Goal: Information Seeking & Learning: Learn about a topic

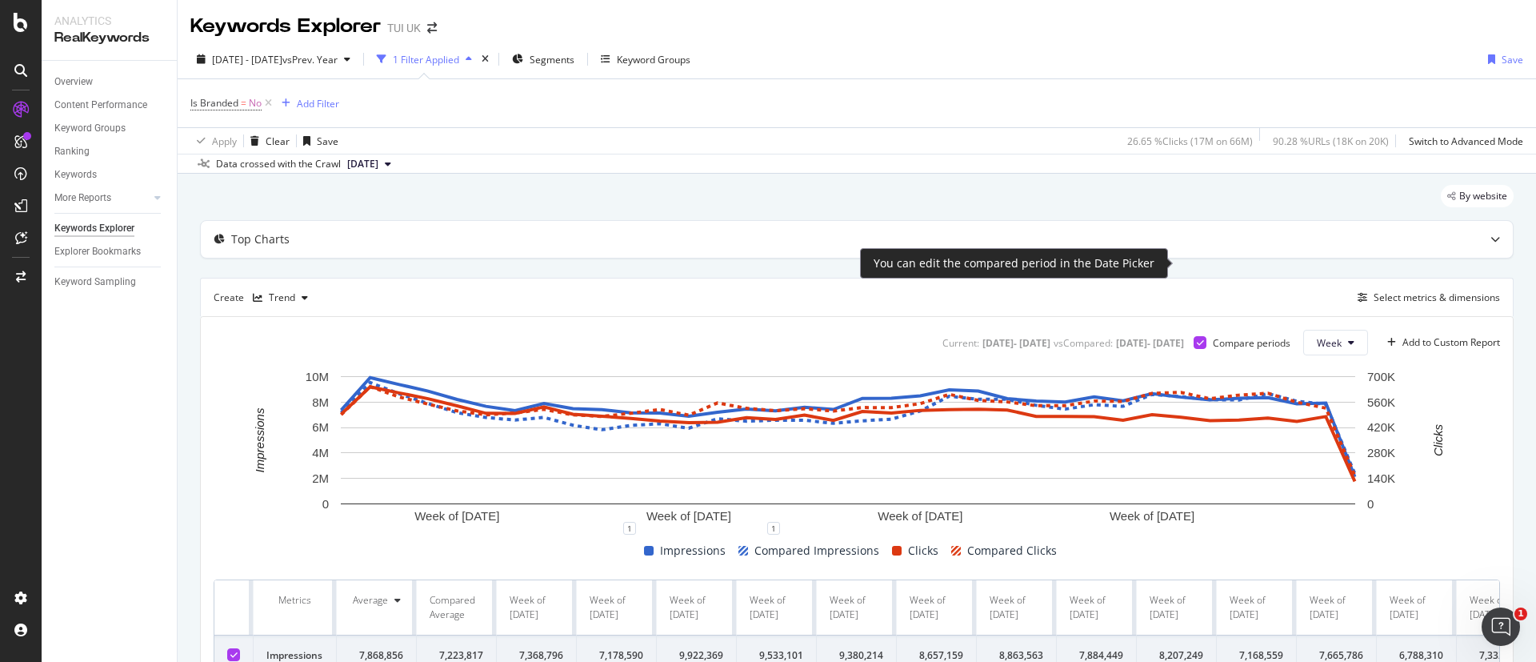
scroll to position [79, 0]
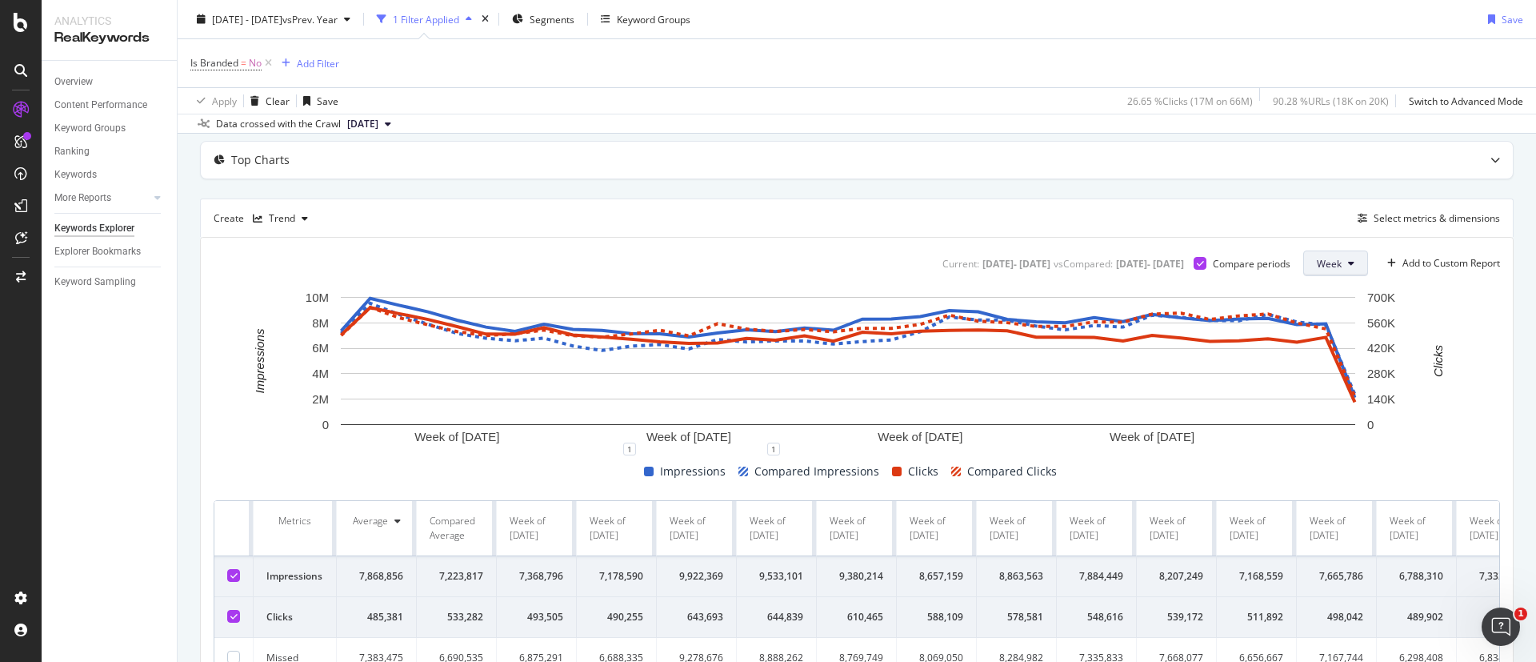
click at [1317, 260] on span "Week" at bounding box center [1329, 264] width 25 height 14
click at [1320, 283] on div "Day" at bounding box center [1312, 294] width 54 height 23
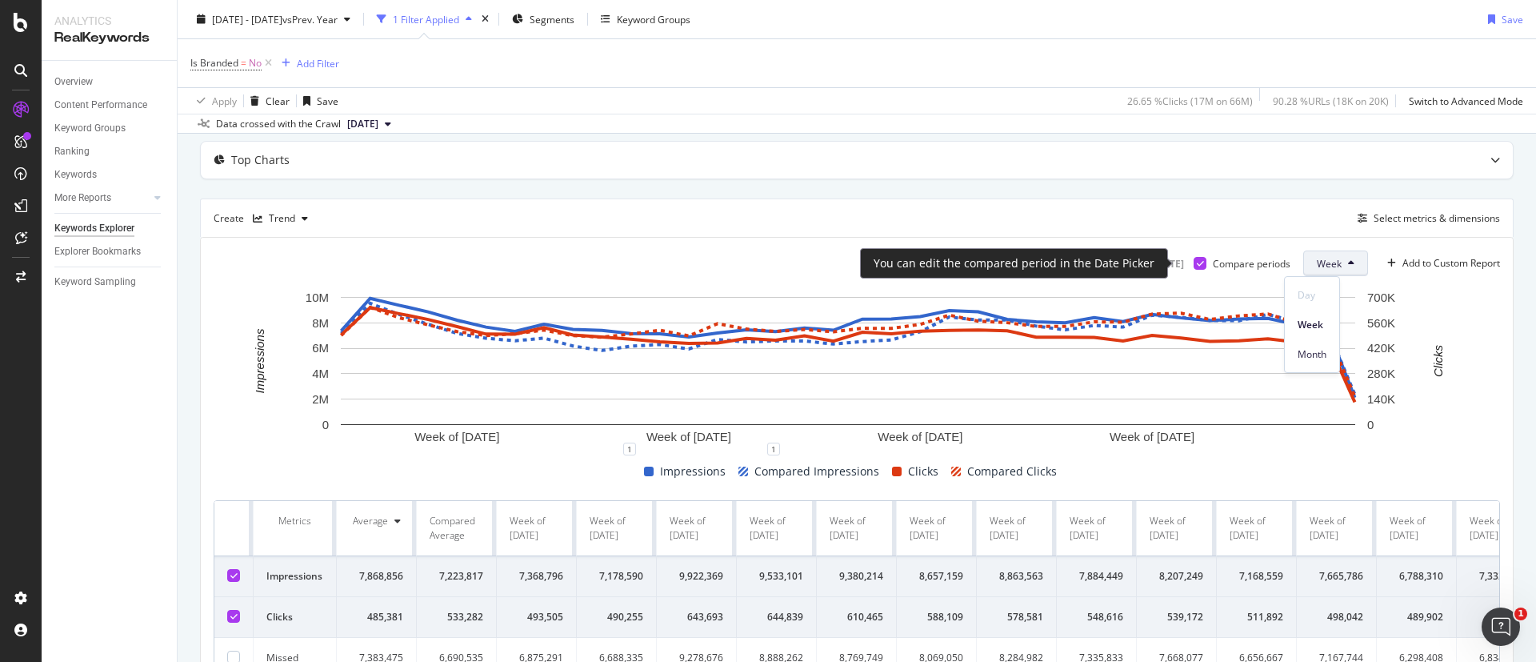
click at [1213, 269] on div "Compare periods" at bounding box center [1252, 264] width 78 height 14
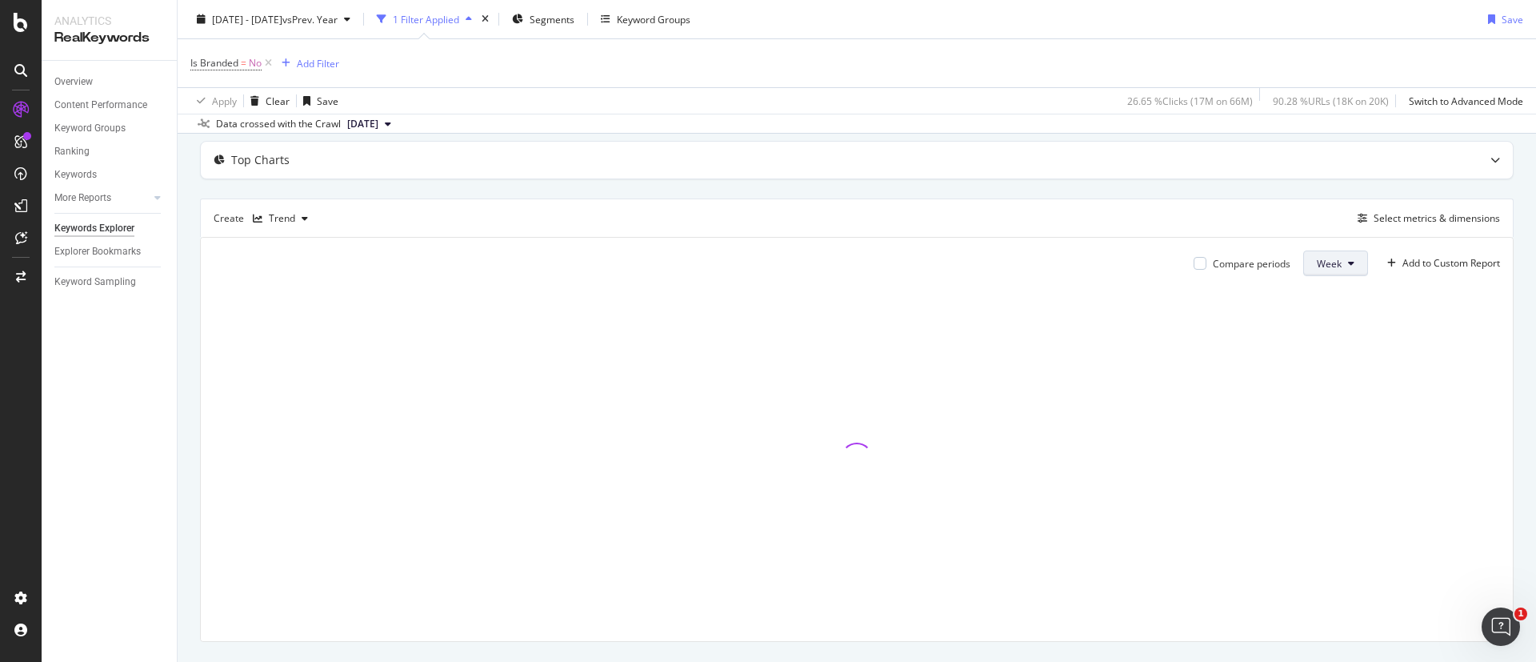
click at [1303, 266] on button "Week" at bounding box center [1335, 263] width 65 height 26
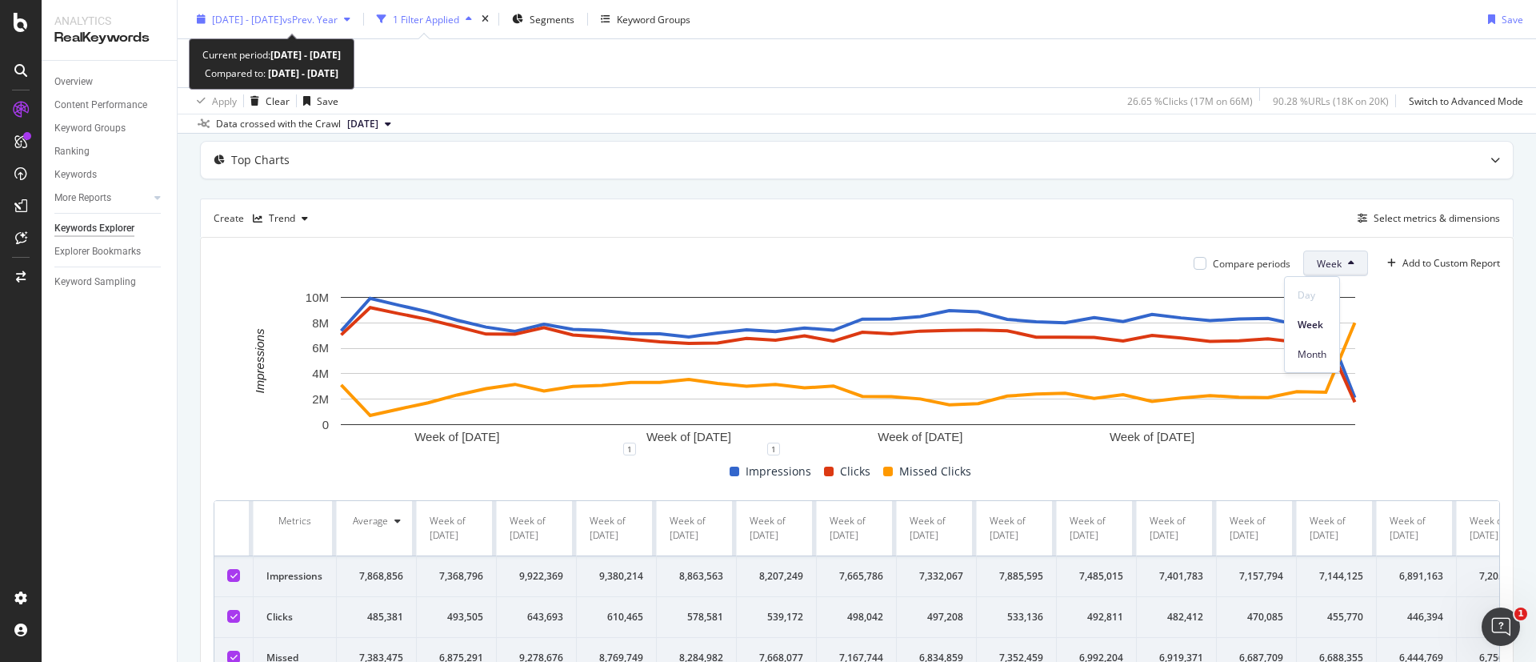
click at [306, 27] on div "[DATE] - [DATE] vs Prev. Year" at bounding box center [273, 19] width 166 height 24
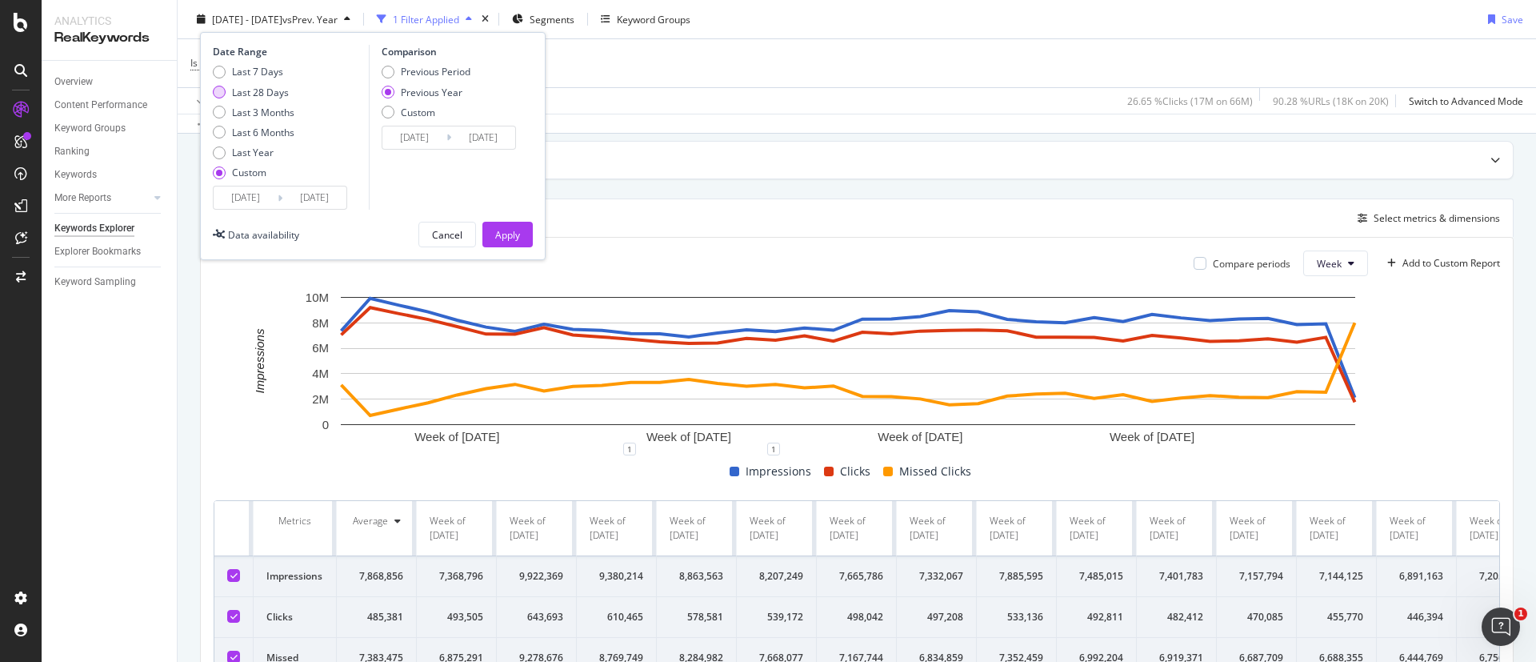
click at [276, 93] on div "Last 28 Days" at bounding box center [260, 92] width 57 height 14
type input "[DATE]"
click at [513, 243] on div "Apply" at bounding box center [507, 234] width 25 height 24
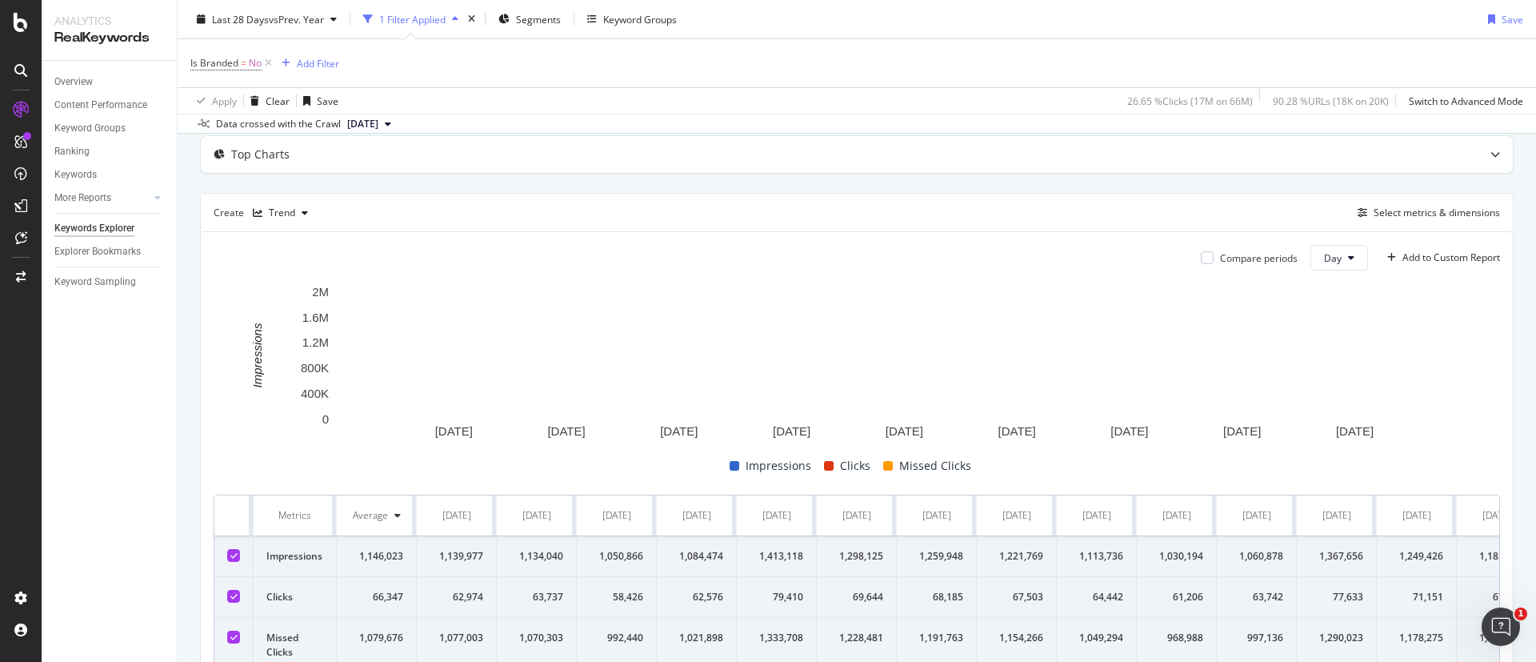
scroll to position [120, 0]
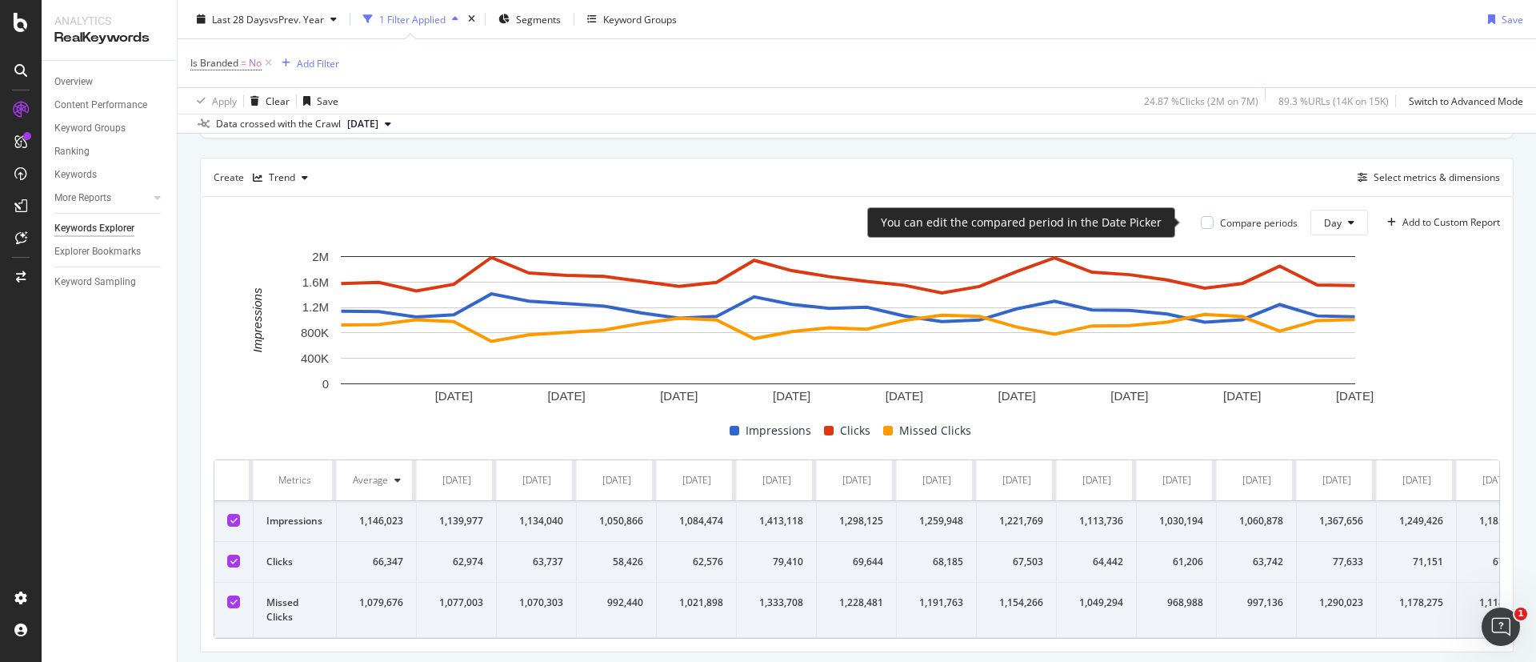
click at [1220, 227] on div "Compare periods" at bounding box center [1259, 223] width 78 height 14
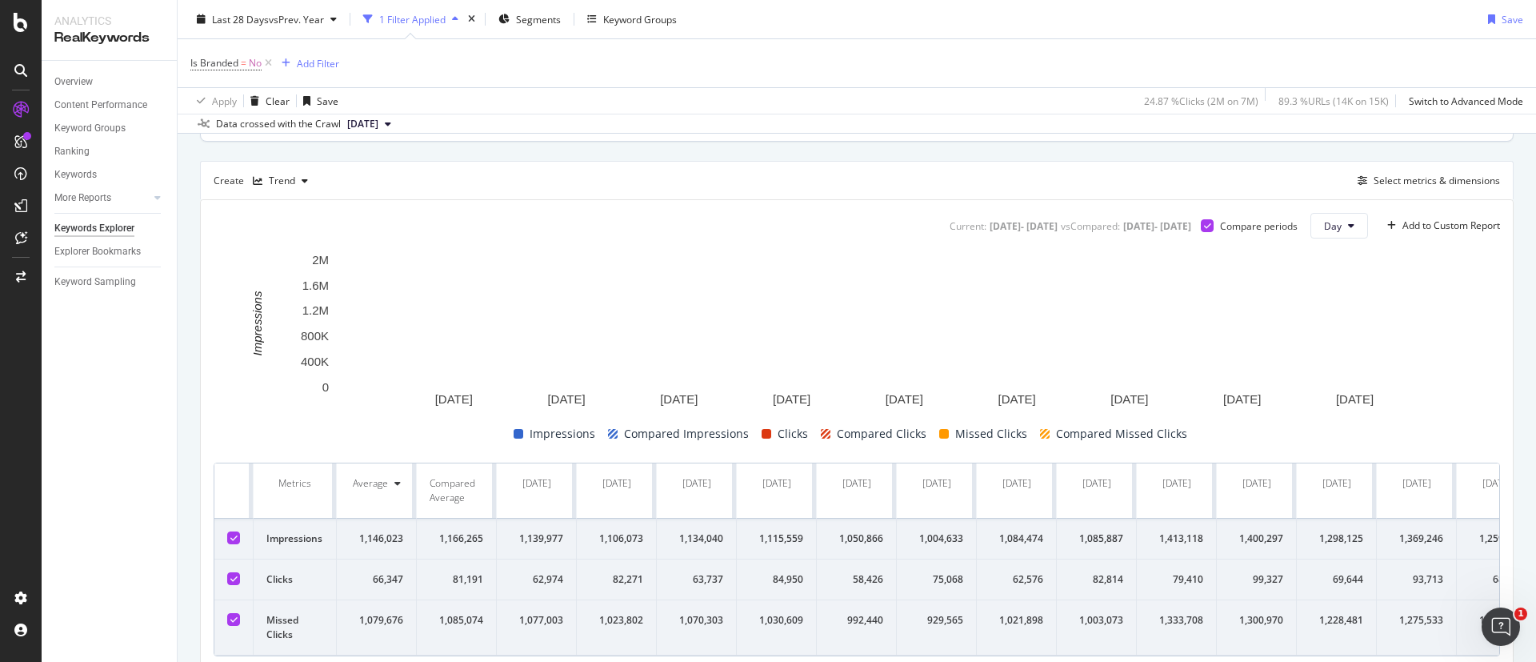
scroll to position [79, 0]
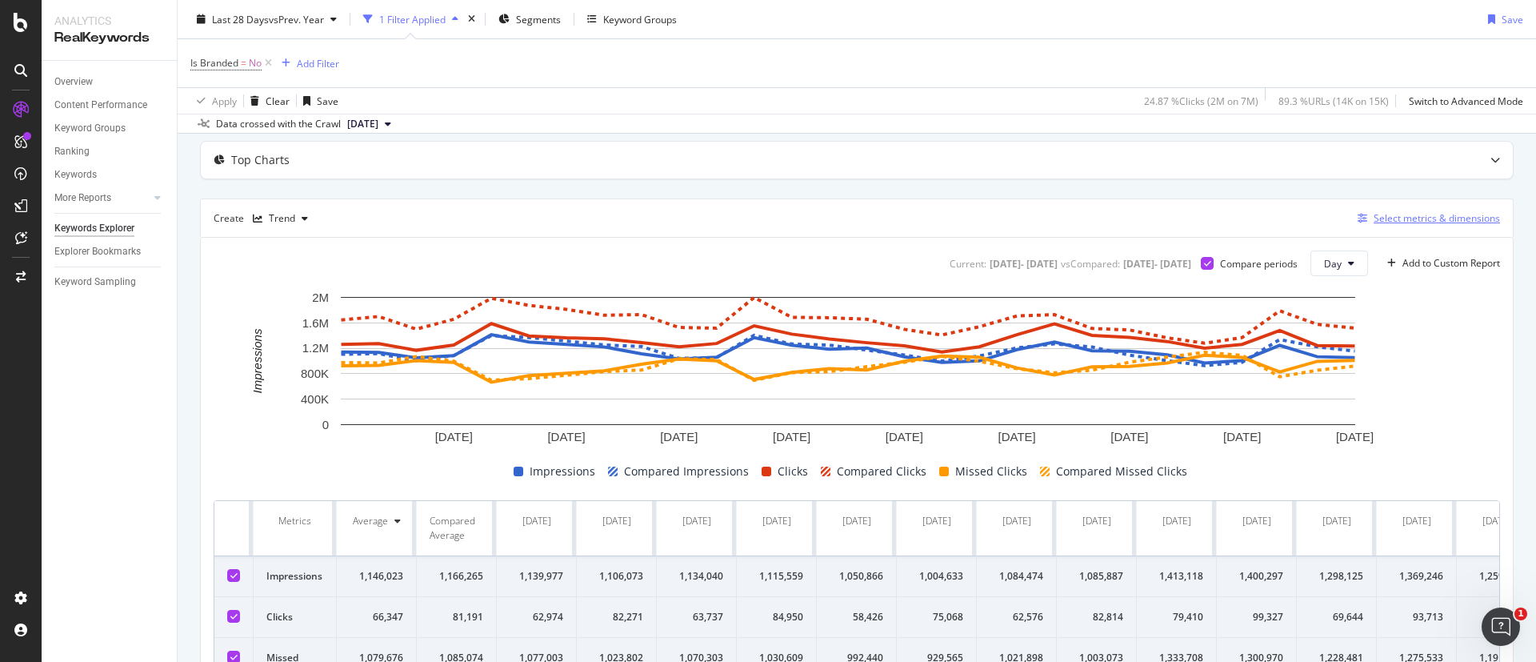
click at [1398, 211] on div "Select metrics & dimensions" at bounding box center [1437, 218] width 126 height 14
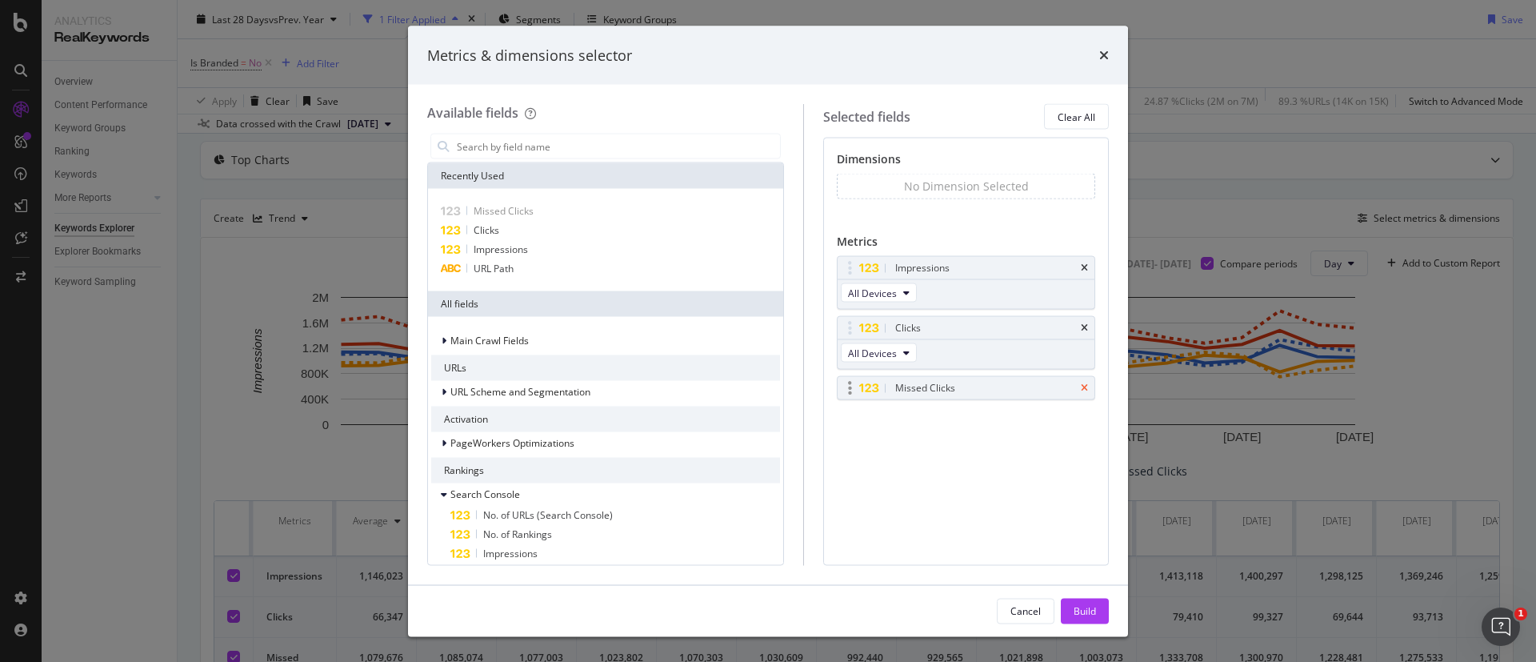
click at [1084, 386] on icon "times" at bounding box center [1084, 388] width 7 height 10
click at [1075, 596] on div "Cancel Build" at bounding box center [768, 610] width 720 height 51
click at [1075, 603] on div "Build" at bounding box center [1085, 610] width 22 height 14
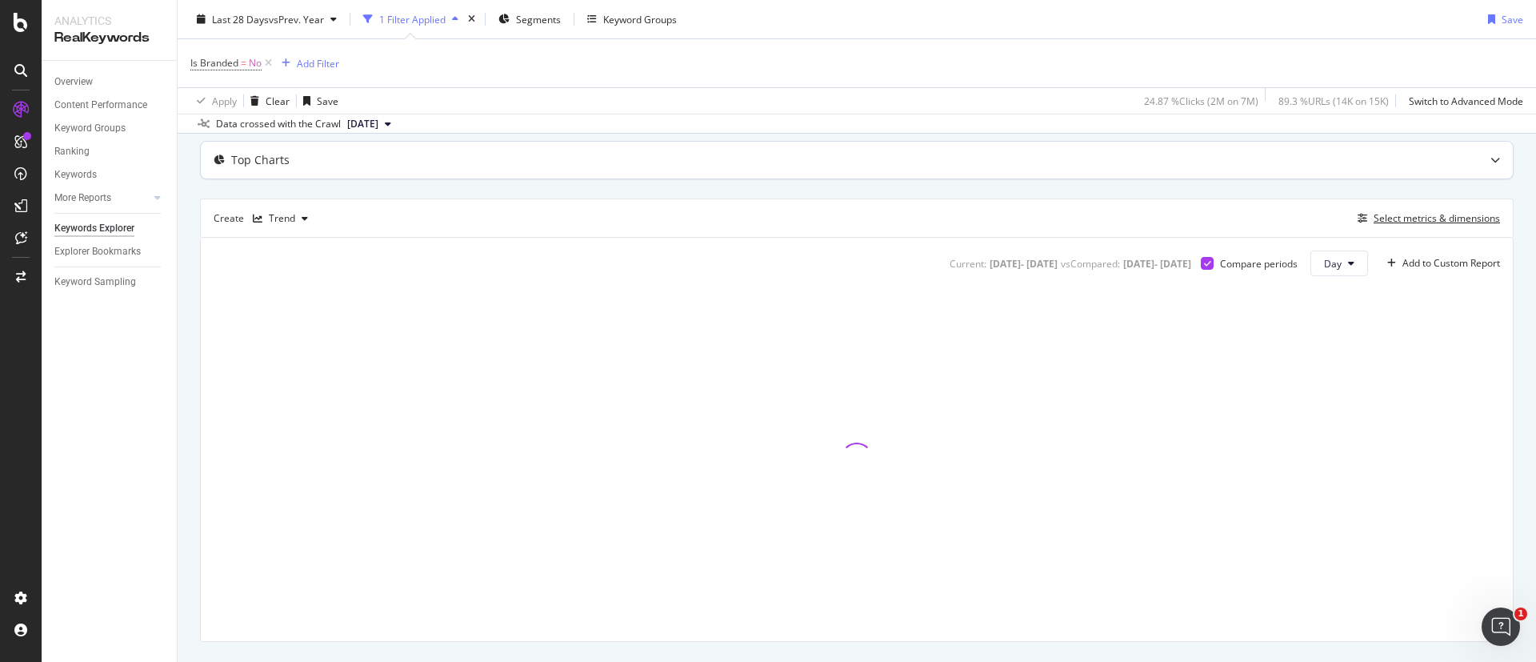
scroll to position [115, 0]
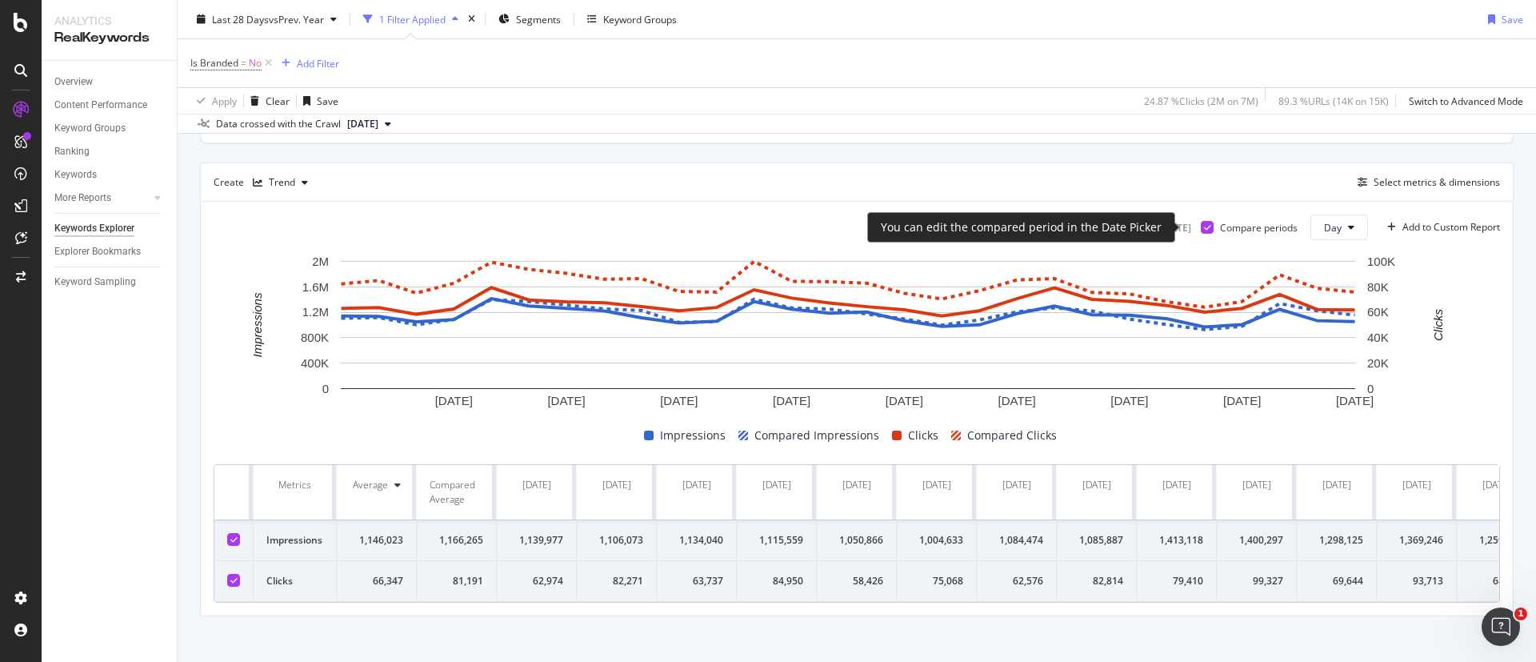
click at [1204, 229] on icon at bounding box center [1207, 227] width 7 height 8
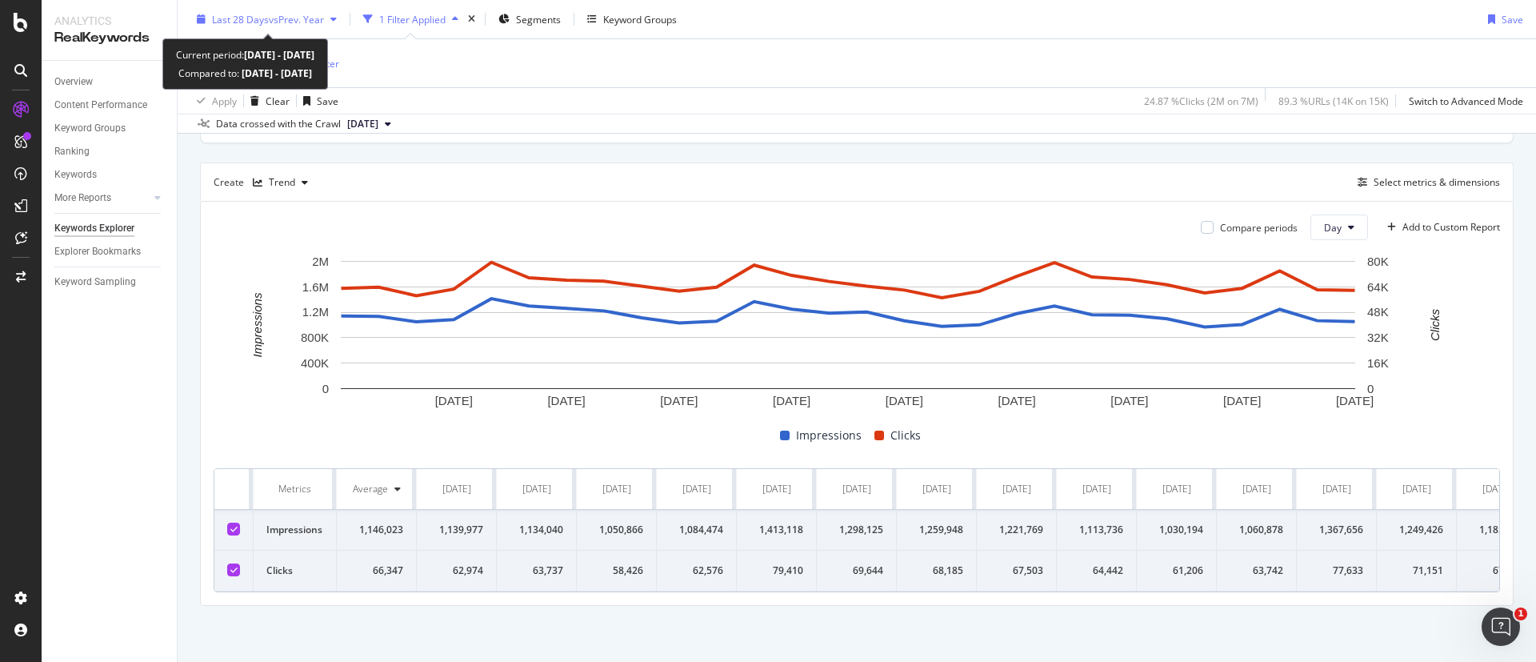
click at [315, 25] on span "vs Prev. Year" at bounding box center [296, 19] width 55 height 14
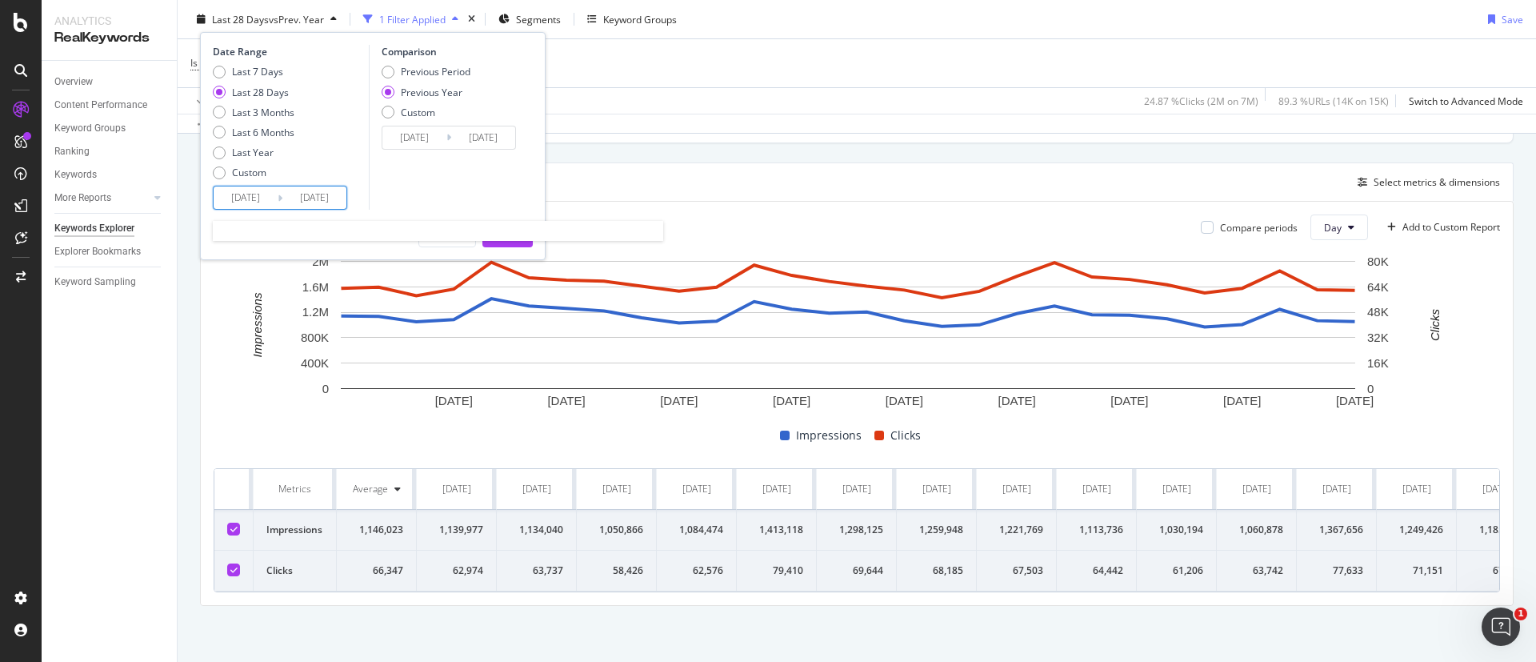
click at [282, 205] on input "[DATE]" at bounding box center [314, 197] width 64 height 22
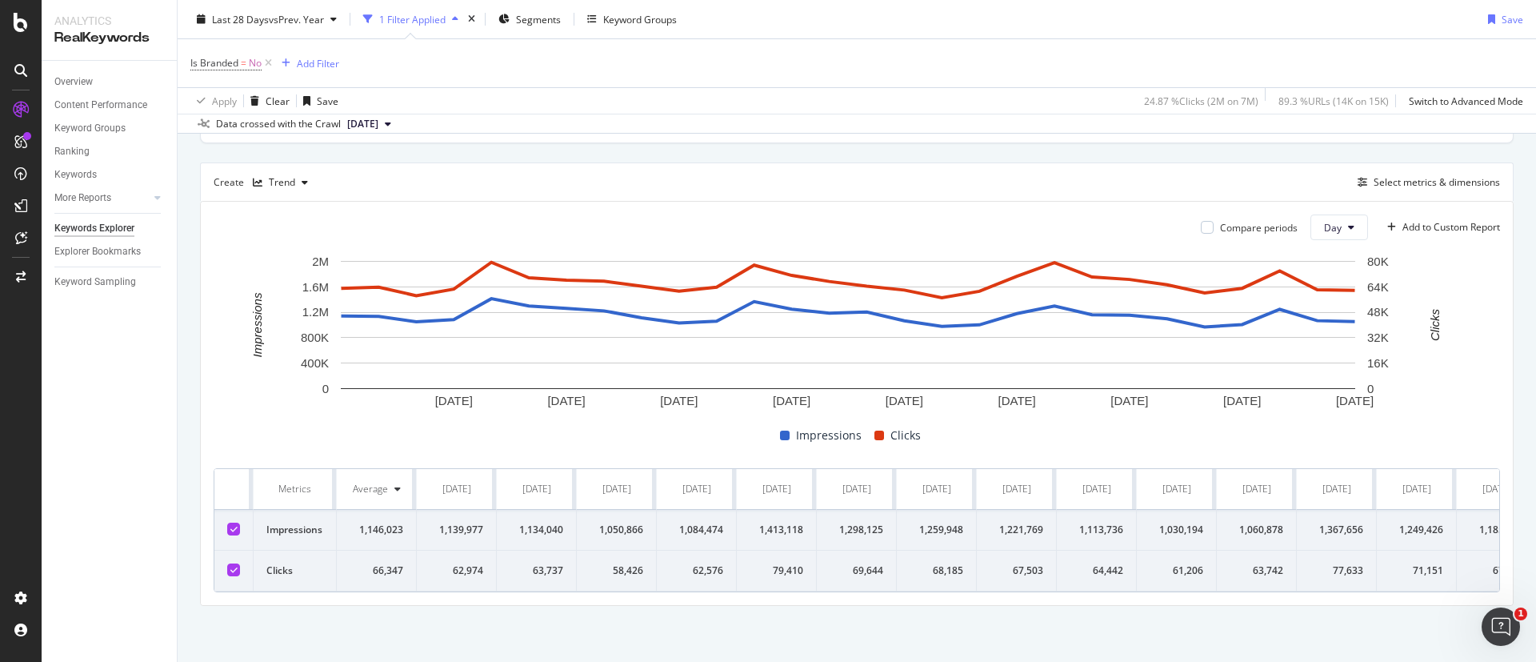
click at [662, 159] on div "Top Charts Create Trend Select metrics & dimensions Compare periods Day Add to …" at bounding box center [857, 355] width 1314 height 501
click at [1381, 228] on div "button" at bounding box center [1392, 227] width 22 height 10
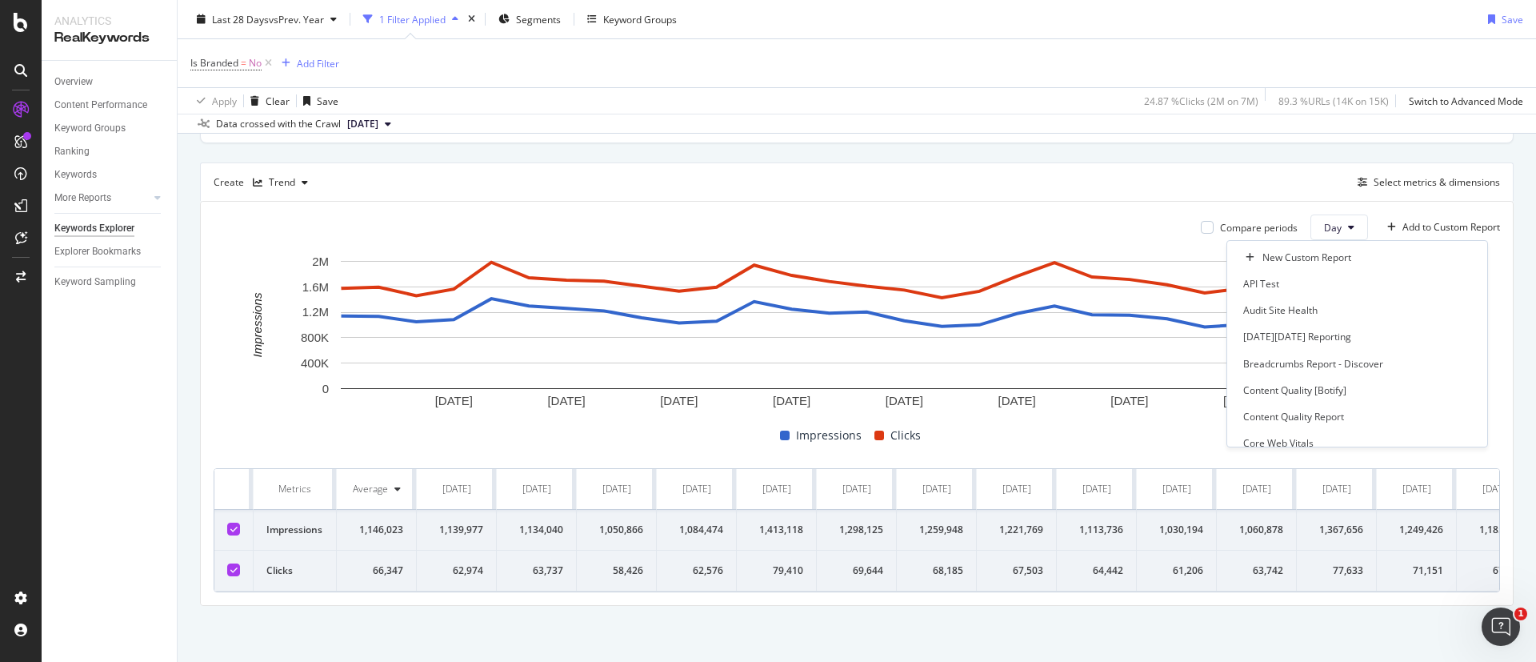
click at [1265, 172] on div "Create Trend Select metrics & dimensions" at bounding box center [857, 181] width 1314 height 38
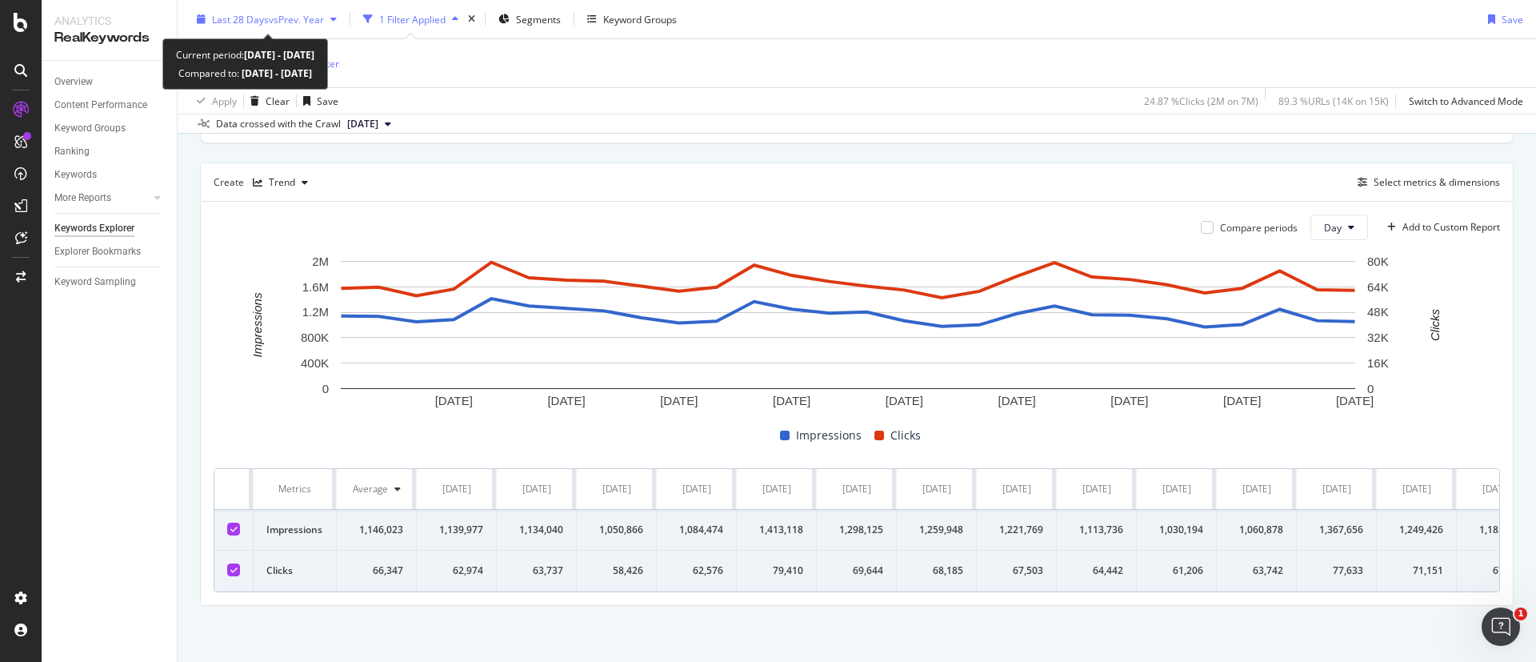
click at [252, 17] on span "Last 28 Days" at bounding box center [240, 19] width 57 height 14
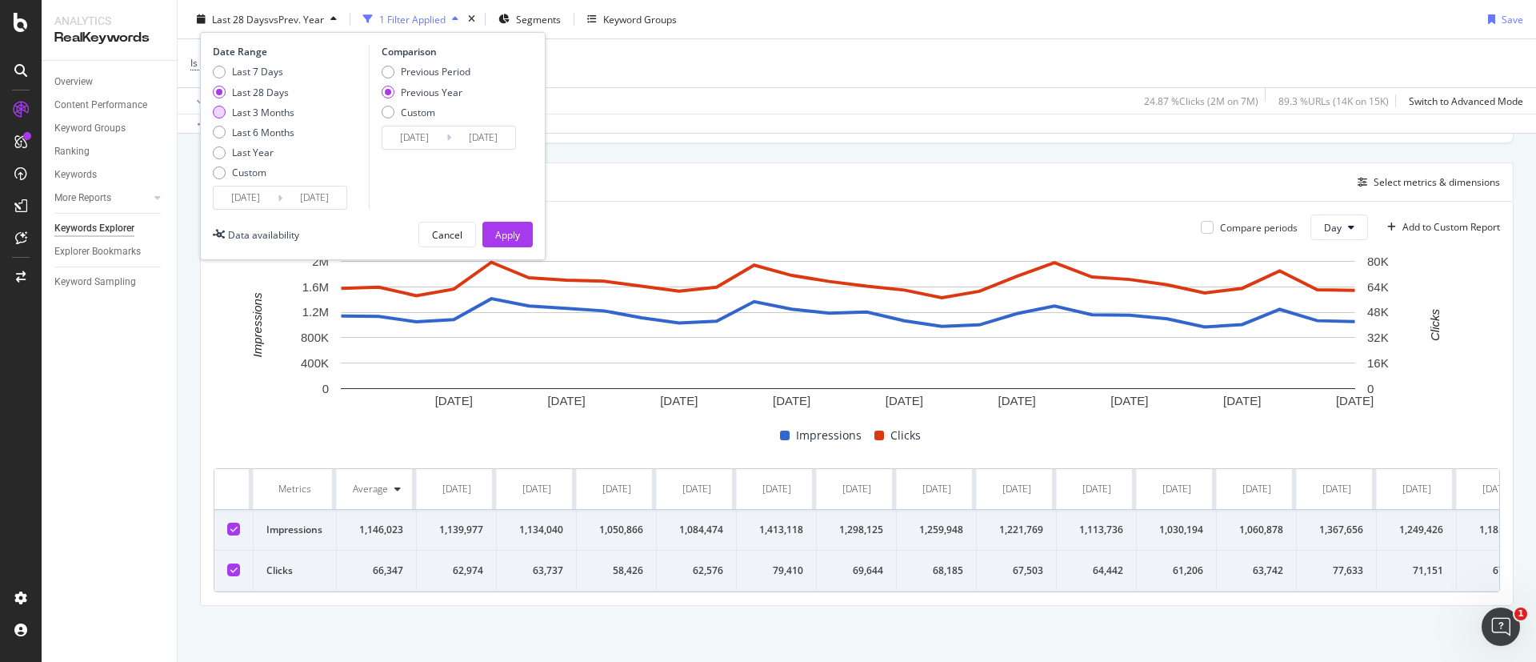
click at [266, 118] on div "Last 3 Months" at bounding box center [263, 112] width 62 height 14
type input "[DATE]"
click at [486, 231] on button "Apply" at bounding box center [507, 235] width 50 height 26
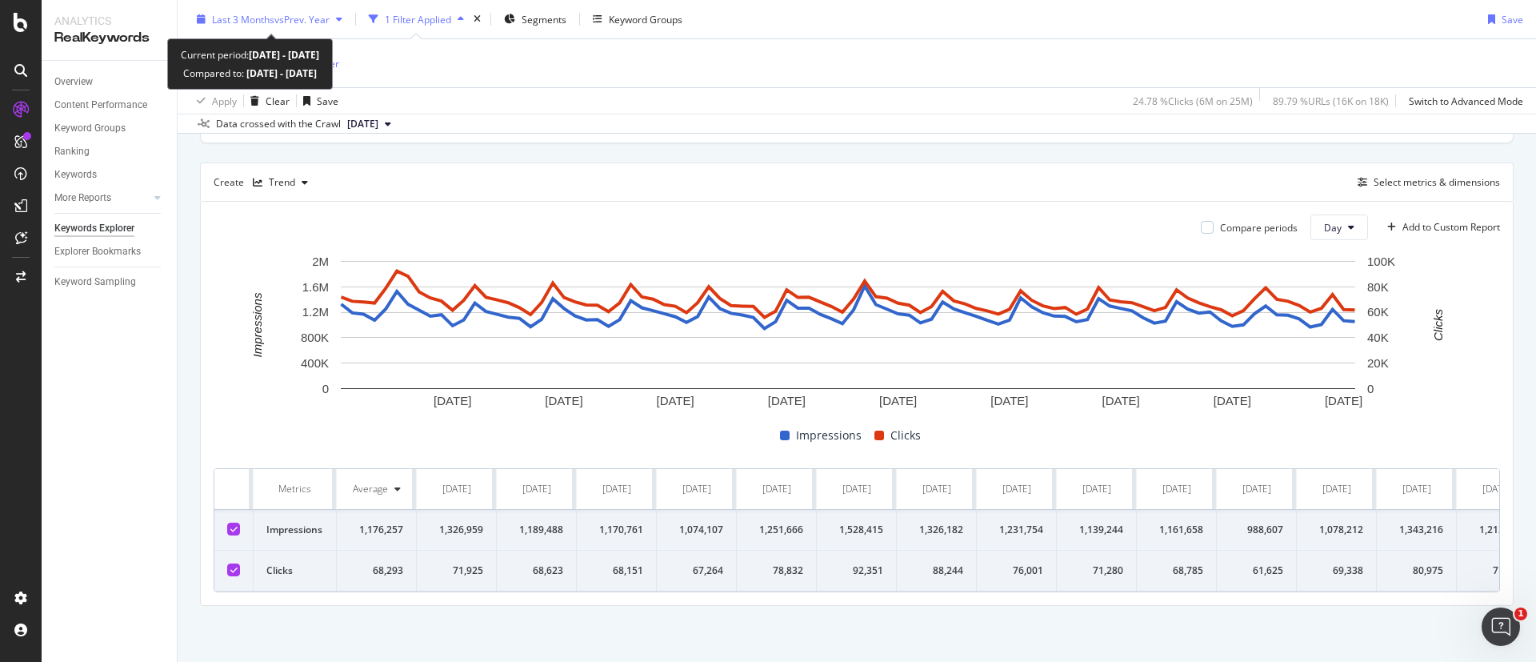
click at [266, 21] on span "Last 3 Months" at bounding box center [243, 19] width 62 height 14
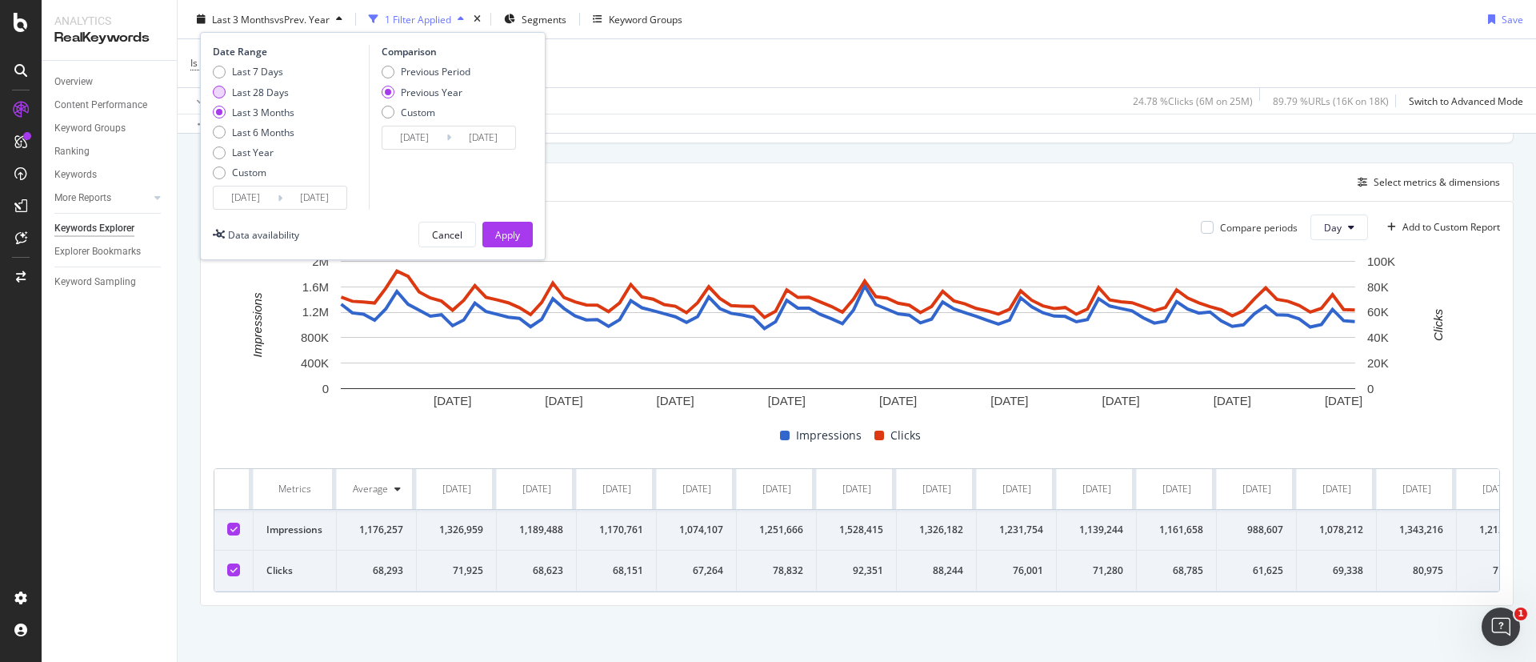
click at [274, 93] on div "Last 28 Days" at bounding box center [260, 92] width 57 height 14
type input "[DATE]"
click at [521, 235] on button "Apply" at bounding box center [507, 235] width 50 height 26
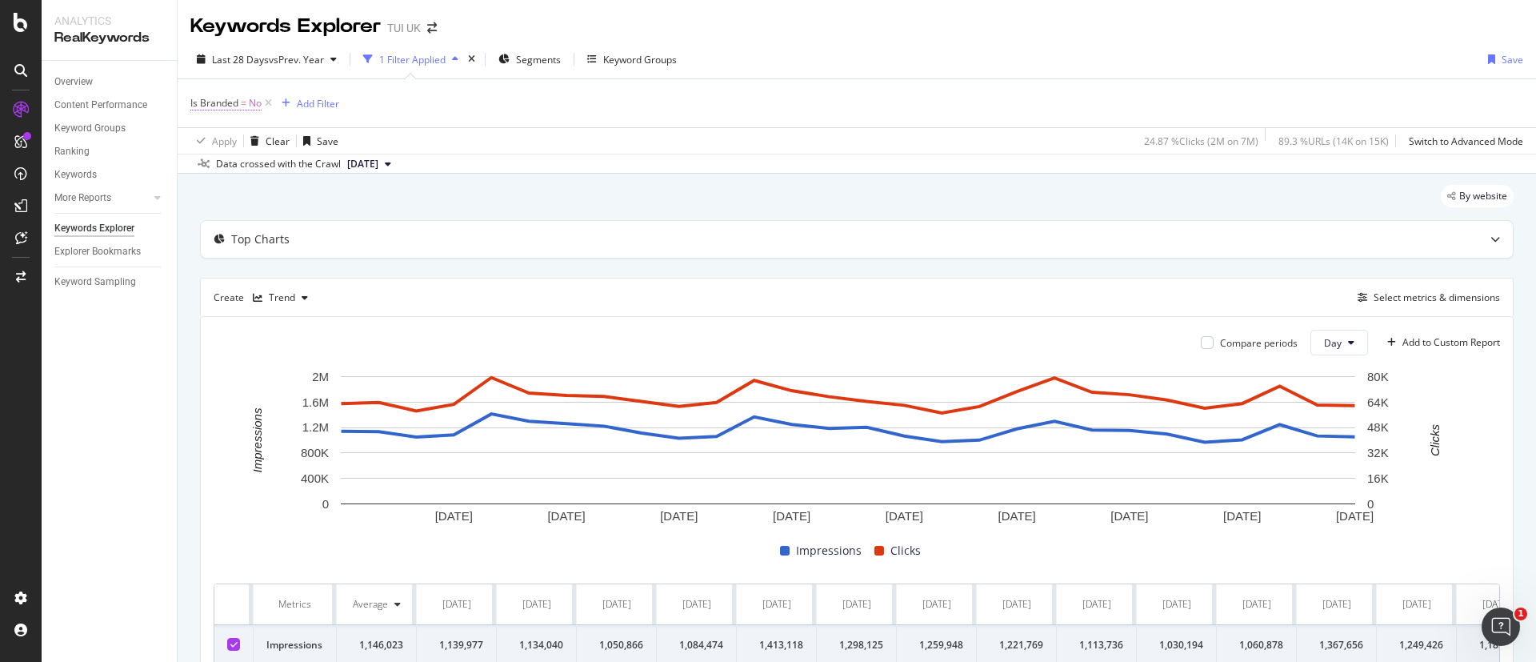
click at [246, 103] on span "=" at bounding box center [244, 103] width 6 height 14
click at [438, 98] on div "Is Branded = No Add Filter" at bounding box center [856, 103] width 1333 height 48
click at [60, 85] on div "Overview" at bounding box center [73, 82] width 38 height 17
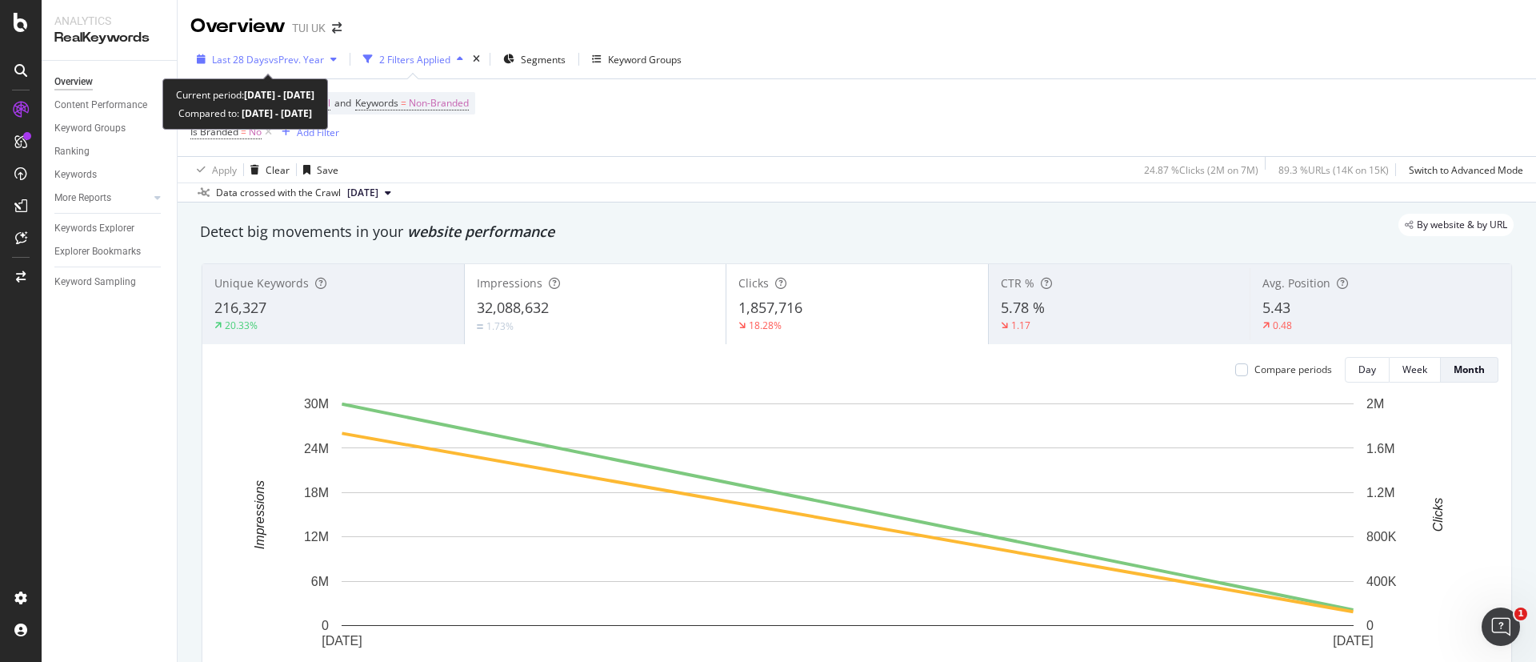
click at [252, 48] on div "Last 28 Days vs Prev. Year" at bounding box center [266, 59] width 153 height 24
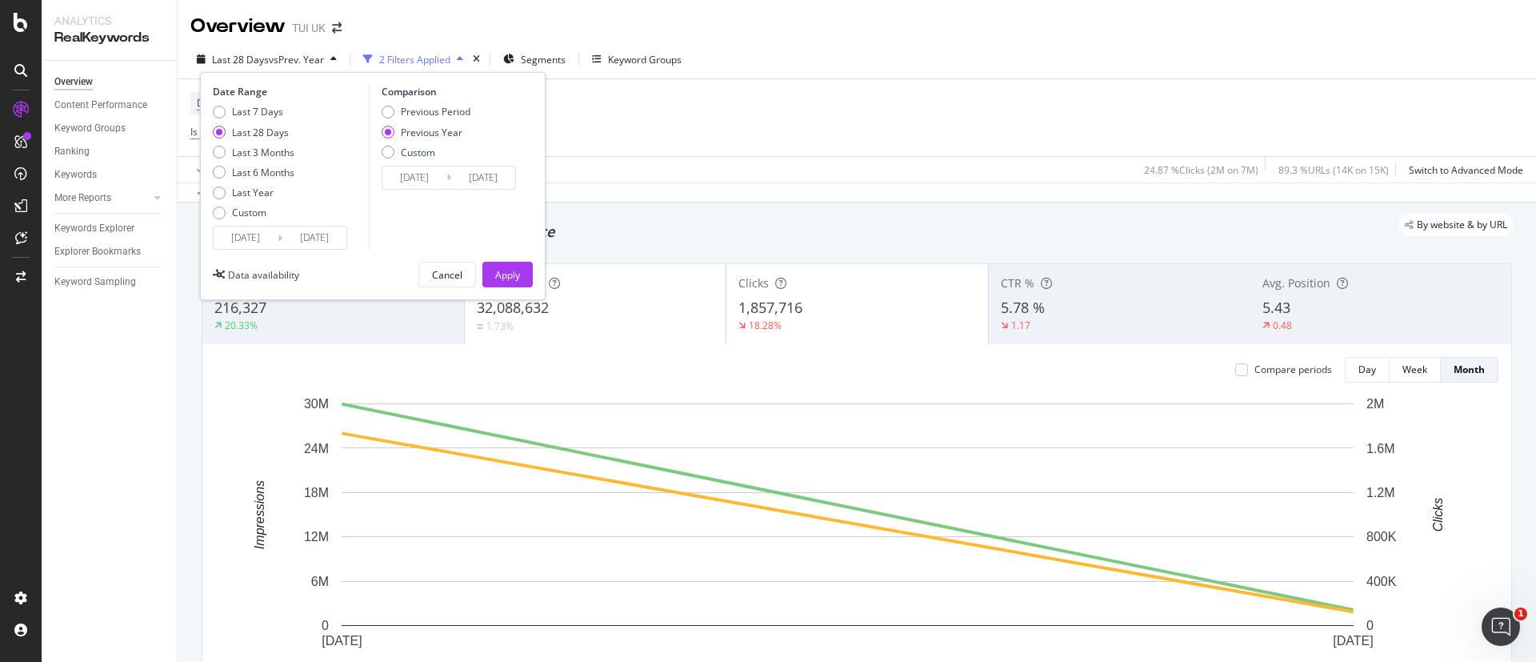
click at [257, 246] on input "[DATE]" at bounding box center [246, 237] width 64 height 22
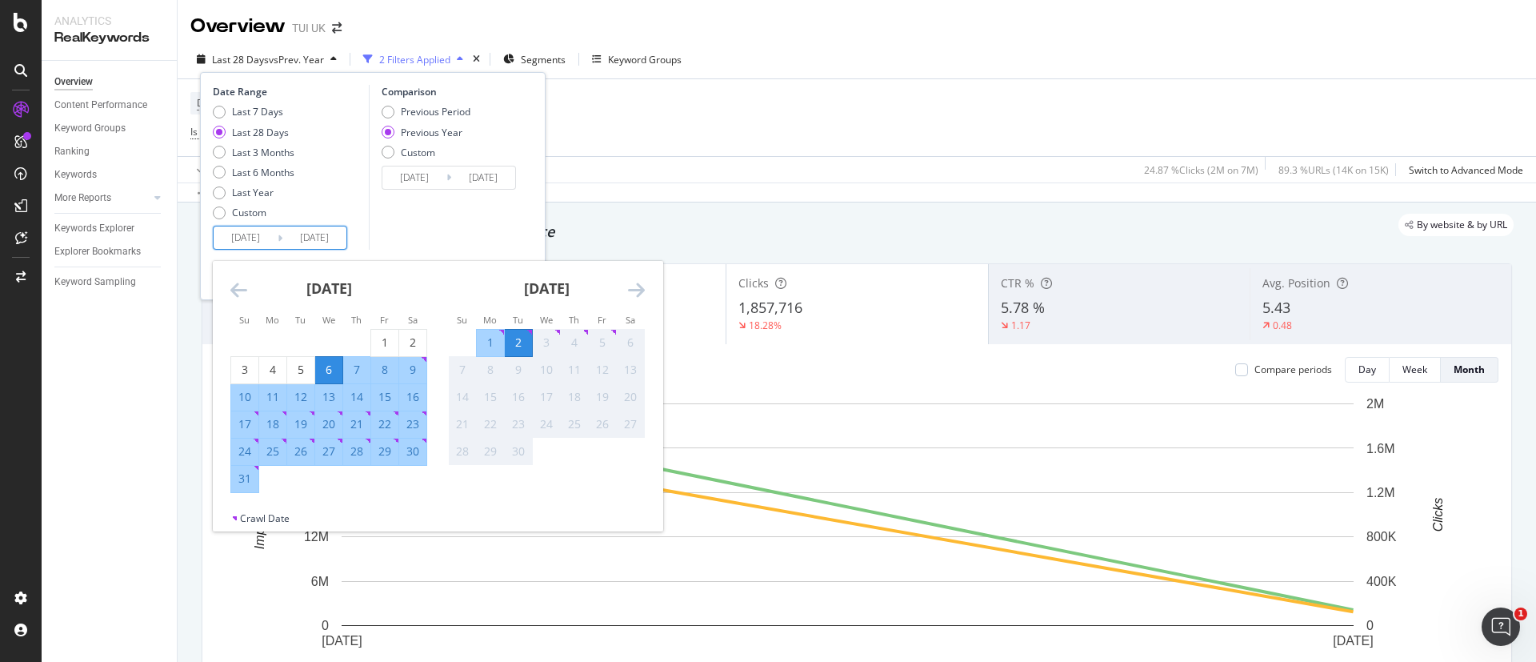
click at [231, 291] on icon "Move backward to switch to the previous month." at bounding box center [238, 289] width 17 height 19
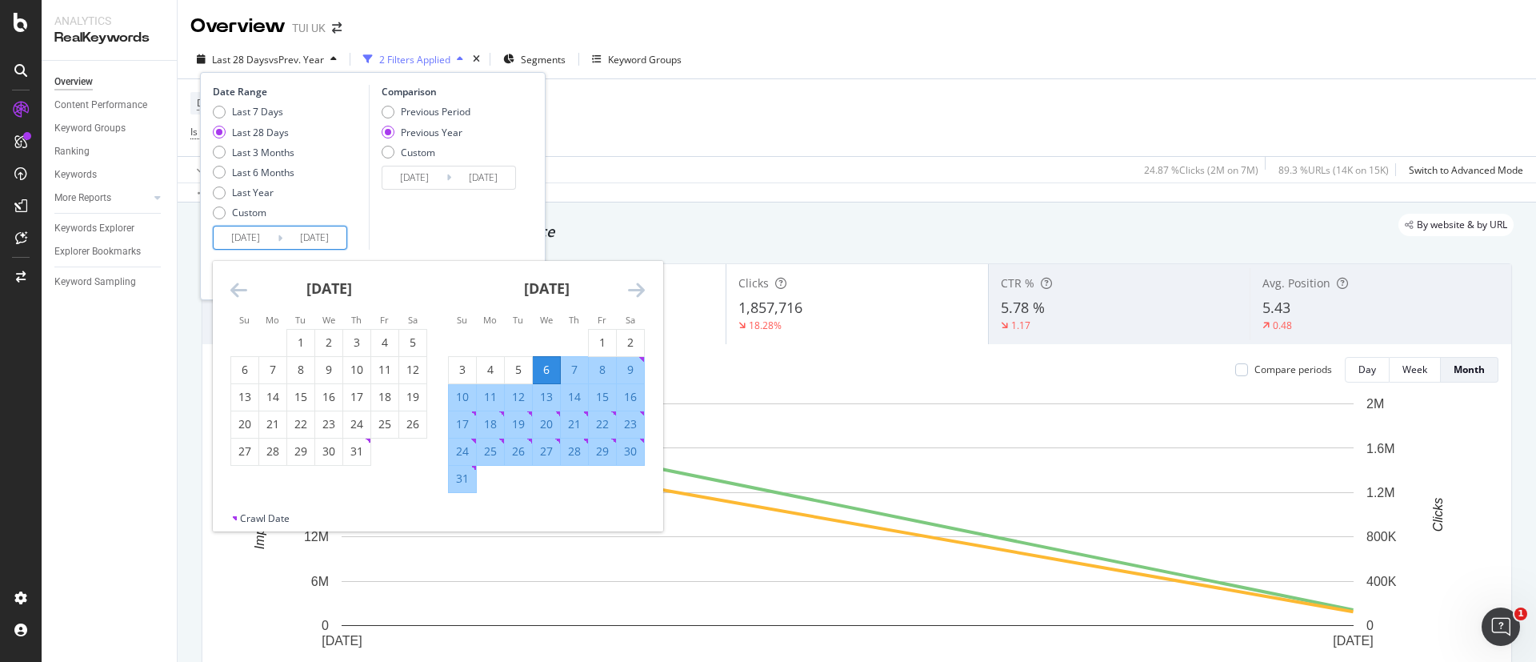
click at [231, 291] on icon "Move backward to switch to the previous month." at bounding box center [238, 289] width 17 height 19
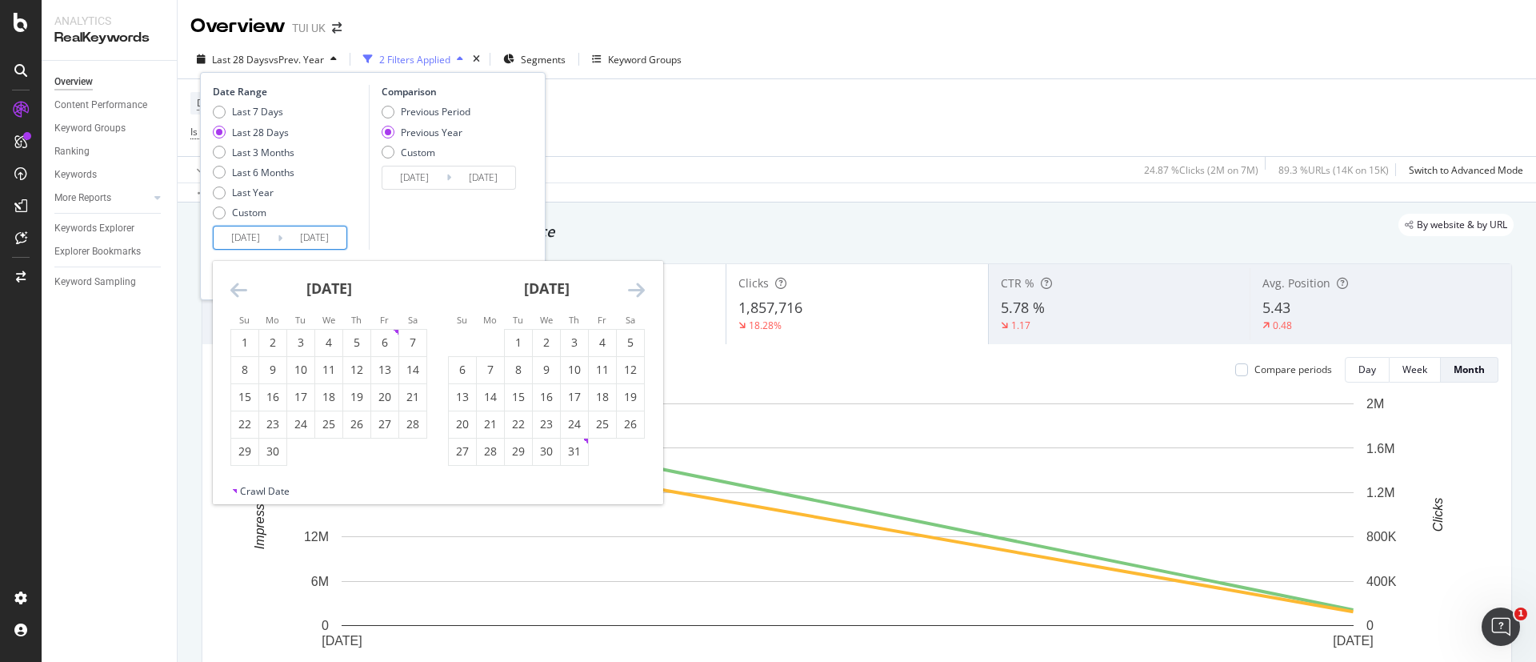
click at [231, 291] on icon "Move backward to switch to the previous month." at bounding box center [238, 289] width 17 height 19
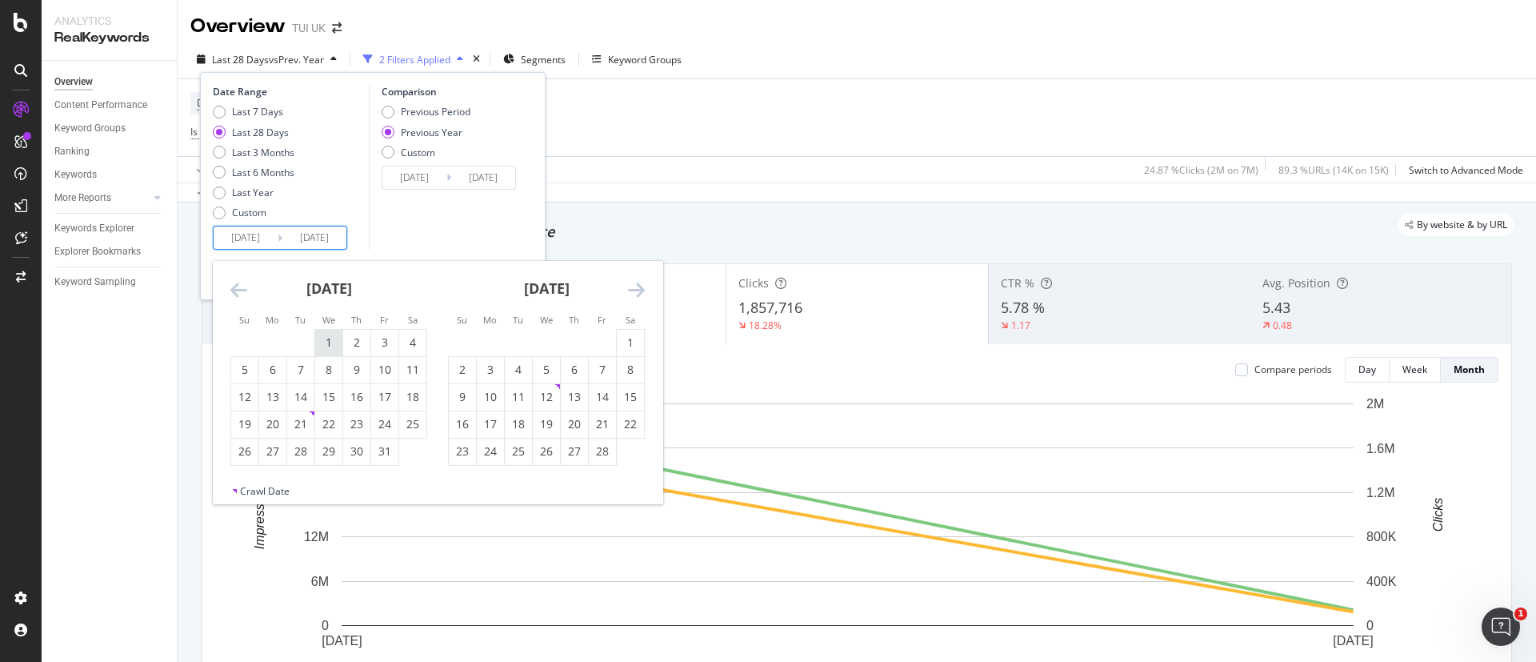
click at [318, 338] on div "1" at bounding box center [328, 342] width 27 height 16
type input "[DATE]"
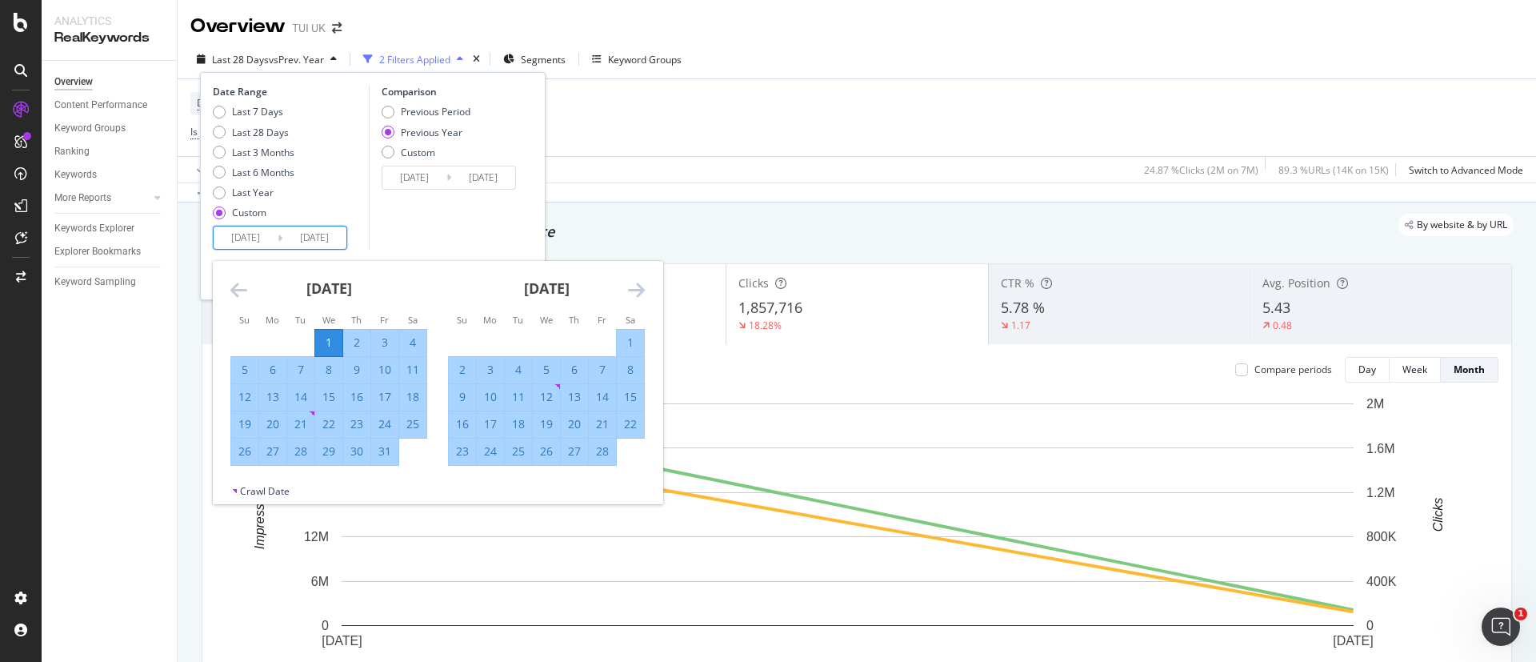
click at [649, 294] on div "[DATE] 1 2 3 4 5 6 7 8 9 10 11 12 13 14 15 16 17 18 19 20 21 22 23 24 25 26 27 …" at bounding box center [547, 363] width 218 height 205
click at [638, 293] on icon "Move forward to switch to the next month." at bounding box center [636, 289] width 17 height 19
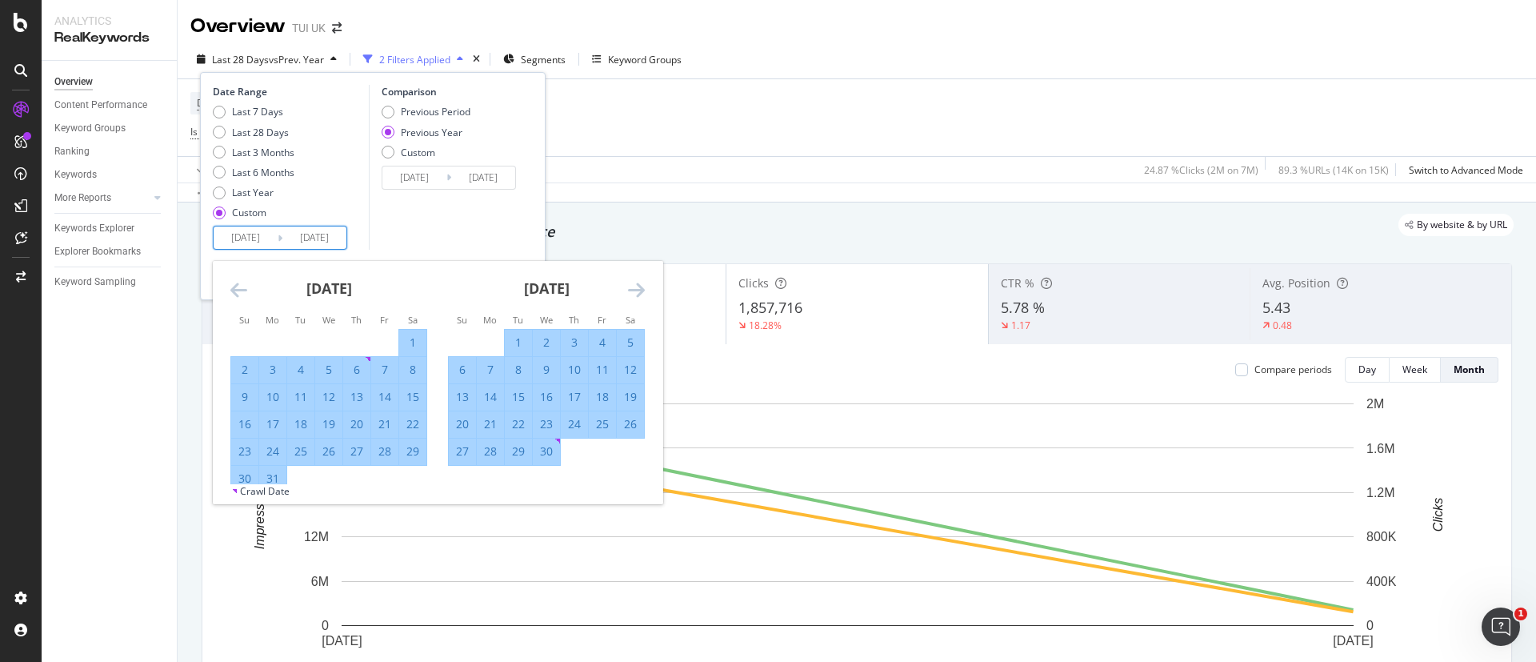
click at [638, 293] on icon "Move forward to switch to the next month." at bounding box center [636, 289] width 17 height 19
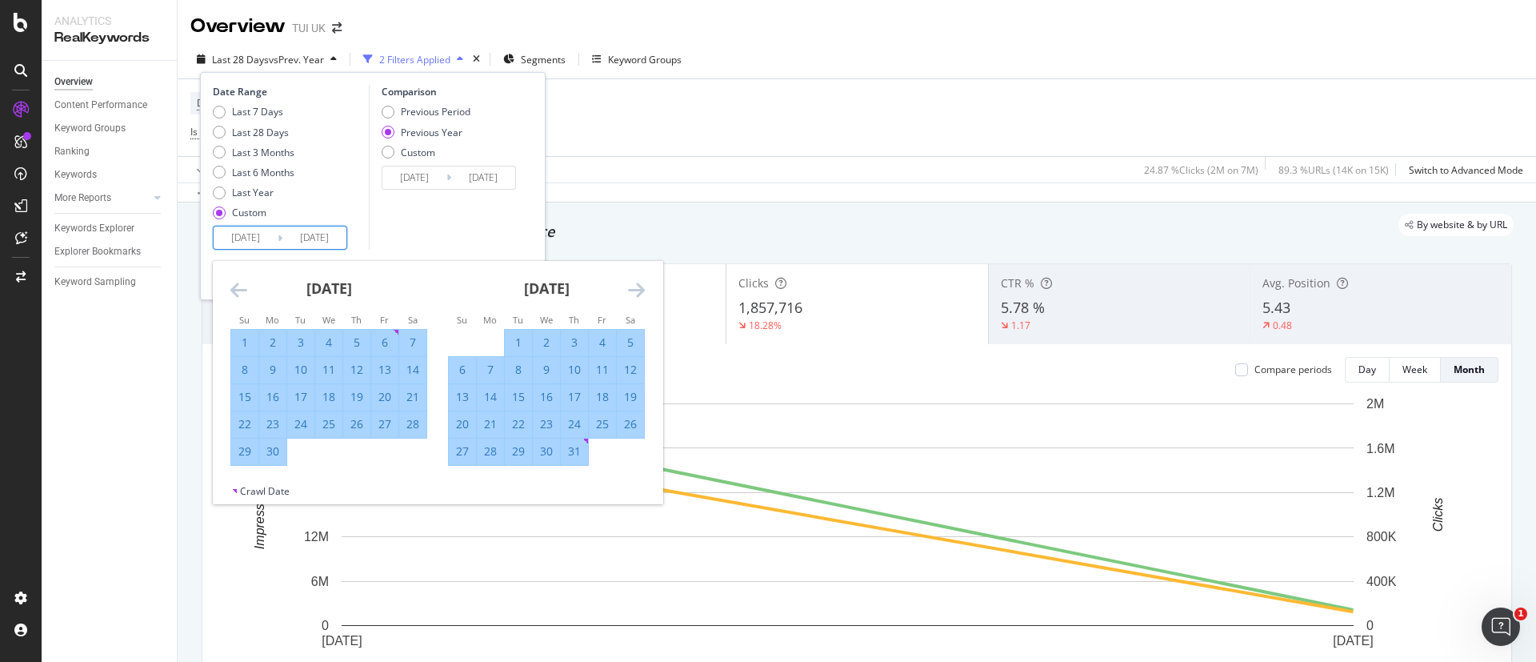
click at [638, 293] on icon "Move forward to switch to the next month." at bounding box center [636, 289] width 17 height 19
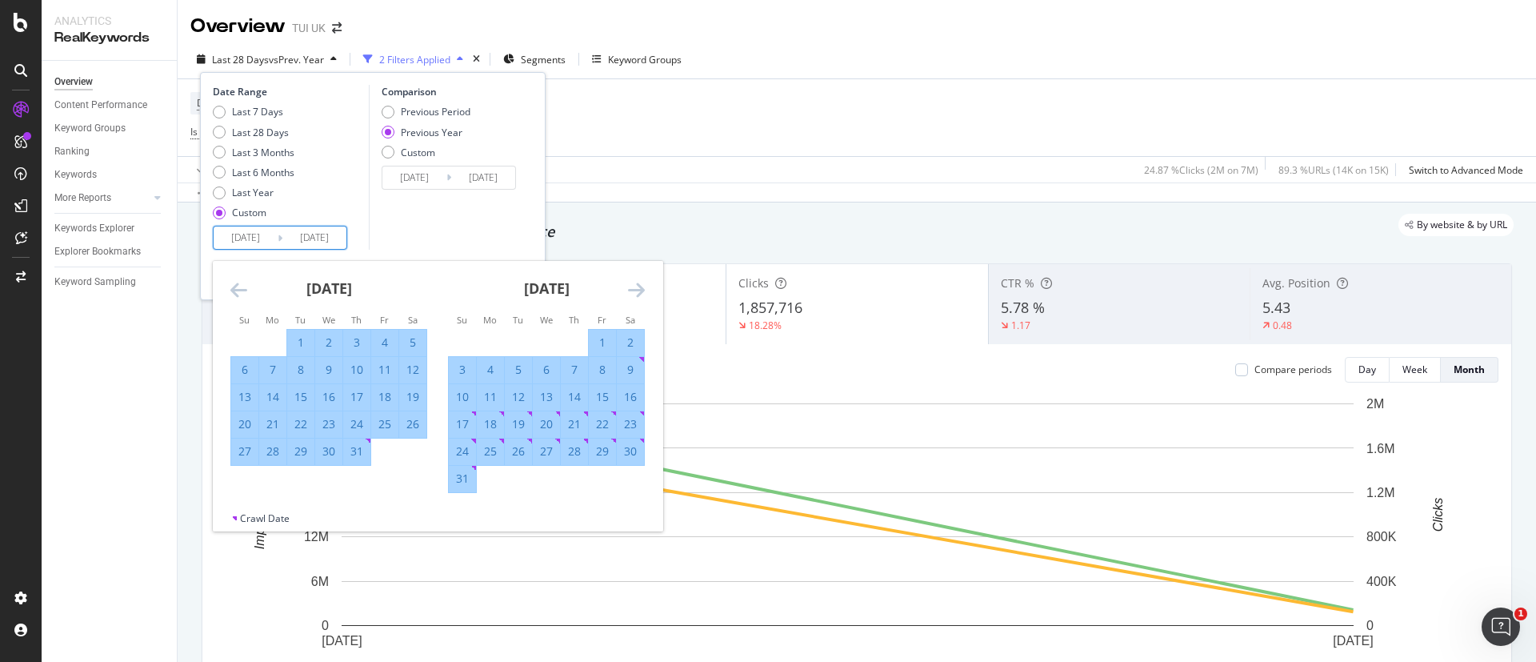
click at [638, 293] on icon "Move forward to switch to the next month." at bounding box center [636, 289] width 17 height 19
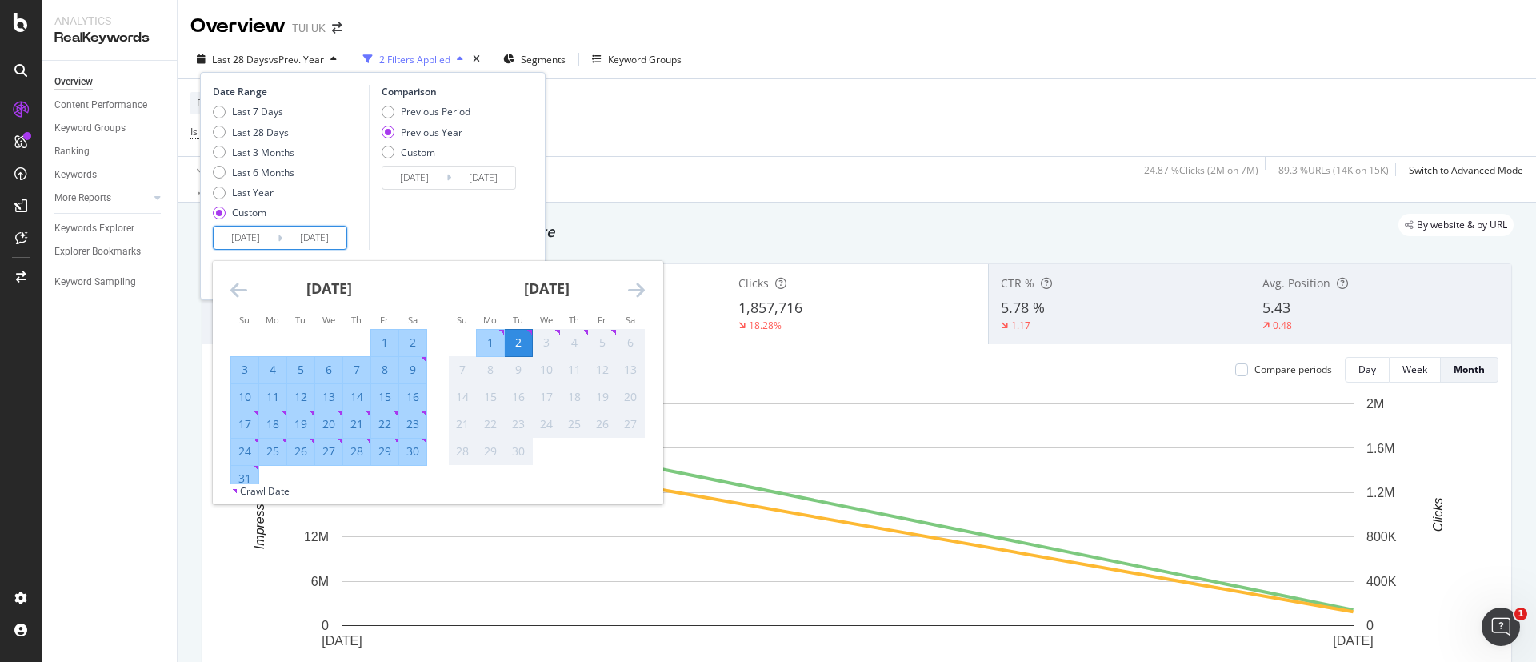
click at [638, 293] on icon "Move forward to switch to the next month." at bounding box center [636, 289] width 17 height 19
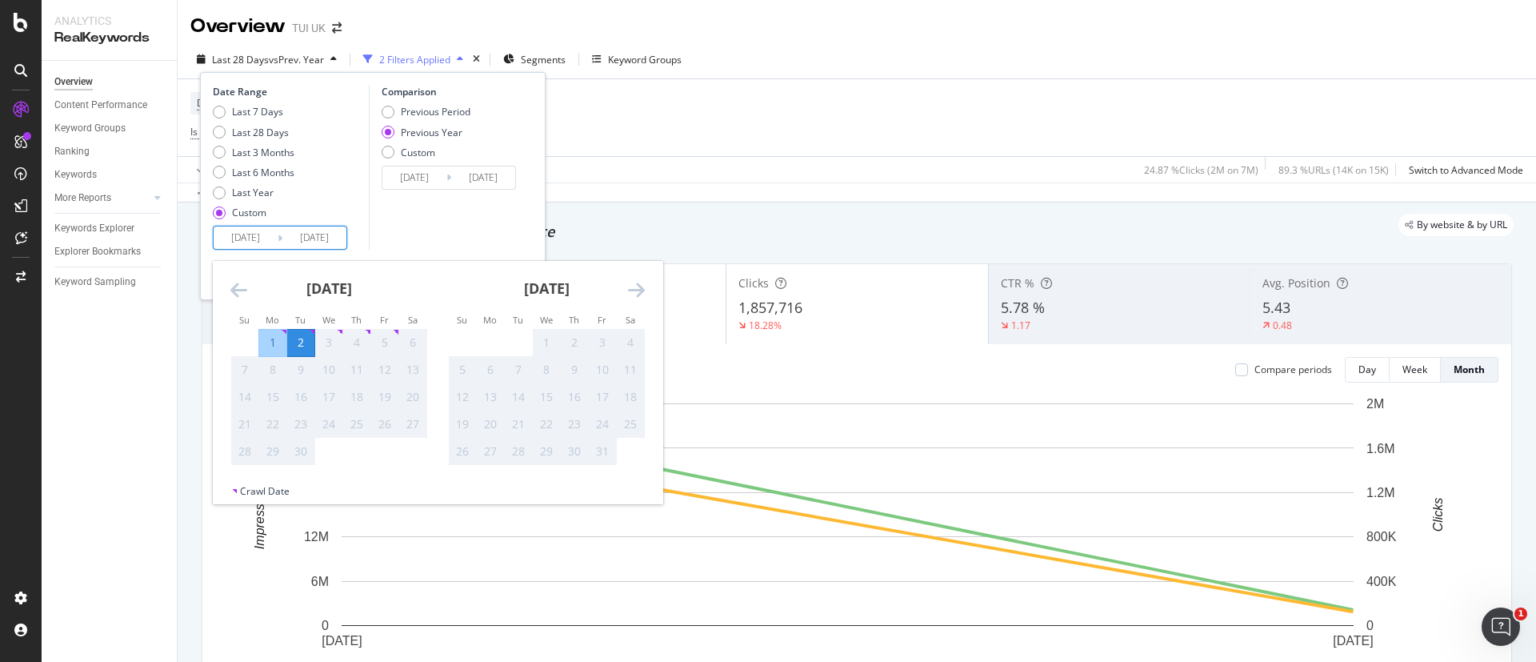
click at [509, 235] on div "Comparison Previous Period Previous Year Custom [DATE] Navigate forward to inte…" at bounding box center [445, 167] width 152 height 165
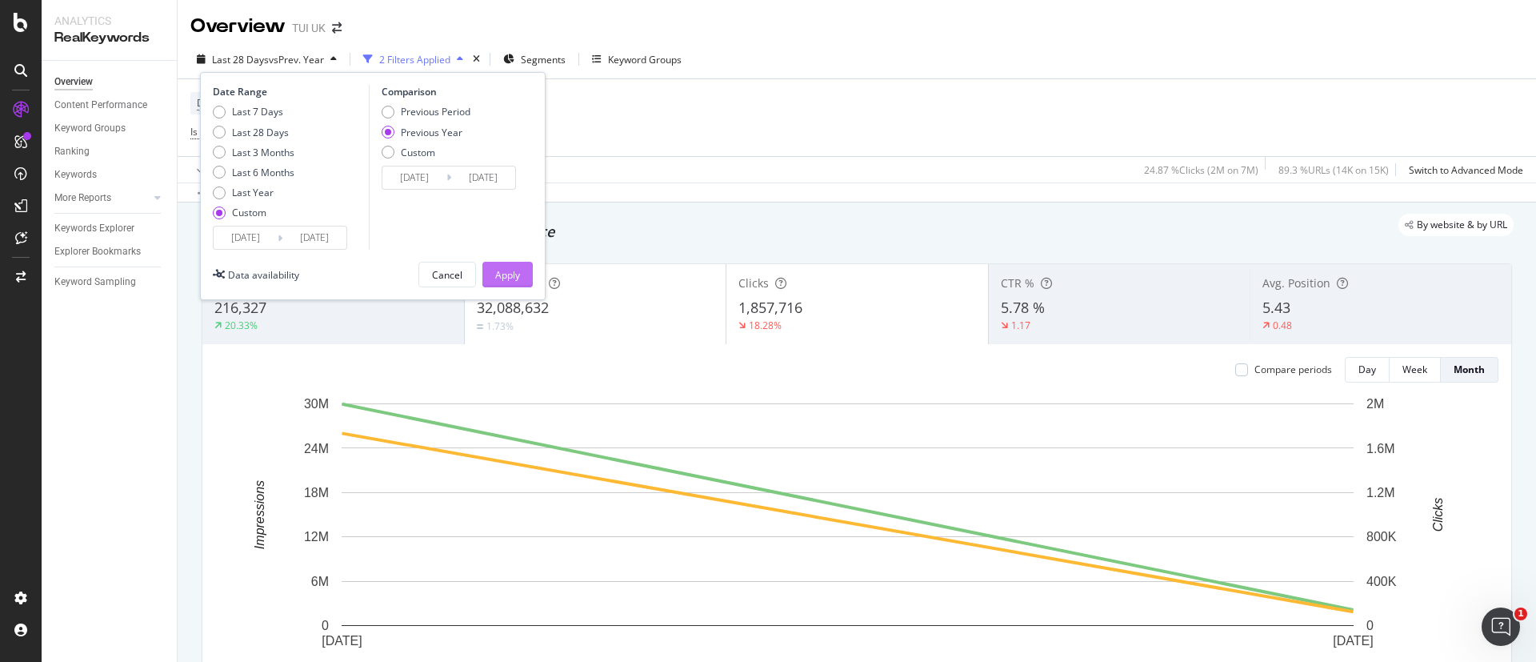
click at [500, 270] on div "Apply" at bounding box center [507, 275] width 25 height 14
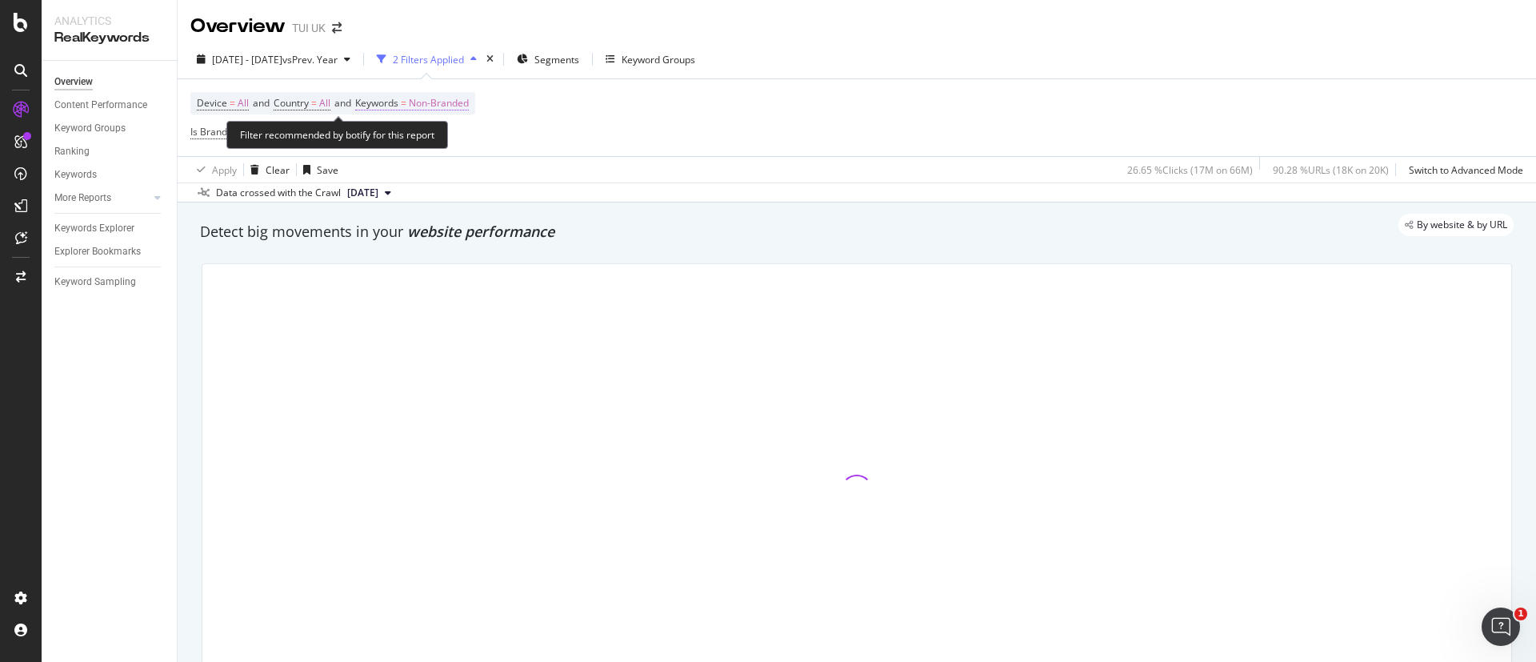
click at [469, 96] on span "Non-Branded" at bounding box center [439, 103] width 60 height 22
click at [436, 120] on div "Non-Branded Cancel Add filter Apply" at bounding box center [467, 155] width 202 height 80
click at [442, 131] on div "Non-Branded" at bounding box center [421, 141] width 86 height 24
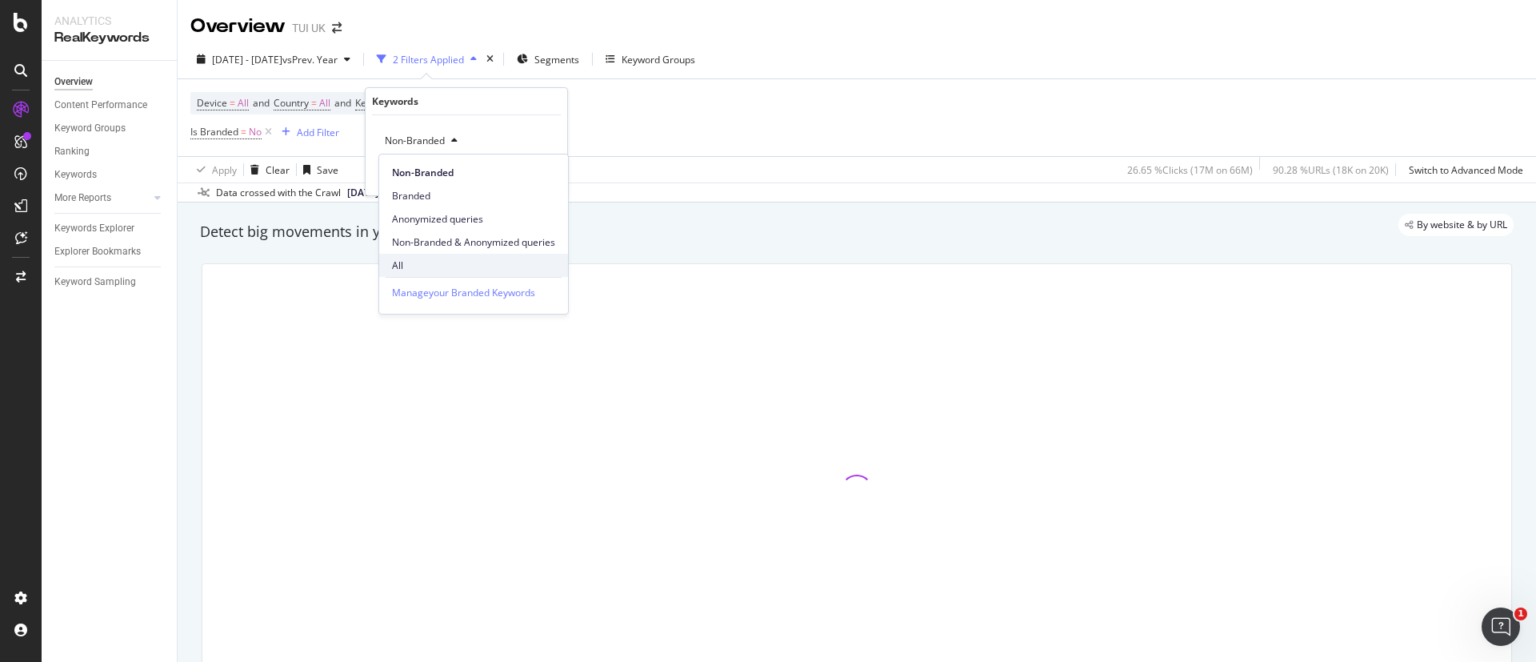
click at [446, 255] on div "All" at bounding box center [473, 265] width 189 height 23
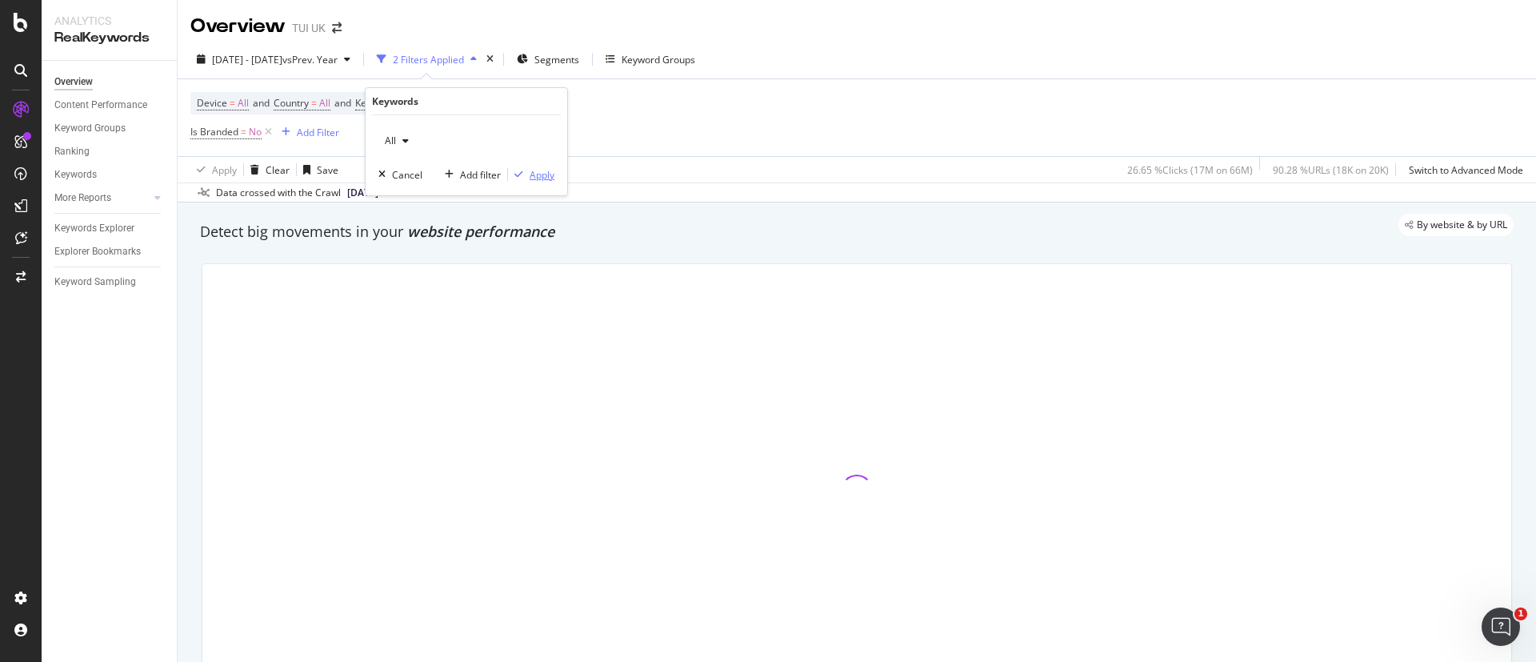
click at [542, 168] on div "Apply" at bounding box center [542, 175] width 25 height 14
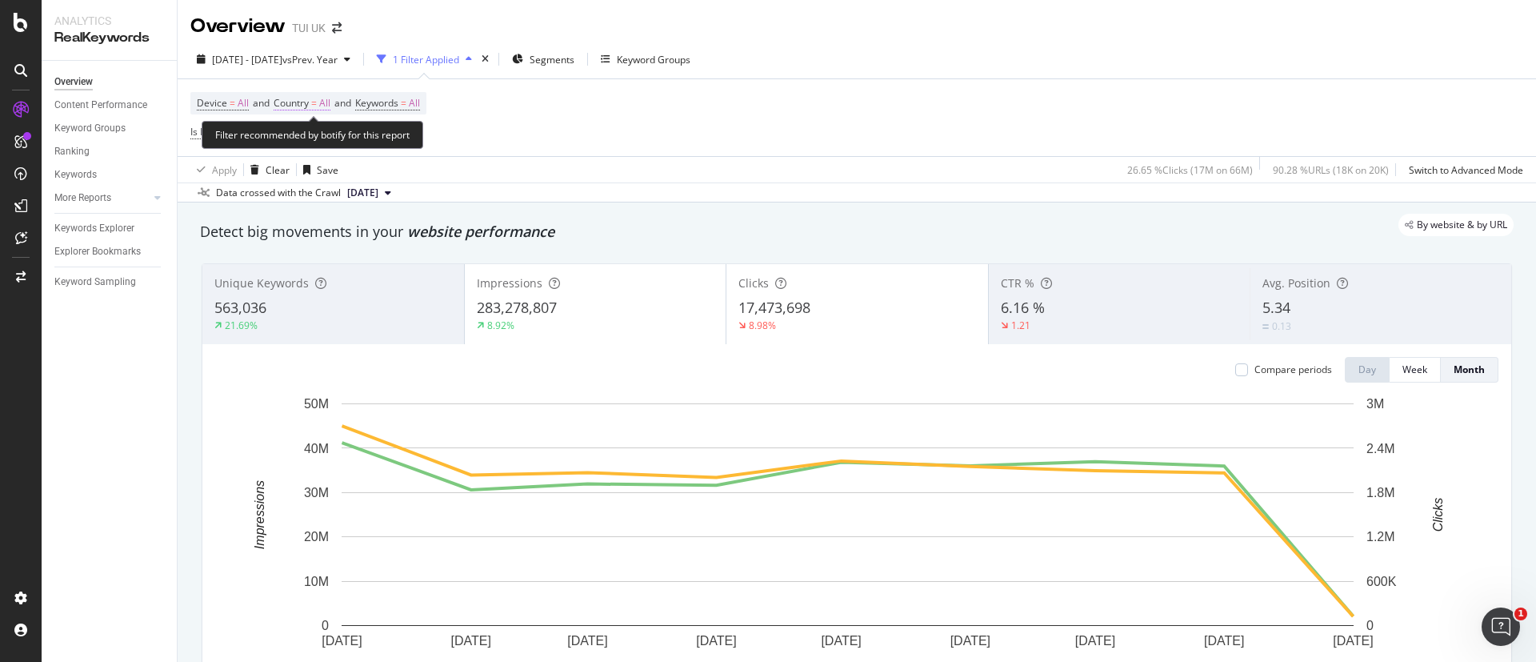
click at [324, 99] on span "All" at bounding box center [324, 103] width 11 height 22
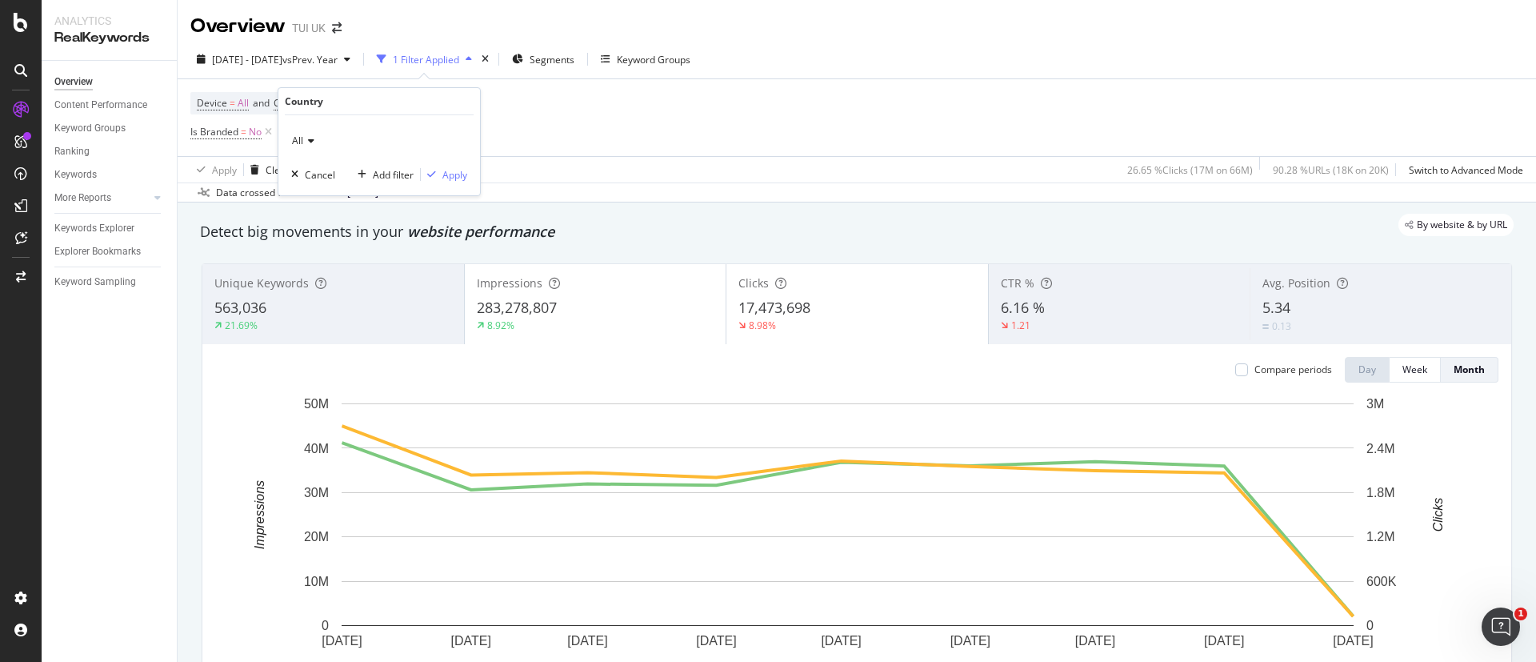
click at [318, 128] on div "All" at bounding box center [379, 141] width 176 height 26
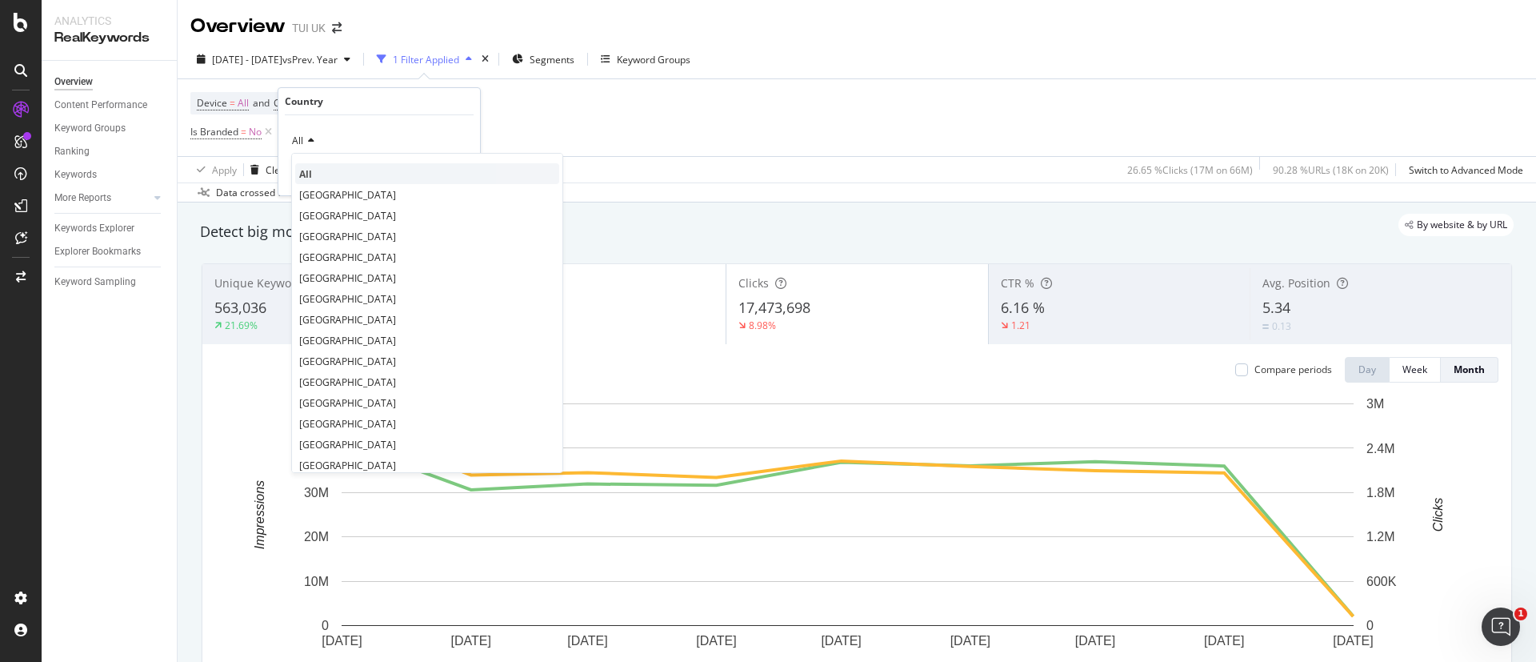
click at [354, 183] on div "All" at bounding box center [427, 173] width 264 height 21
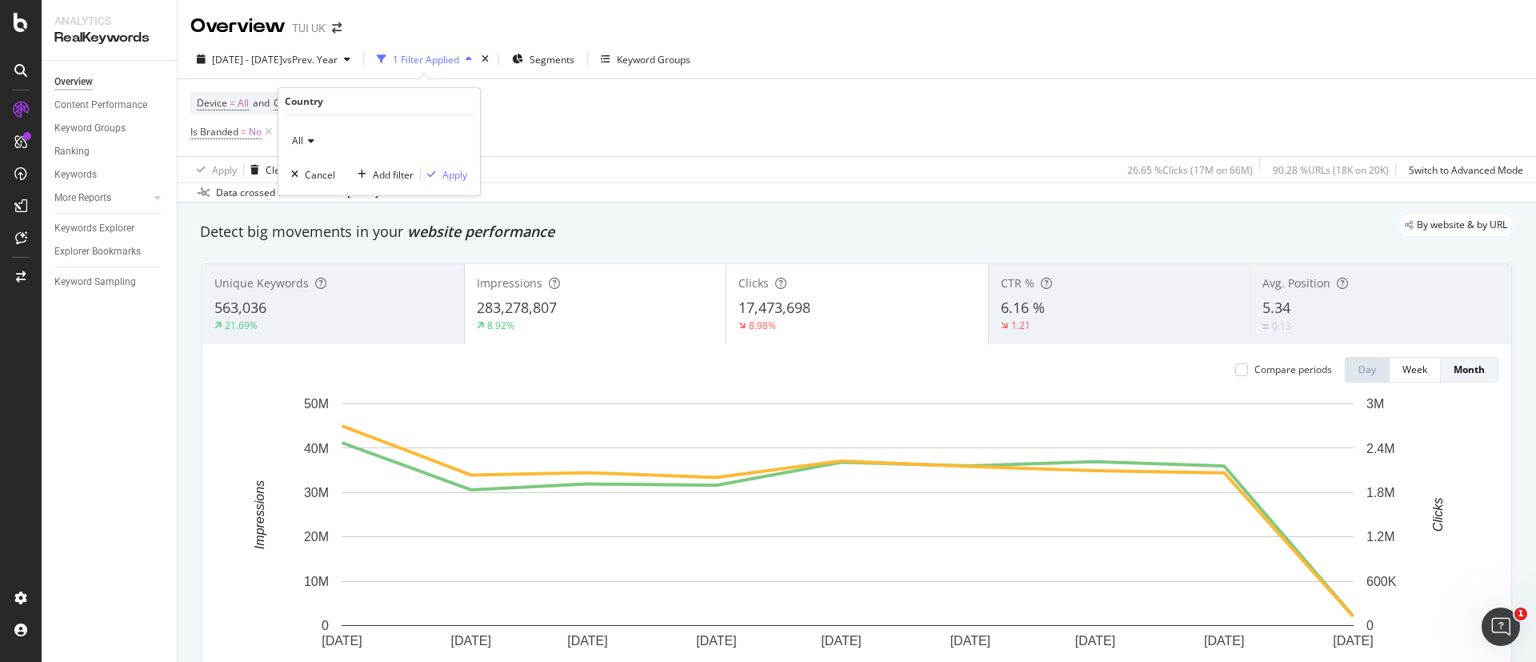
click at [303, 143] on icon at bounding box center [308, 141] width 11 height 10
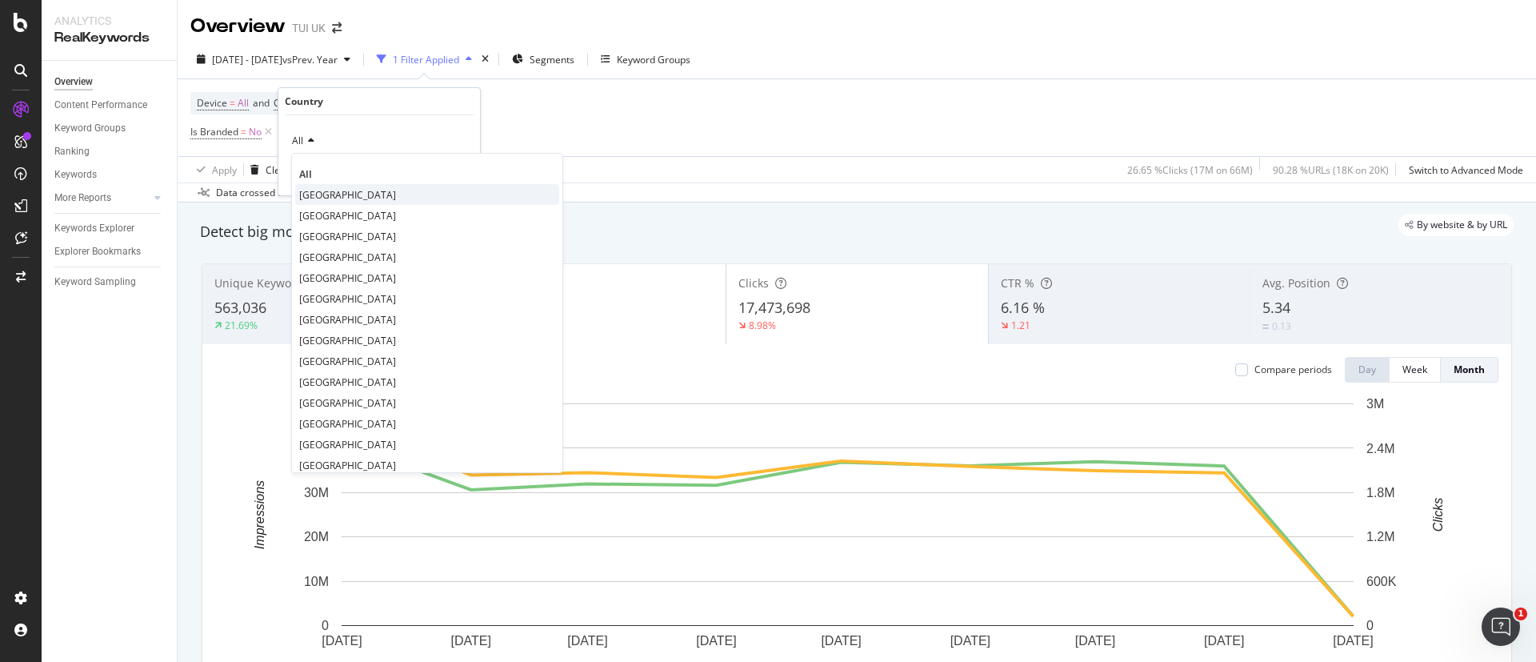
click at [338, 191] on span "[GEOGRAPHIC_DATA]" at bounding box center [347, 195] width 97 height 14
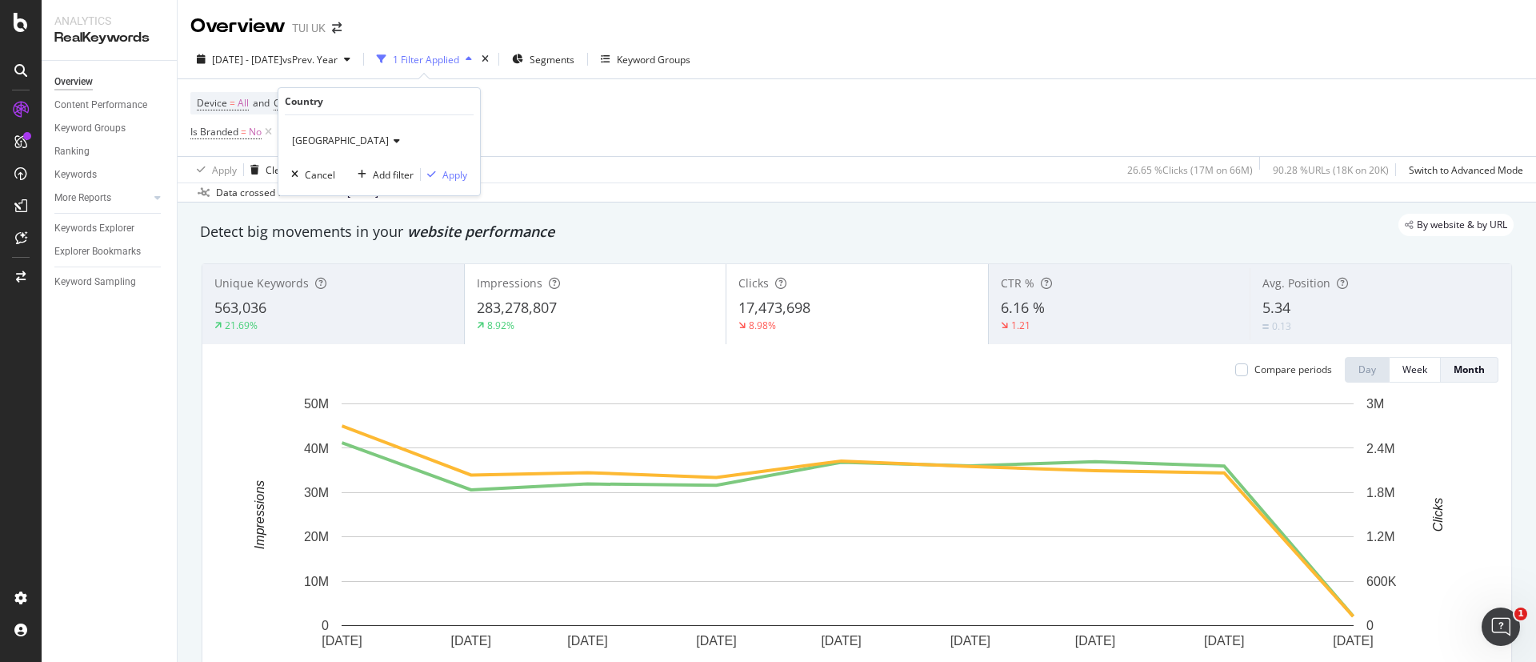
click at [469, 173] on div "[GEOGRAPHIC_DATA] Cancel Add filter Apply" at bounding box center [379, 155] width 202 height 80
click at [457, 173] on div "Apply" at bounding box center [454, 175] width 25 height 14
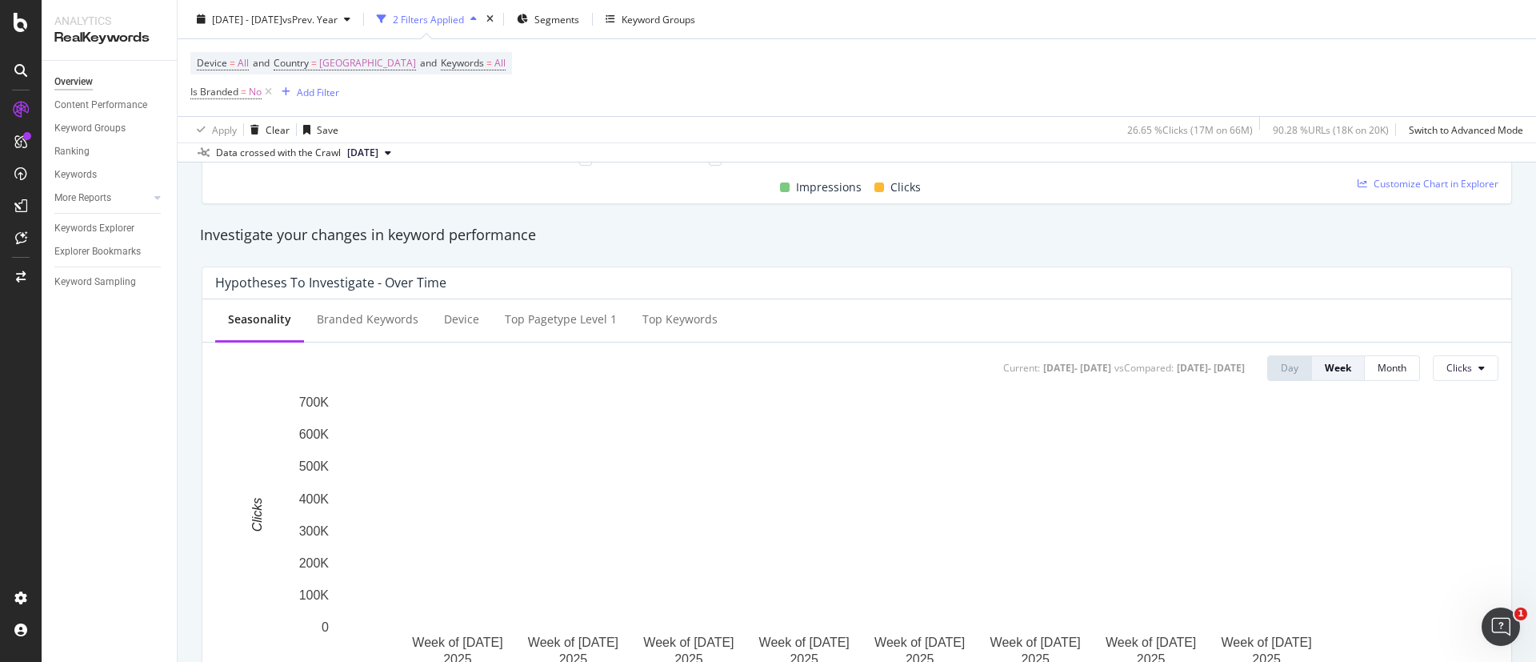
scroll to position [600, 0]
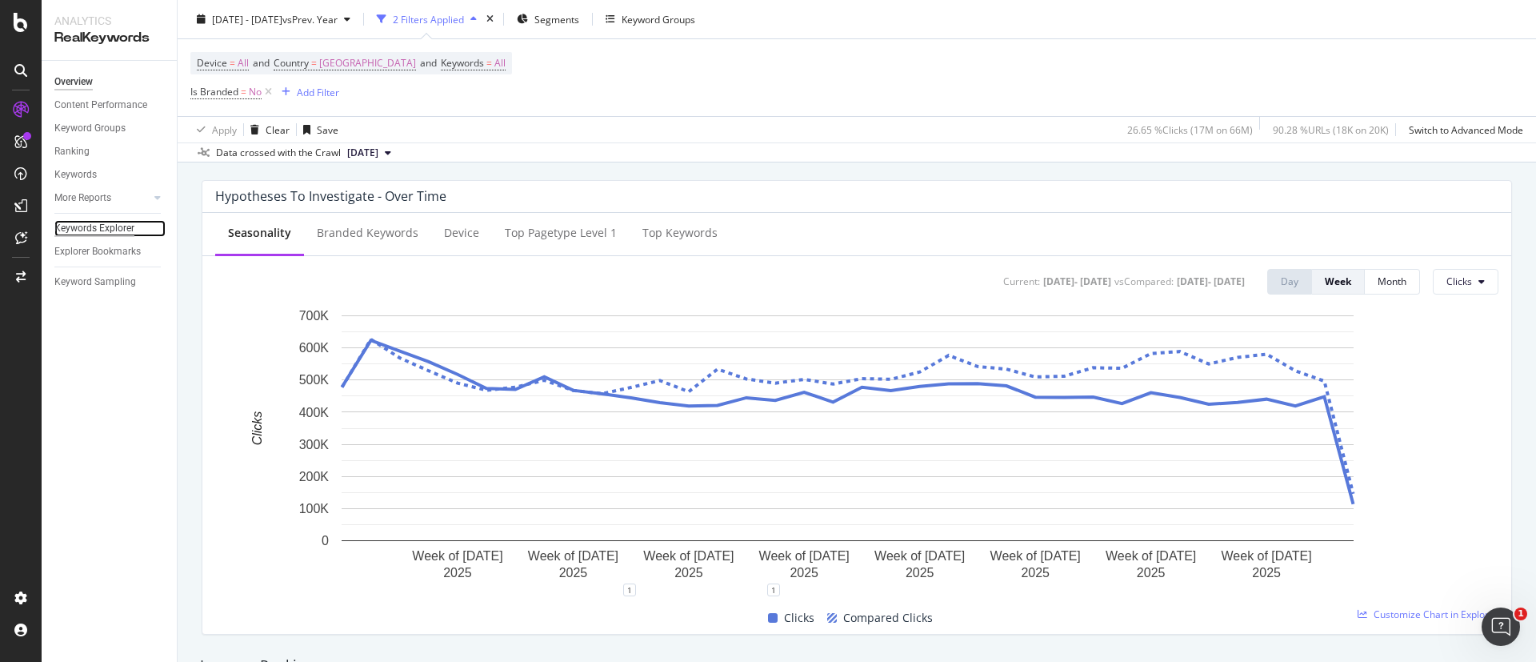
click at [132, 233] on div "Keywords Explorer" at bounding box center [94, 228] width 80 height 17
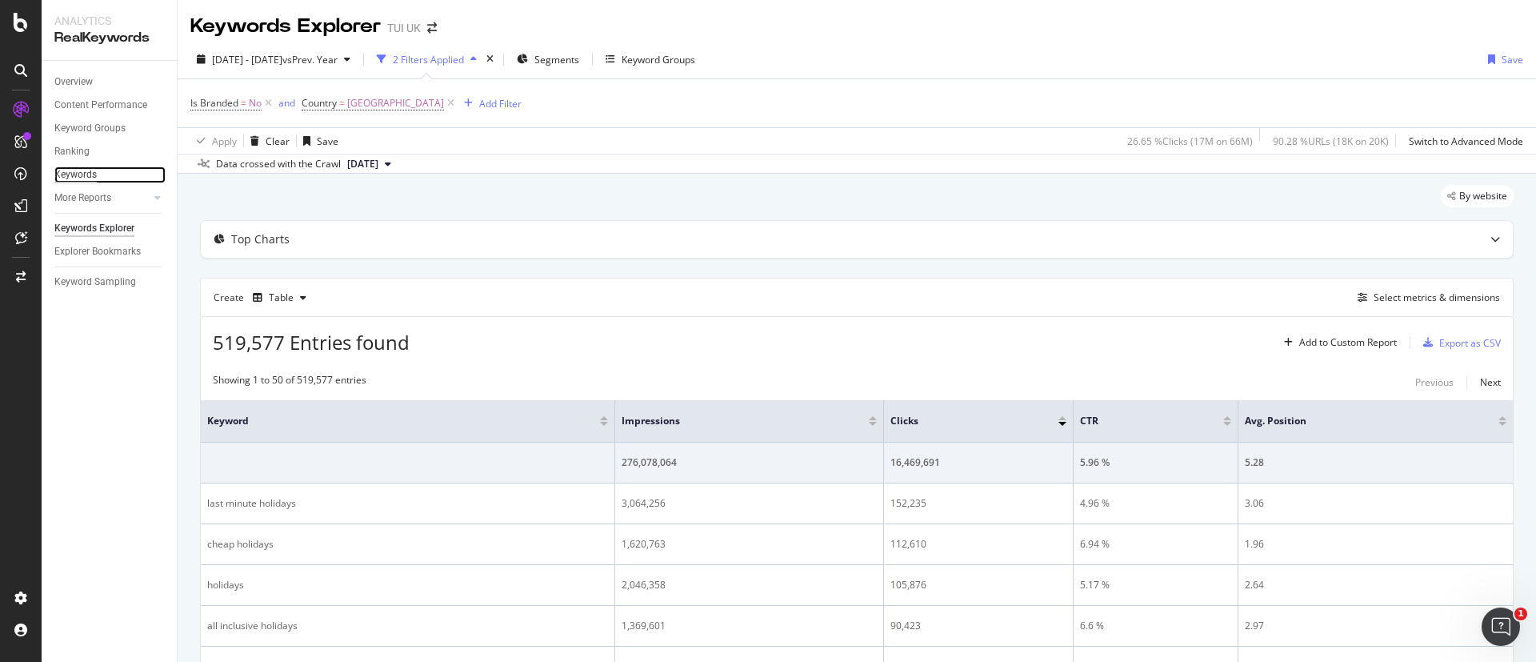
click at [86, 173] on div "Keywords" at bounding box center [75, 174] width 42 height 17
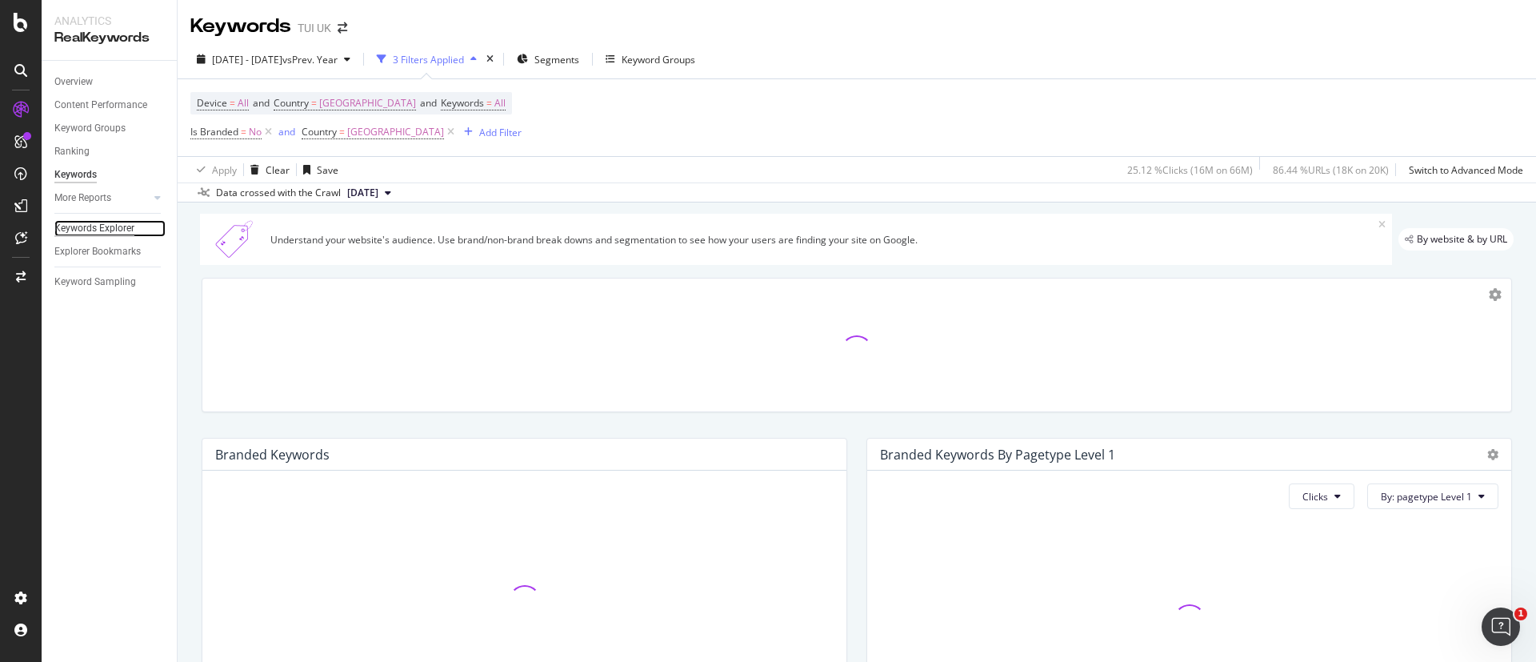
click at [95, 231] on div "Keywords Explorer" at bounding box center [94, 228] width 80 height 17
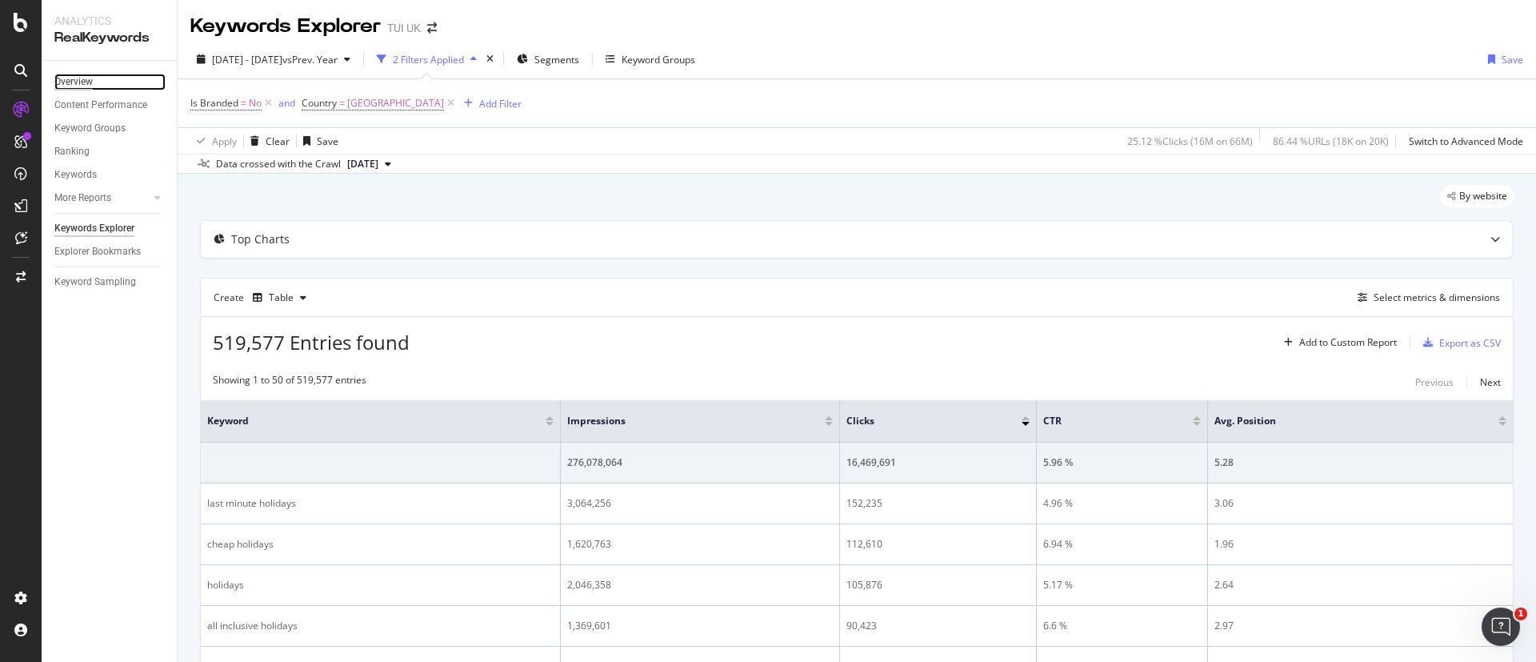
click at [89, 86] on div "Overview" at bounding box center [73, 82] width 38 height 17
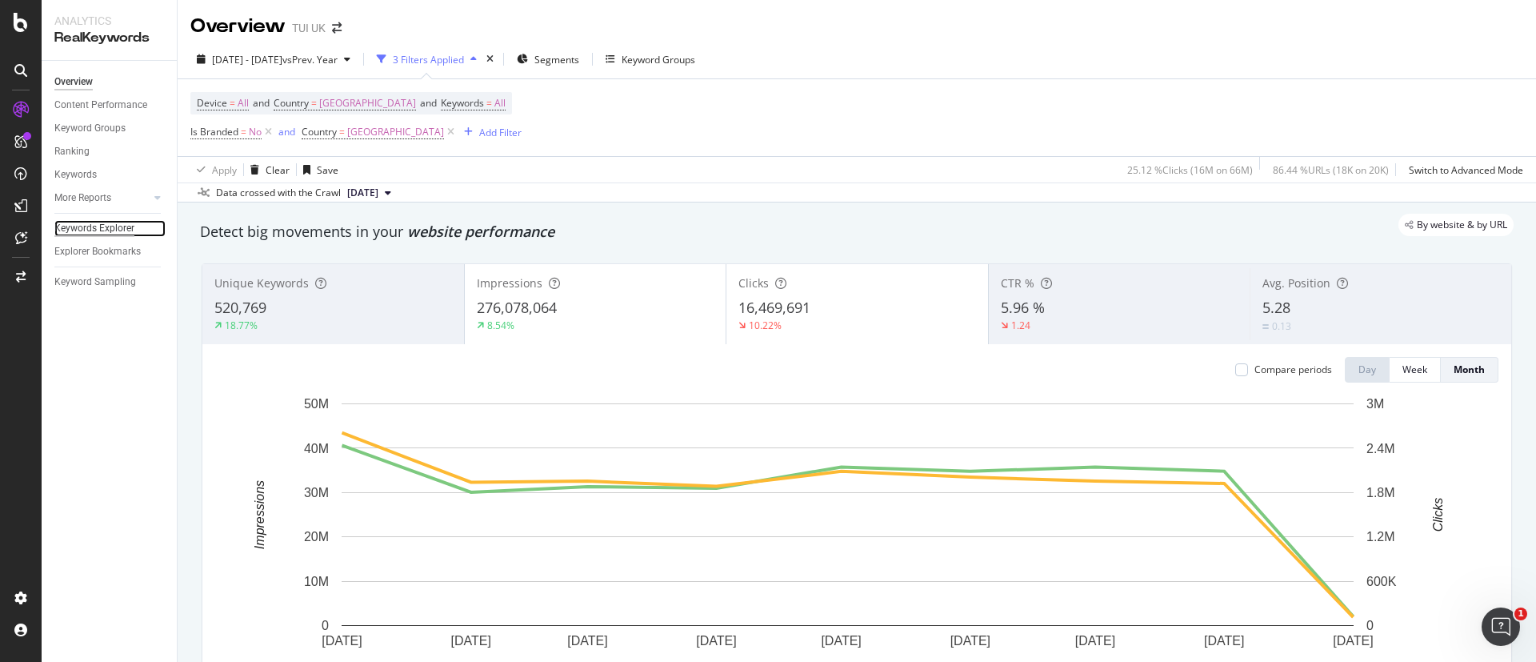
click at [120, 223] on div "Keywords Explorer" at bounding box center [94, 228] width 80 height 17
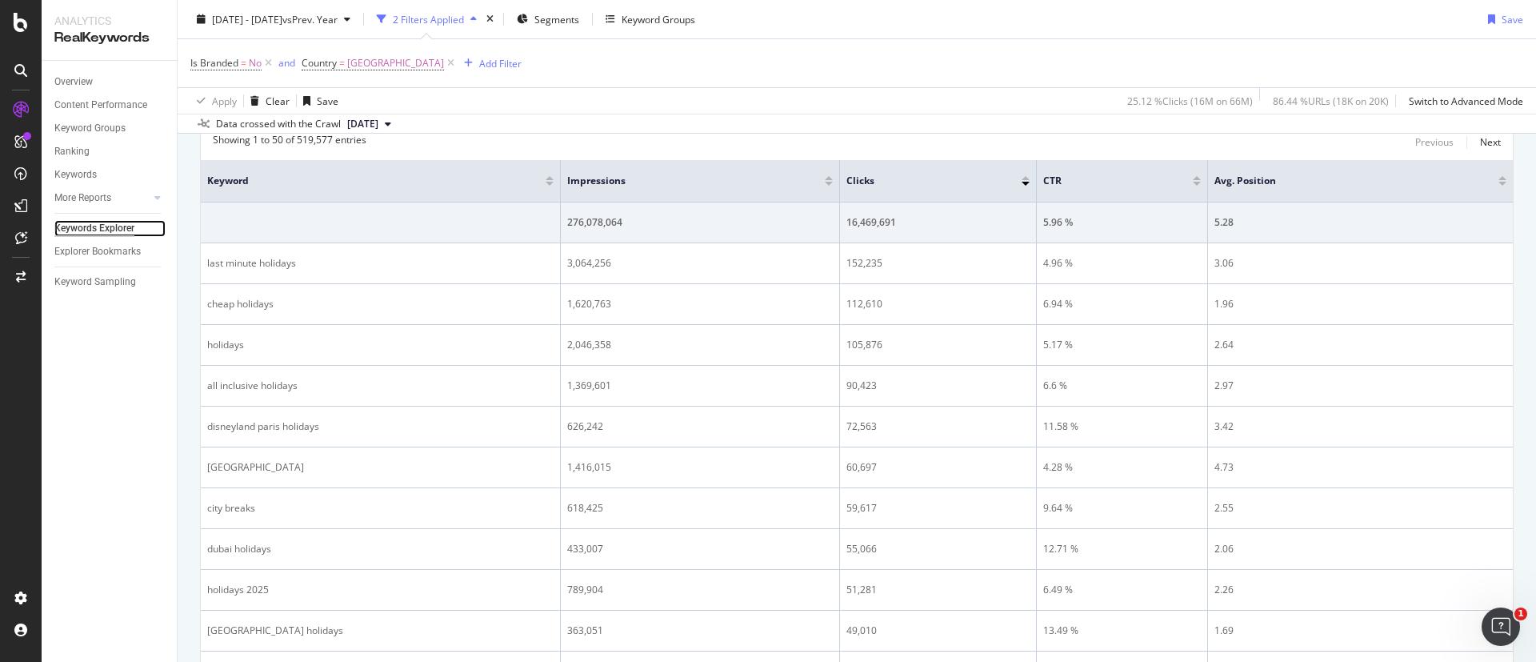
scroll to position [120, 0]
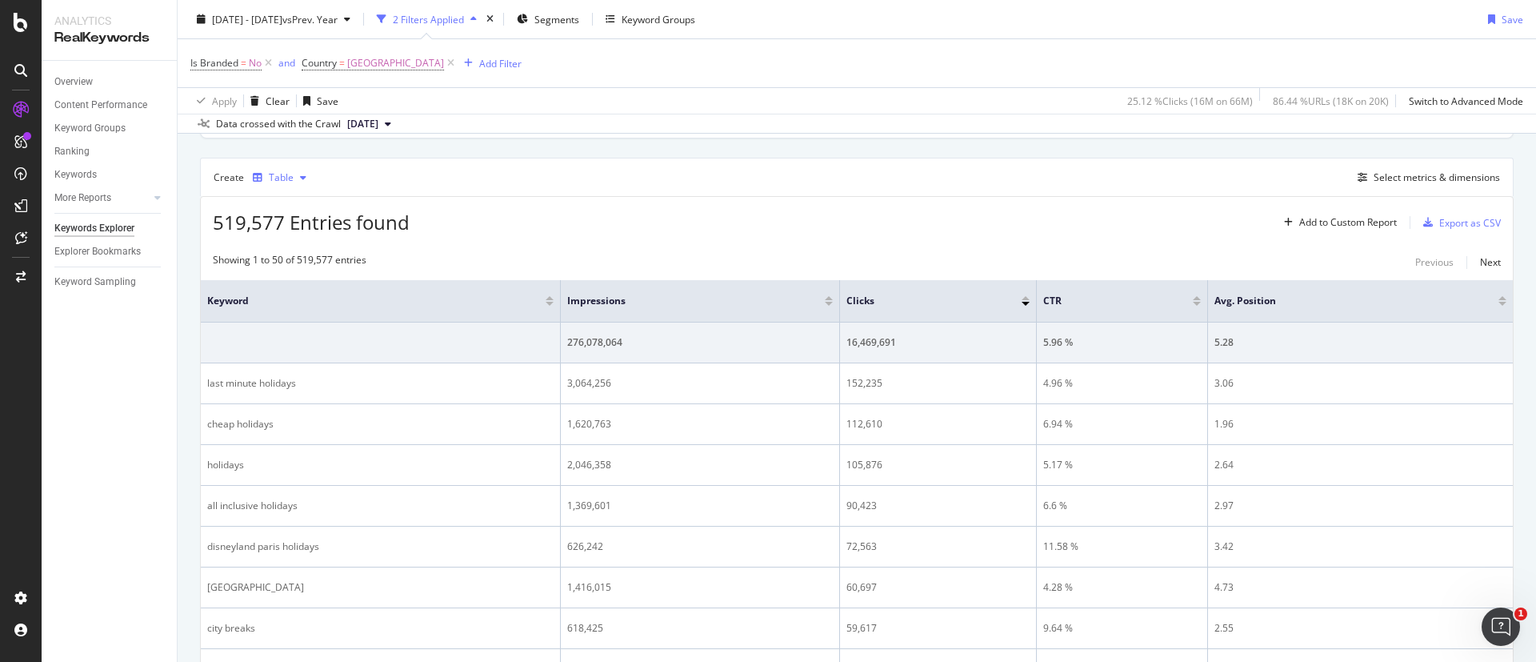
click at [290, 187] on div "Table" at bounding box center [279, 178] width 66 height 24
click at [304, 227] on div "Trend" at bounding box center [298, 231] width 26 height 14
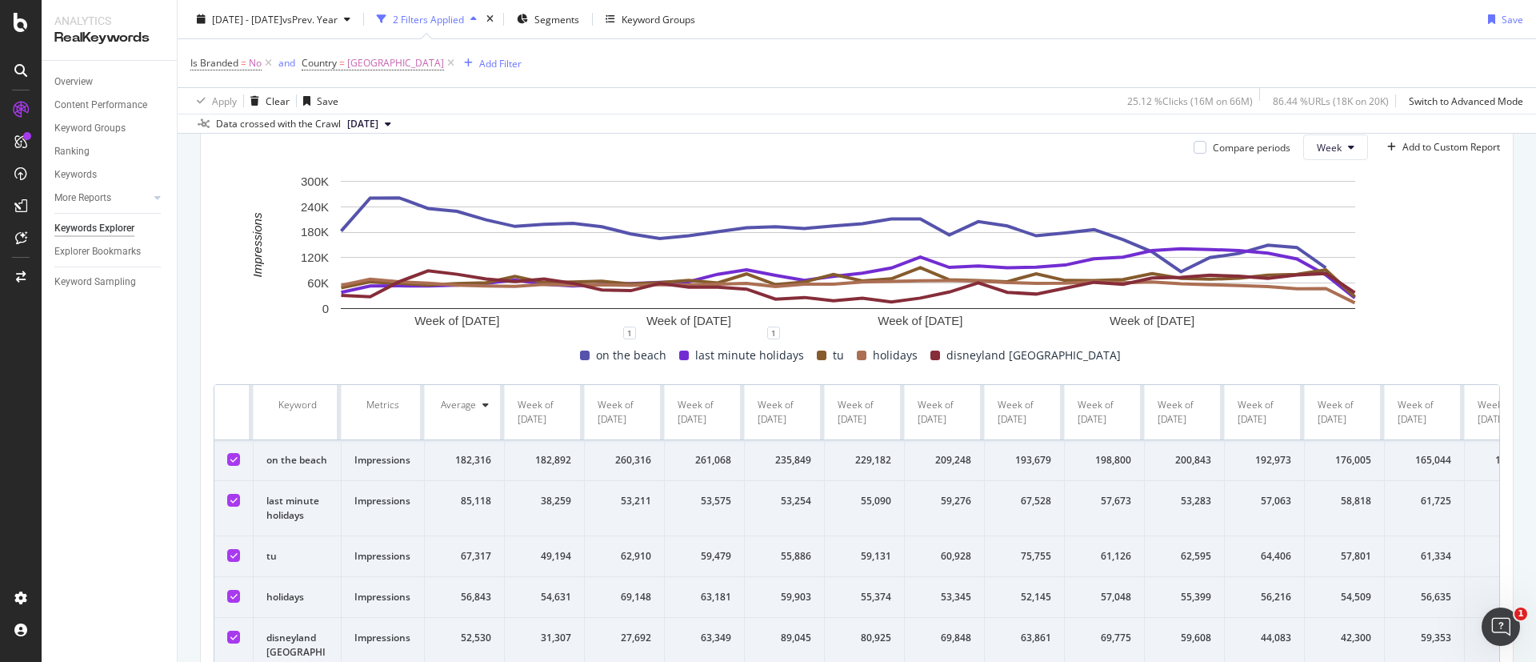
scroll to position [187, 0]
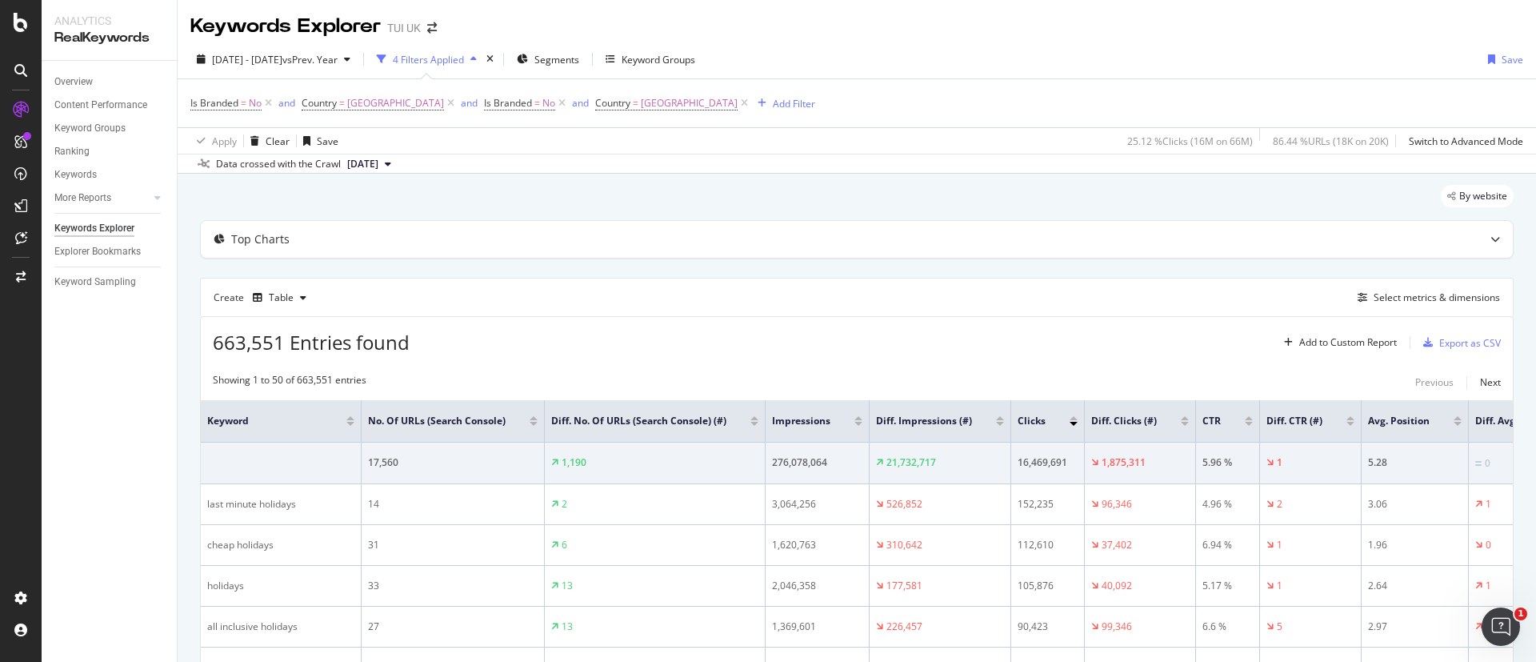
click at [818, 329] on div "663,551 Entries found Add to Custom Report Export as CSV" at bounding box center [857, 336] width 1312 height 39
click at [93, 102] on div "Content Performance" at bounding box center [100, 105] width 93 height 17
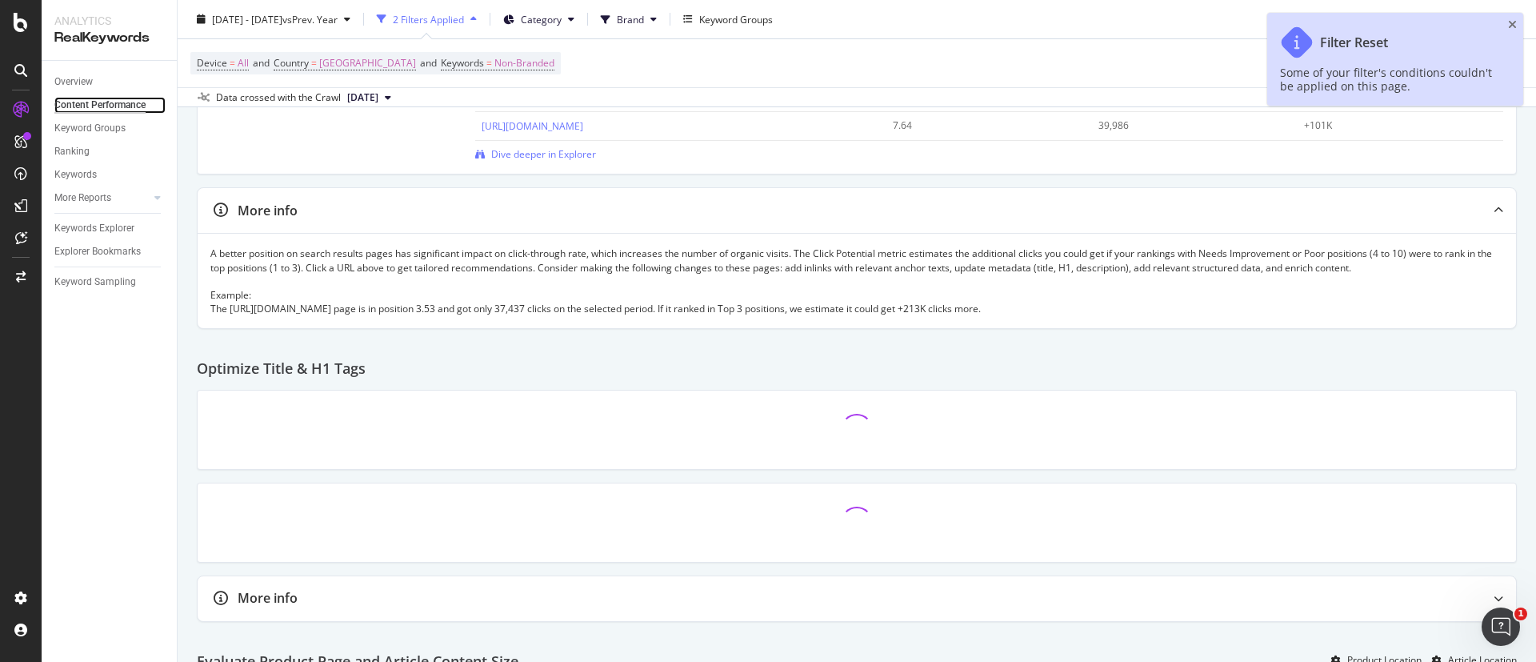
scroll to position [600, 0]
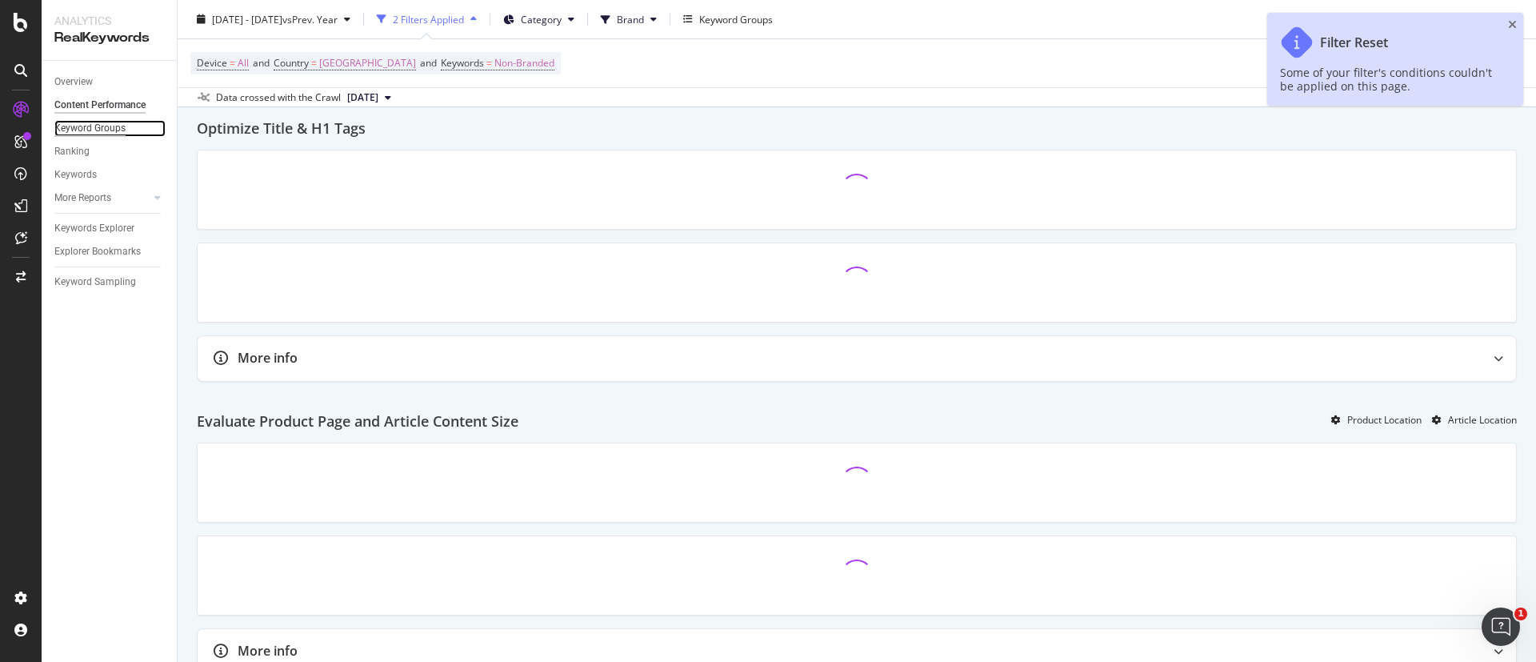
click at [118, 132] on div "Keyword Groups" at bounding box center [89, 128] width 71 height 17
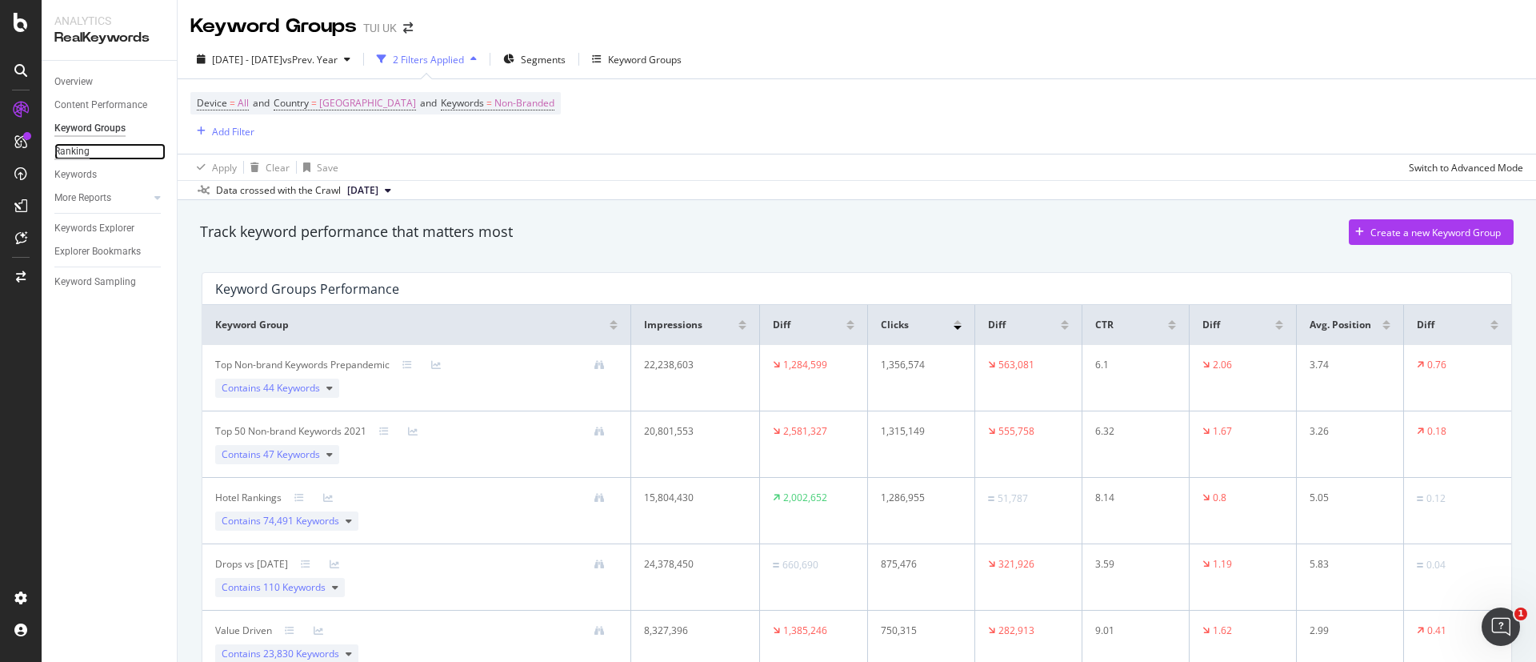
click at [80, 157] on div "Ranking" at bounding box center [71, 151] width 35 height 17
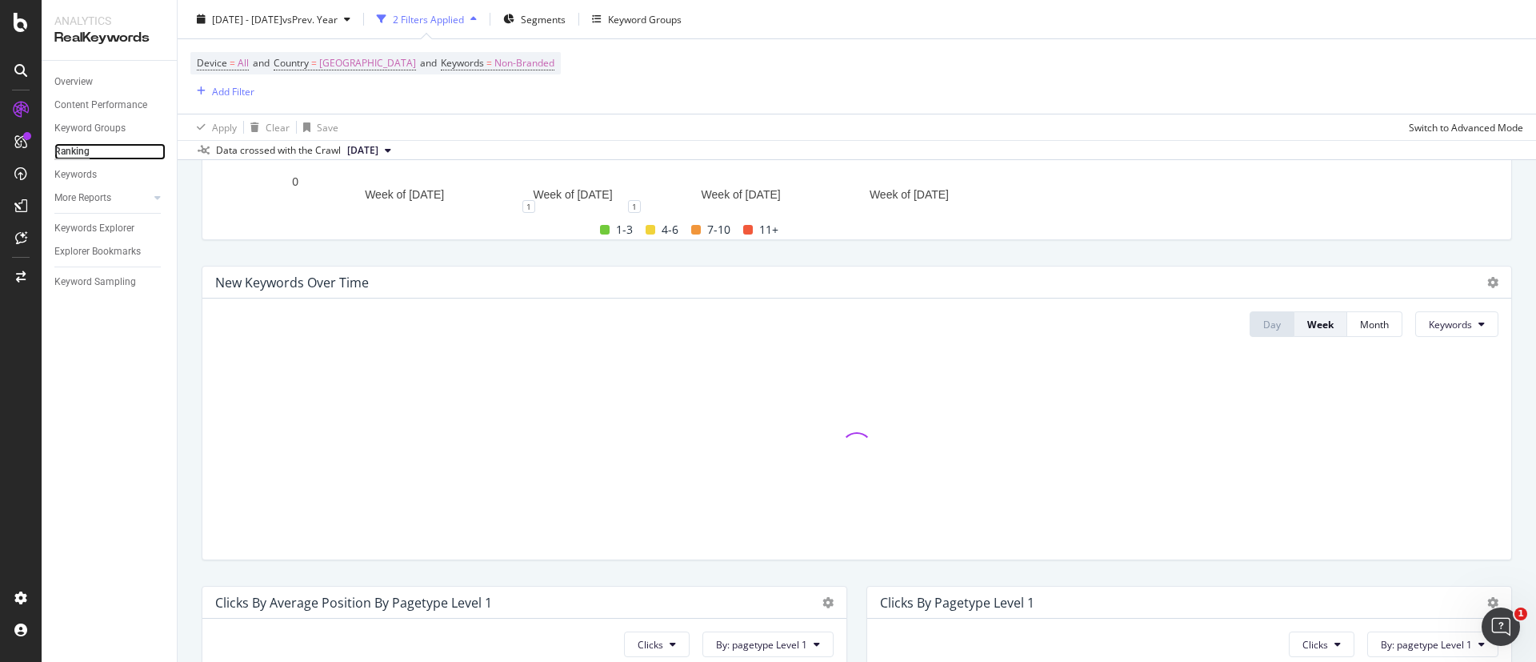
scroll to position [377, 0]
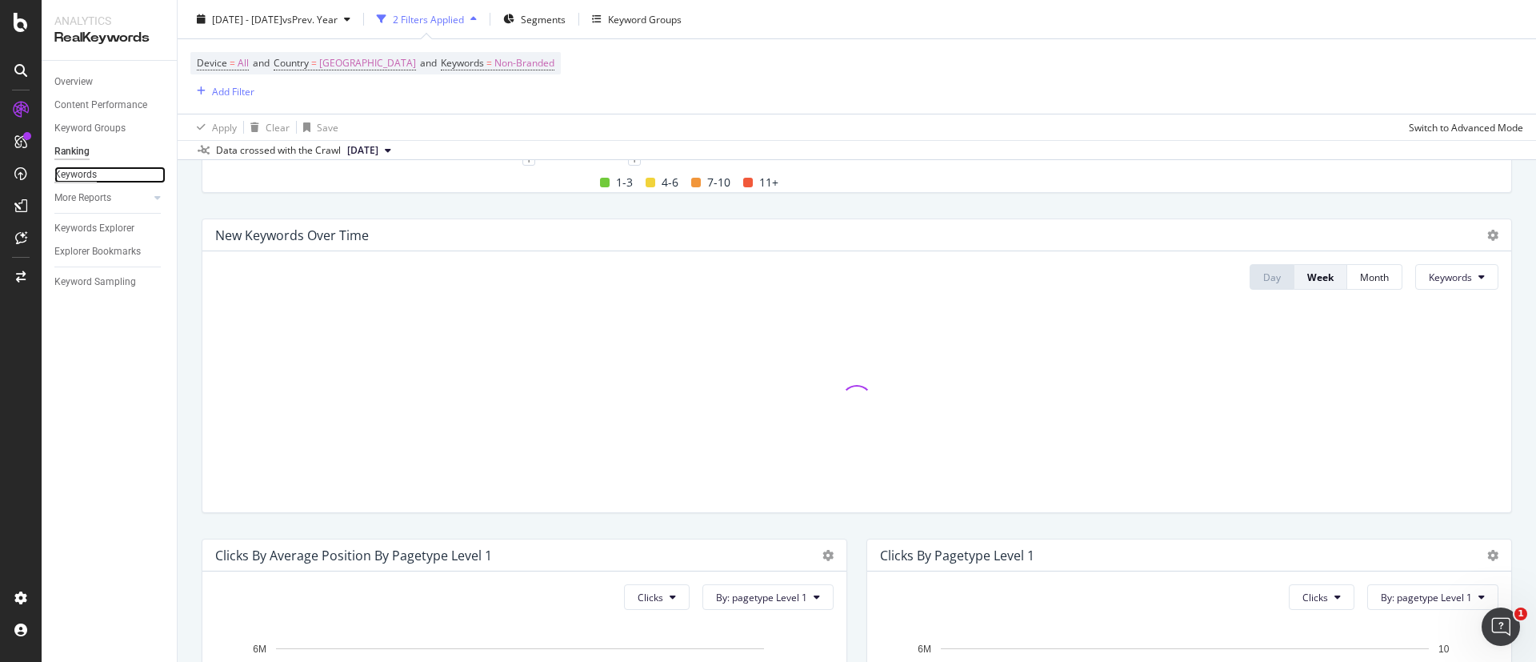
click at [78, 178] on div "Keywords" at bounding box center [75, 174] width 42 height 17
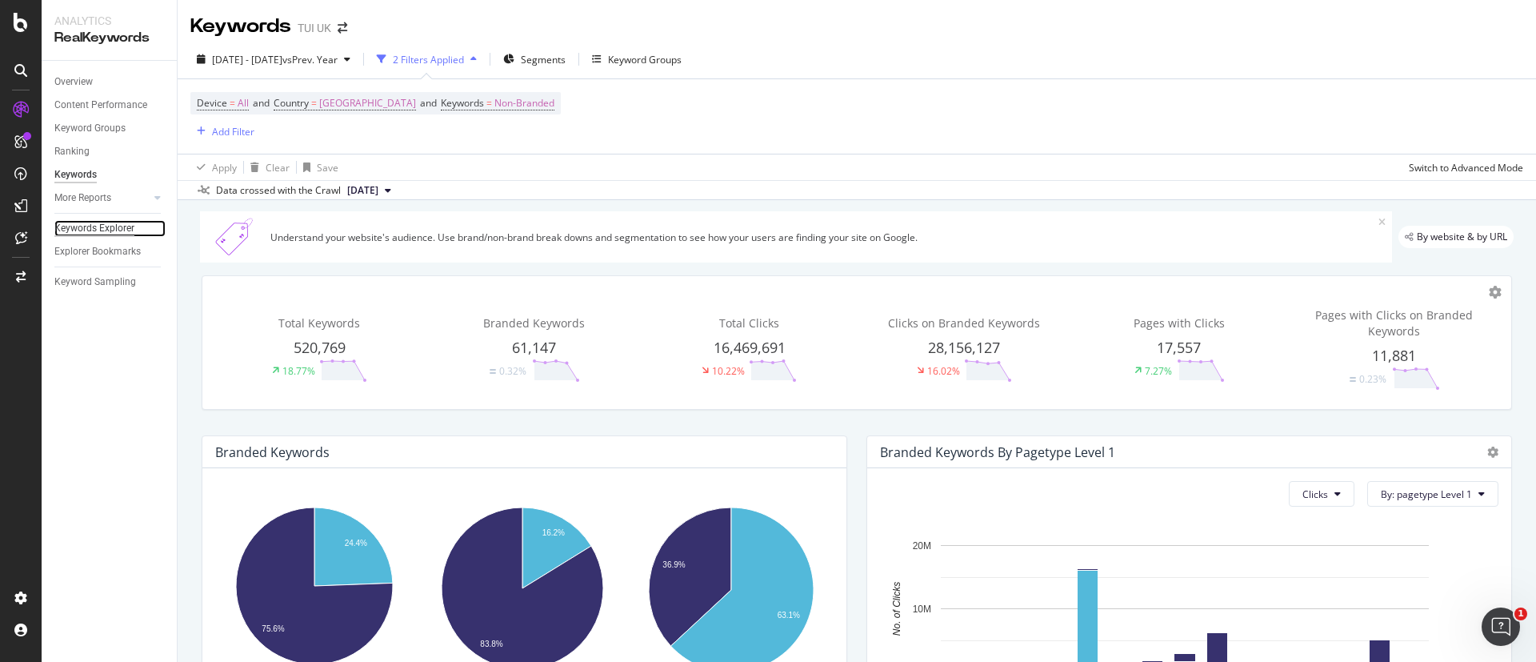
click at [109, 229] on div "Keywords Explorer" at bounding box center [94, 228] width 80 height 17
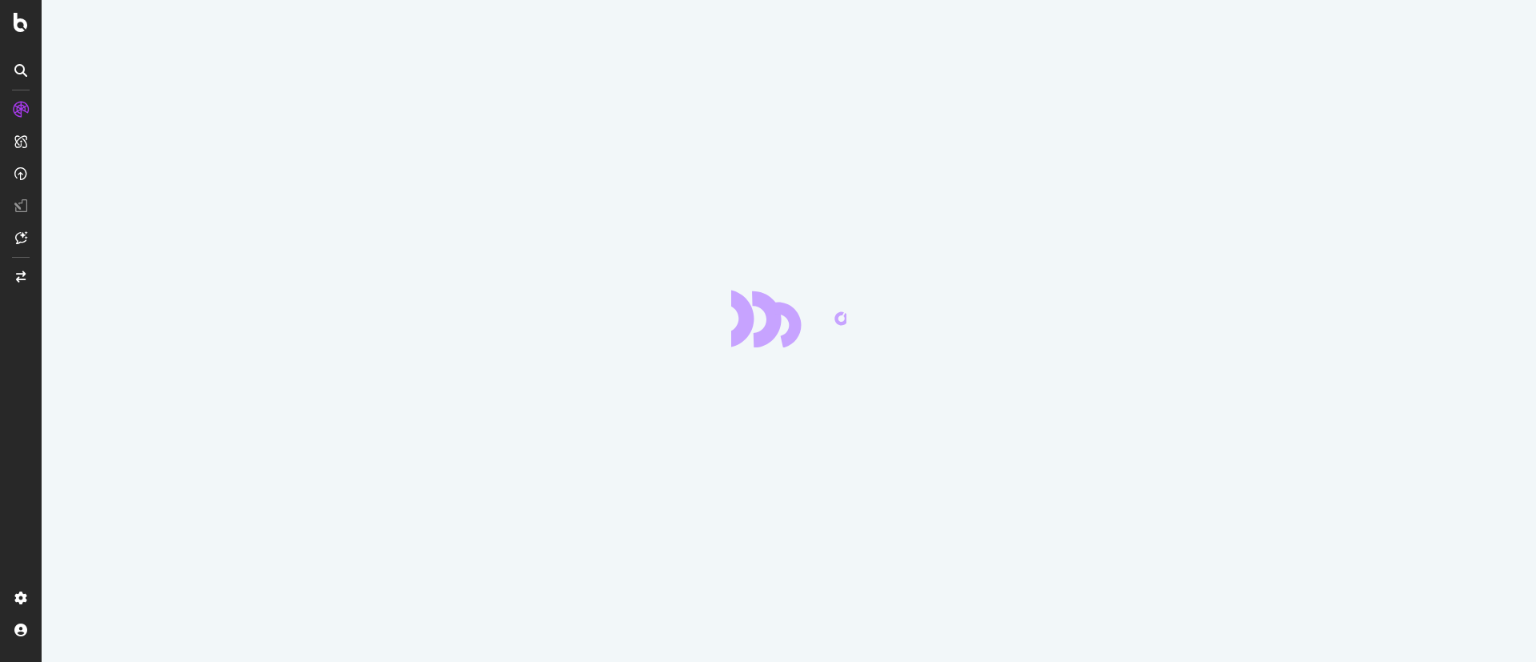
click at [1027, 202] on div at bounding box center [789, 331] width 1495 height 662
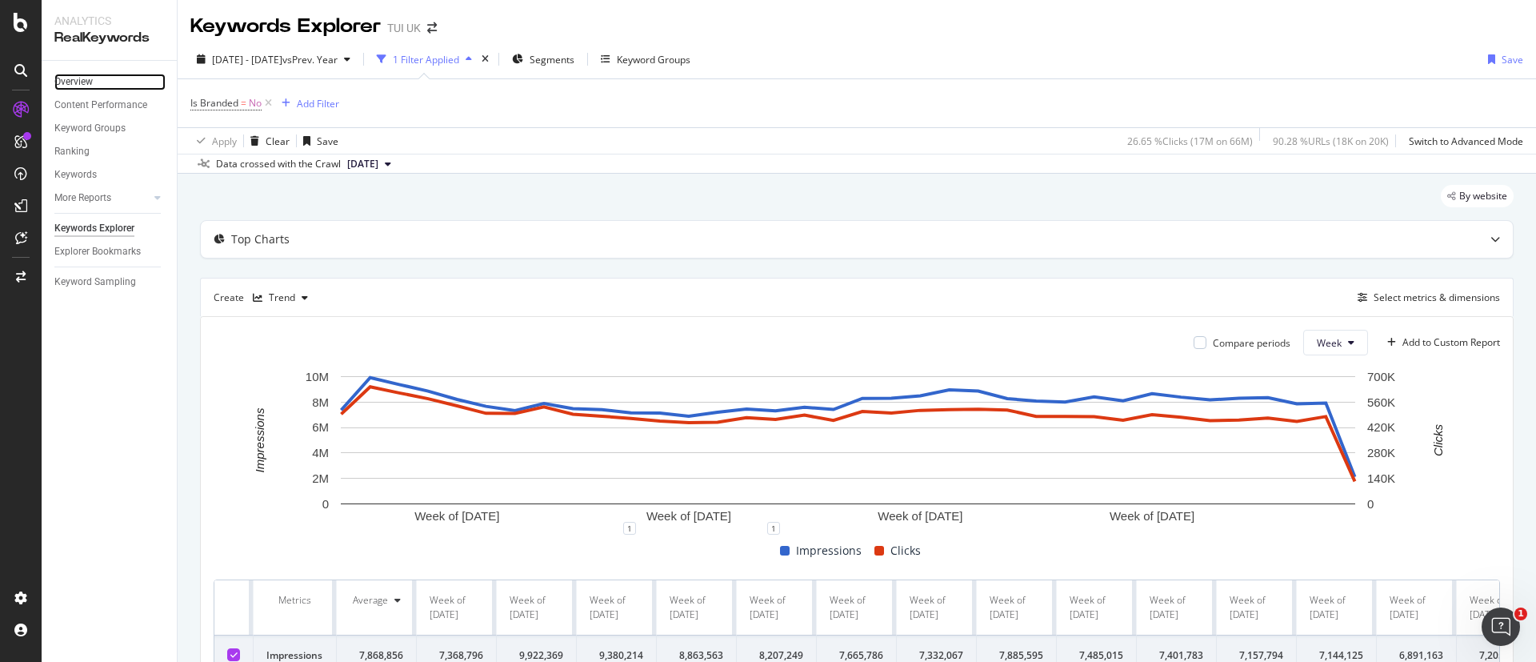
drag, startPoint x: 84, startPoint y: 86, endPoint x: 165, endPoint y: 77, distance: 81.3
click at [84, 86] on div "Overview" at bounding box center [73, 82] width 38 height 17
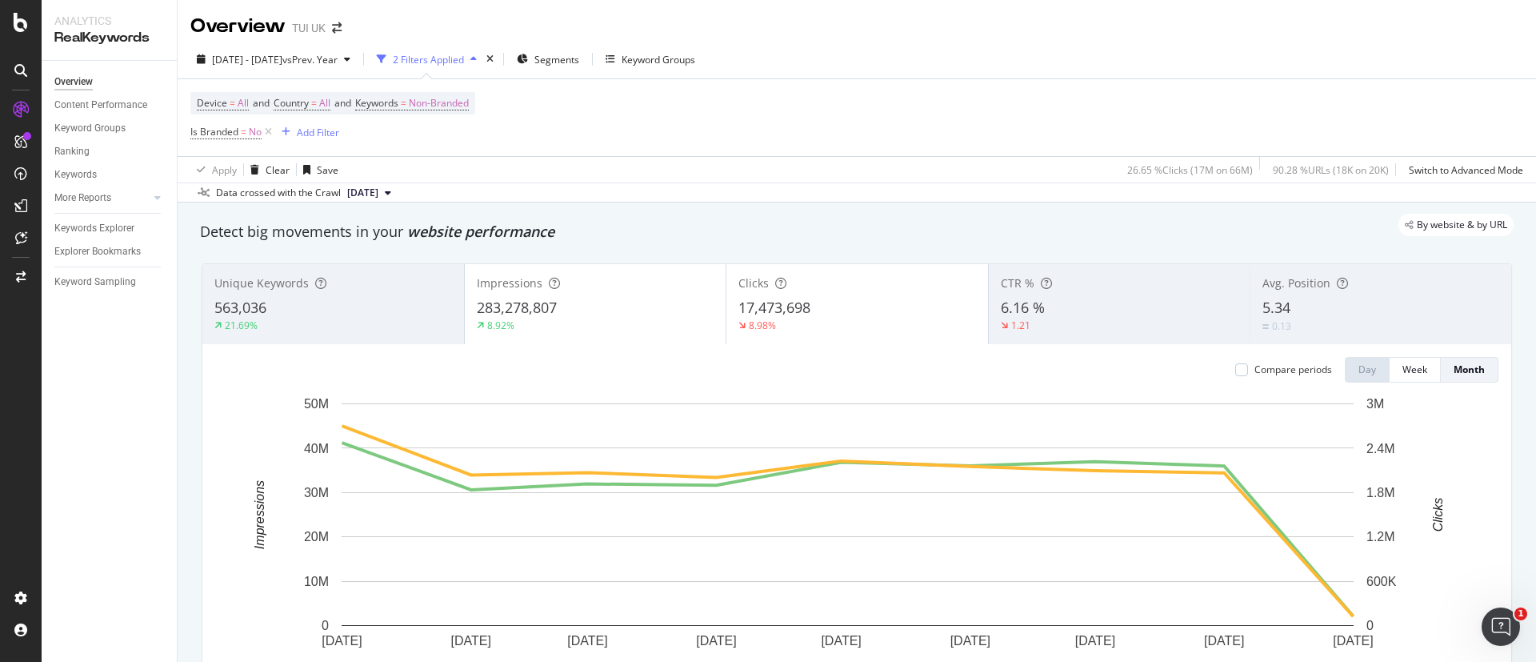
click at [842, 156] on div "Apply Clear Save 26.65 % Clicks ( 17M on 66M ) 90.28 % URLs ( 18K on 20K ) Swit…" at bounding box center [857, 169] width 1359 height 26
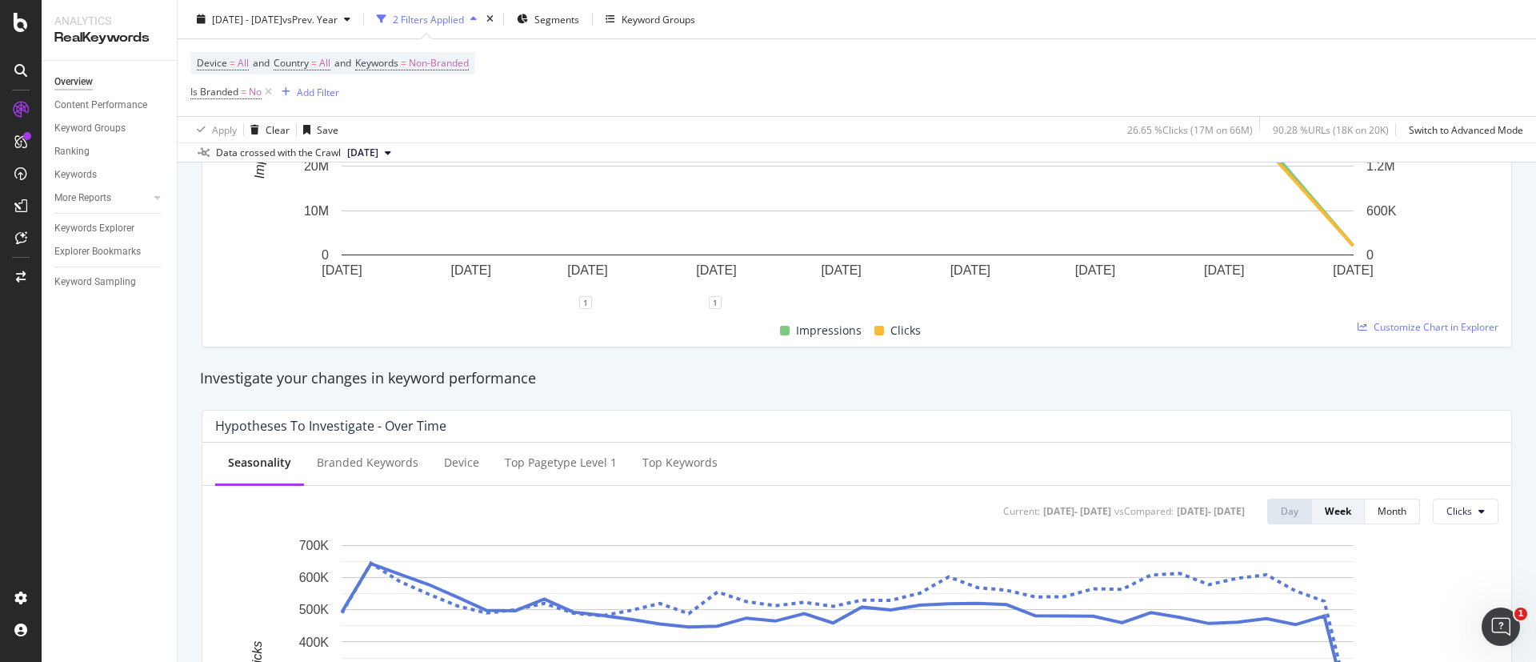
scroll to position [480, 0]
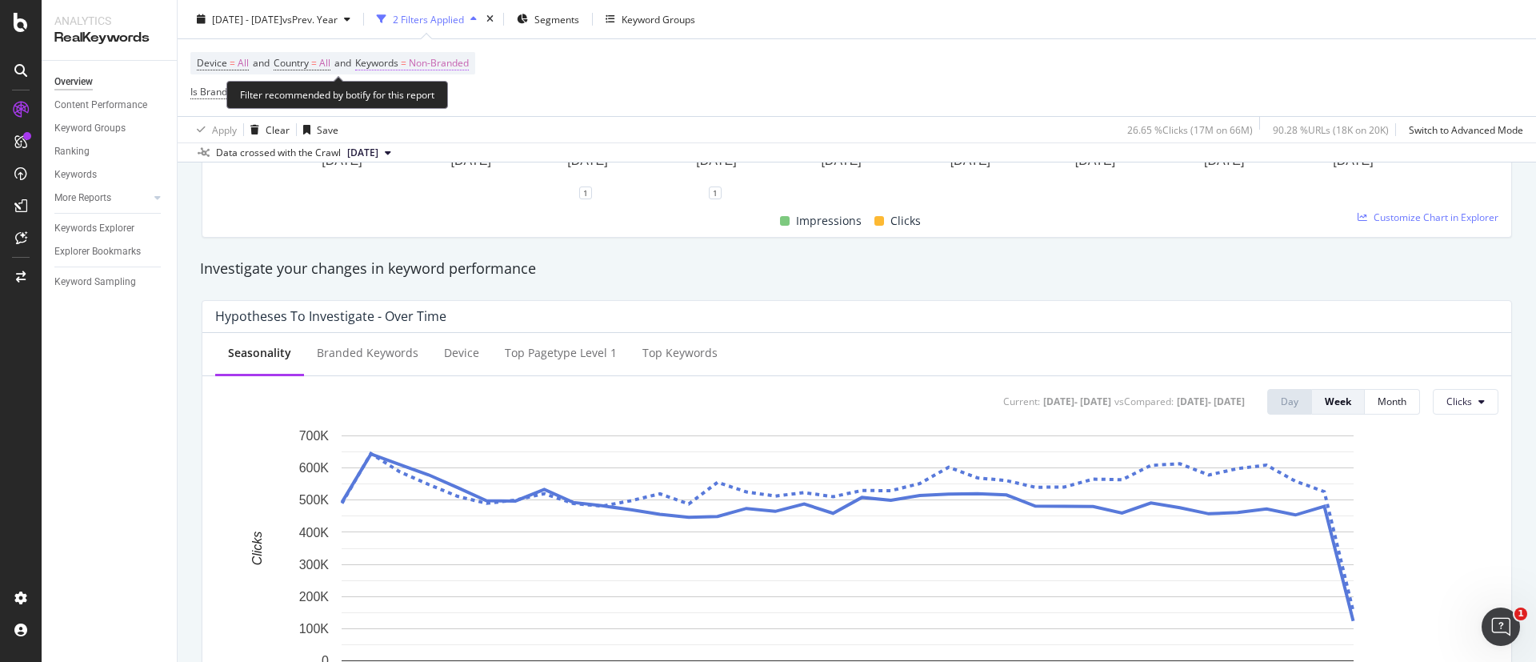
click at [422, 59] on span "Non-Branded" at bounding box center [439, 63] width 60 height 22
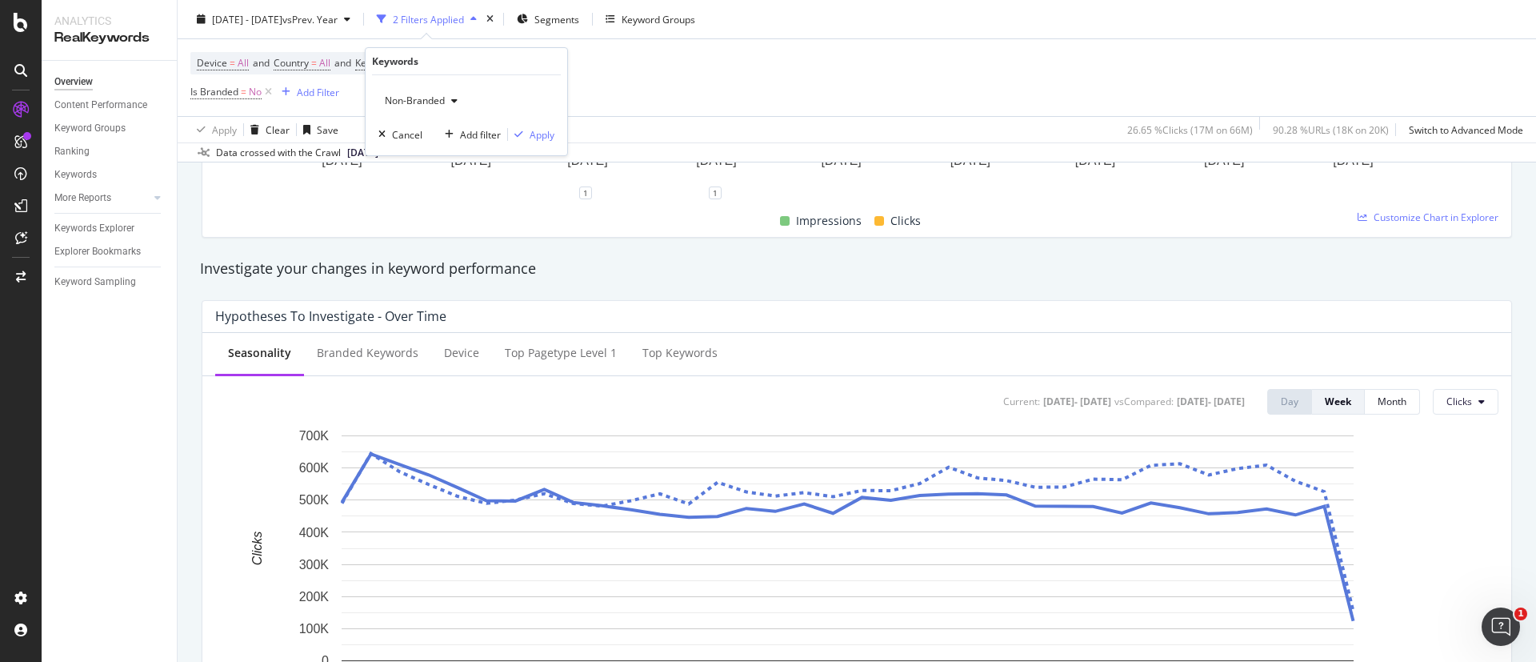
click at [434, 85] on div "Non-Branded Cancel Add filter Apply" at bounding box center [467, 115] width 202 height 80
click at [438, 96] on span "Non-Branded" at bounding box center [411, 101] width 66 height 14
click at [426, 214] on div "All" at bounding box center [473, 225] width 189 height 23
click at [532, 141] on div "Apply" at bounding box center [542, 135] width 25 height 14
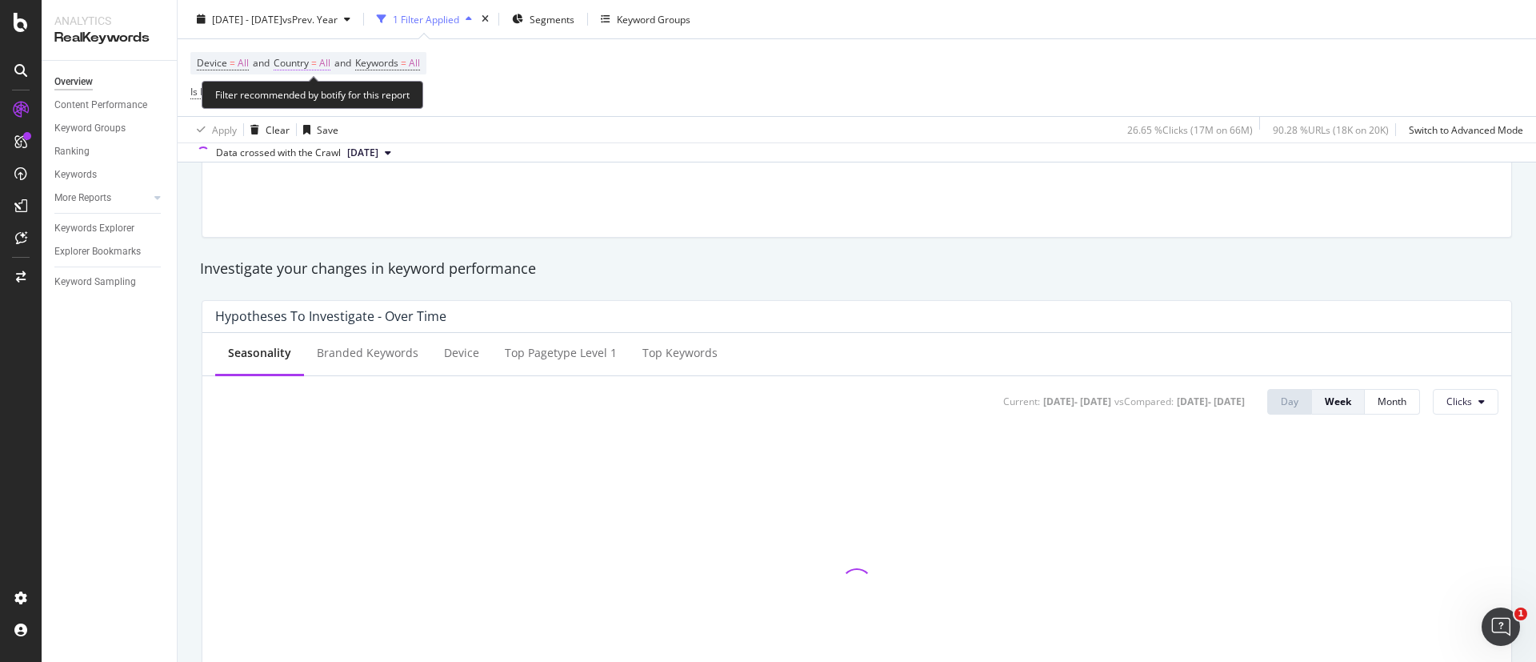
click at [296, 64] on span "Country" at bounding box center [291, 63] width 35 height 14
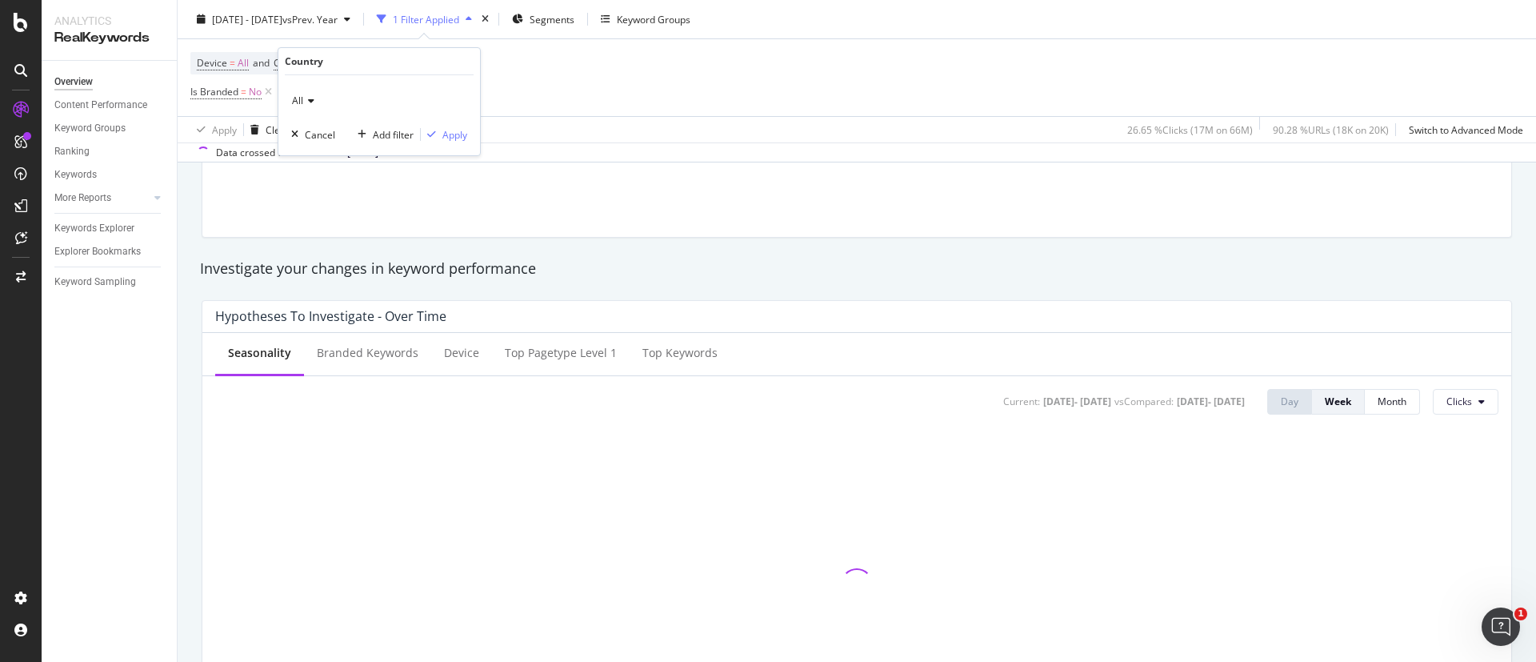
click at [312, 99] on icon at bounding box center [308, 101] width 11 height 10
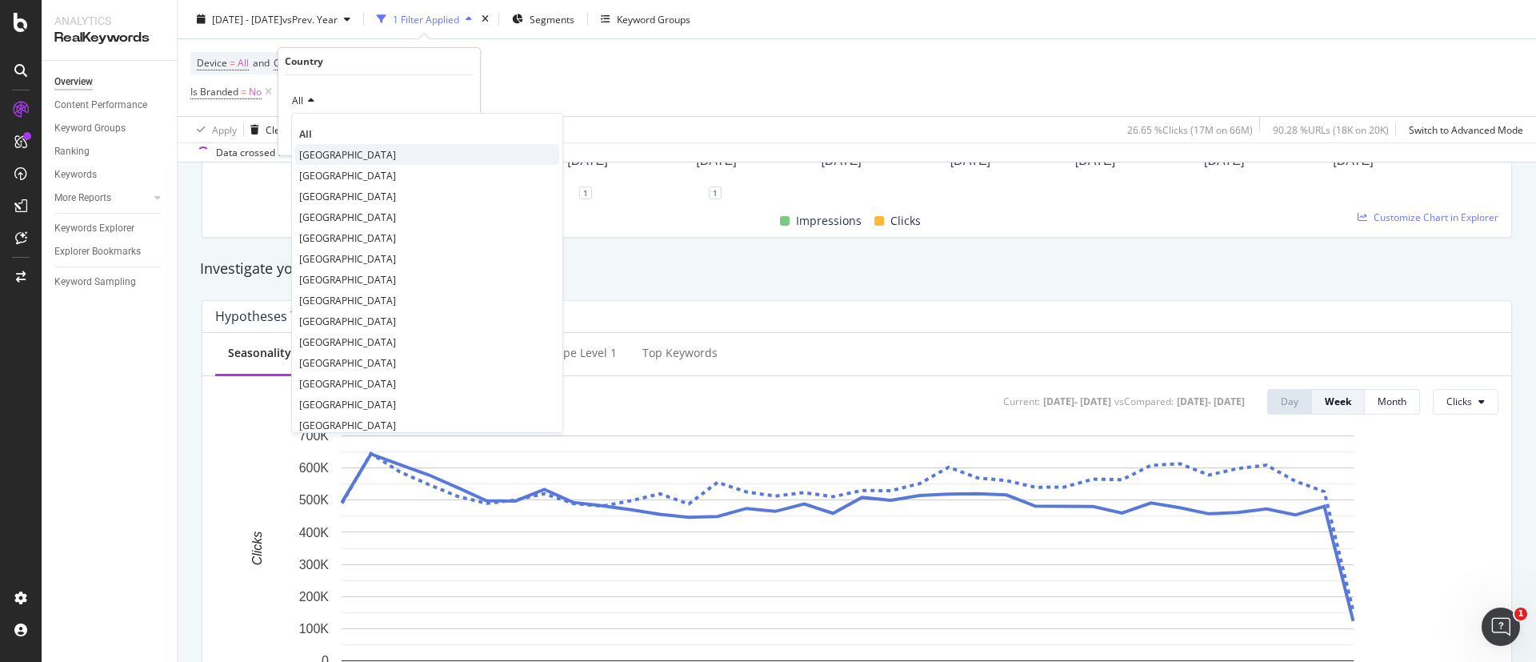
click at [343, 159] on span "[GEOGRAPHIC_DATA]" at bounding box center [347, 155] width 97 height 14
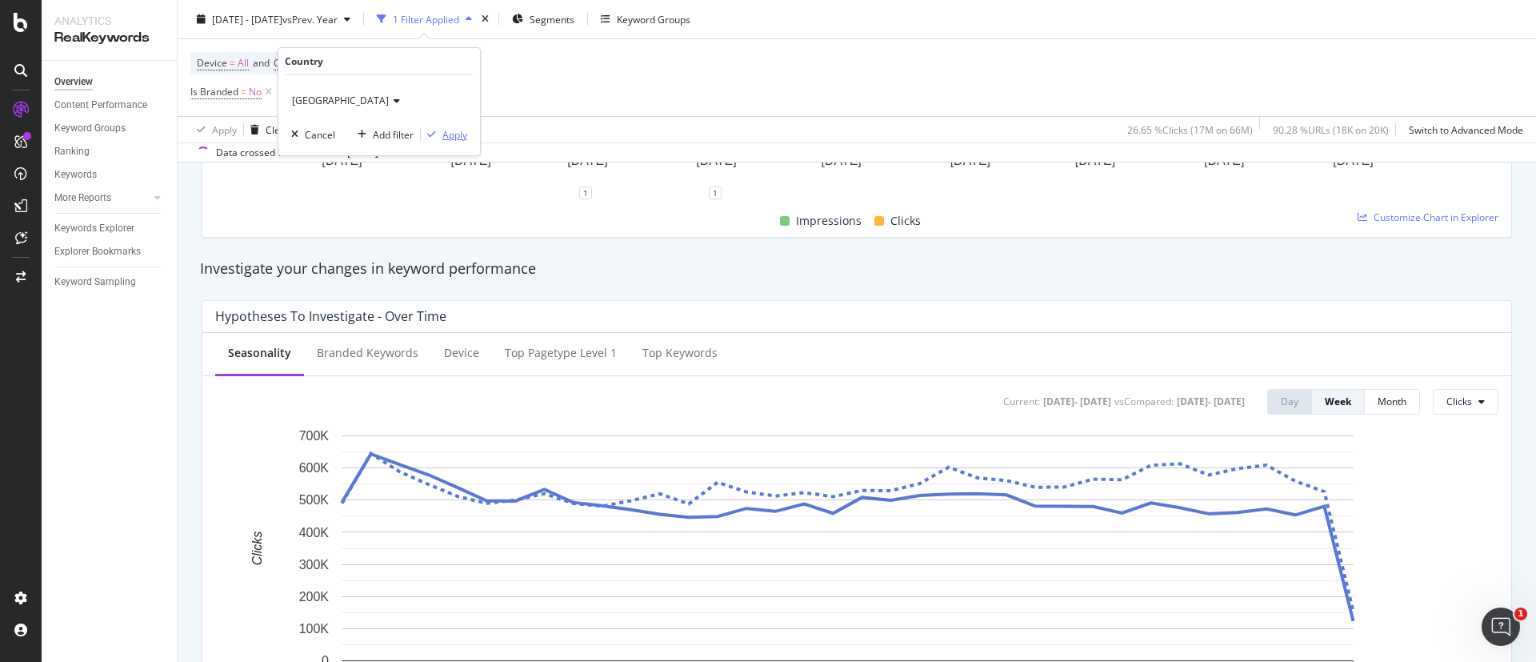
click at [450, 134] on div "Apply" at bounding box center [454, 135] width 25 height 14
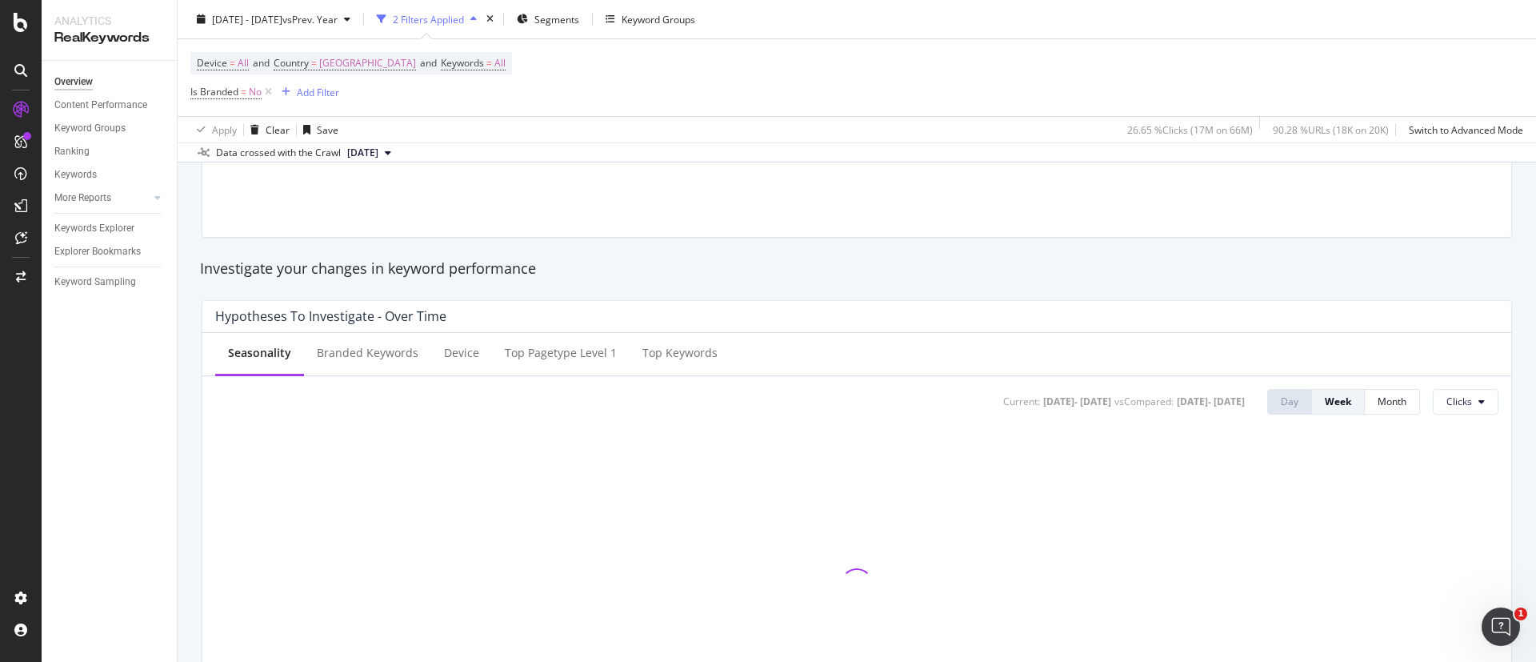
click at [445, 143] on div "Data crossed with the Crawl 2025 Sep. 2nd" at bounding box center [857, 151] width 1359 height 19
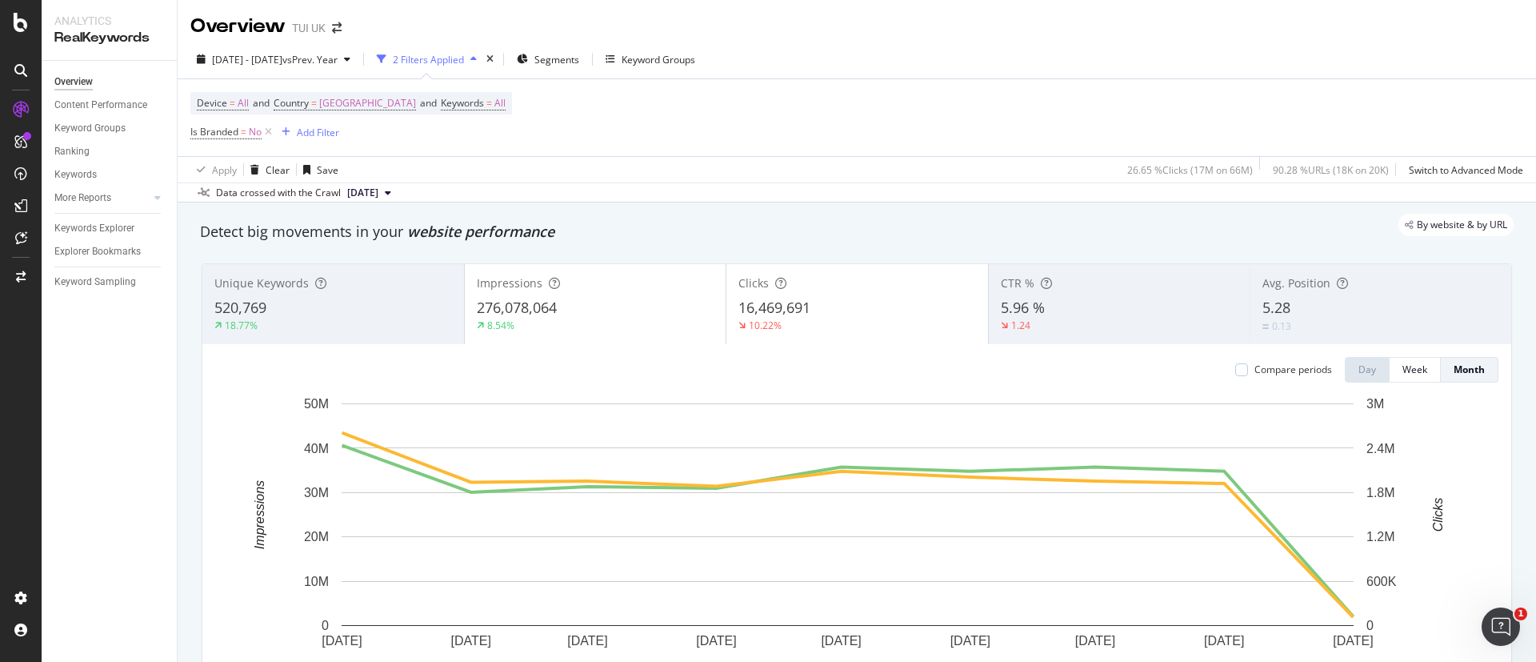
click at [786, 91] on div "Device = All and Country = United Kingdom and Keywords = All Is Branded = No Ad…" at bounding box center [856, 117] width 1333 height 77
